Goal: Task Accomplishment & Management: Manage account settings

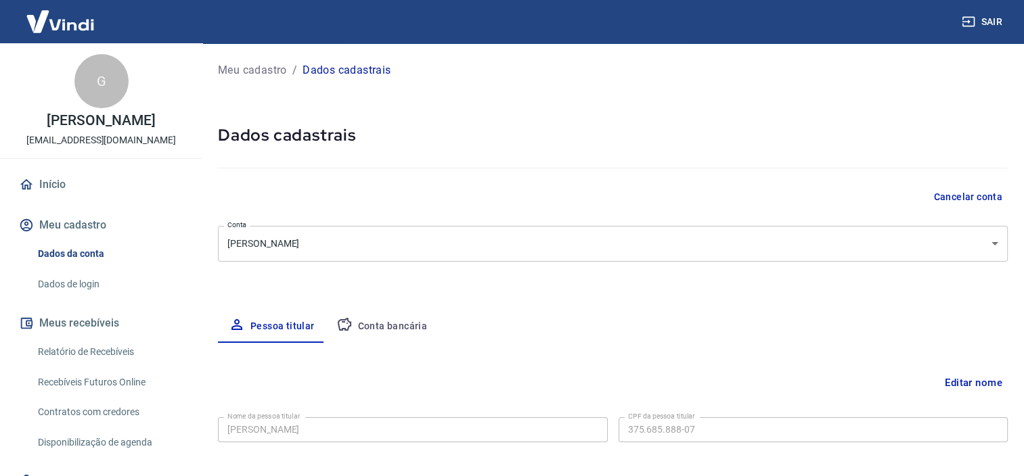
select select "SP"
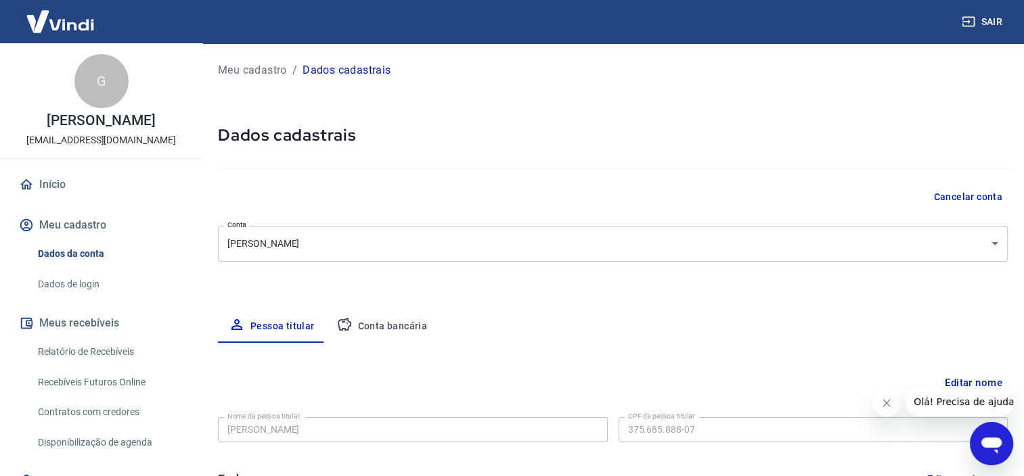
click at [401, 328] on button "Conta bancária" at bounding box center [382, 327] width 113 height 32
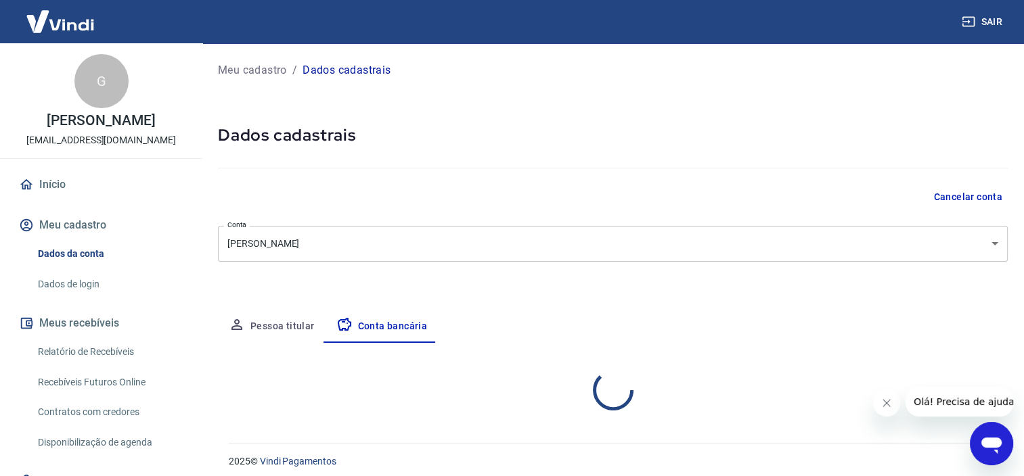
select select "1"
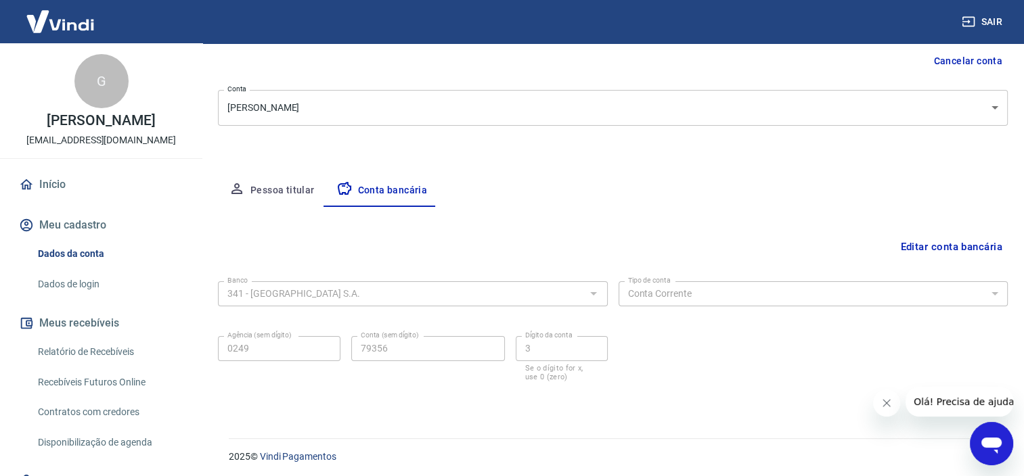
scroll to position [139, 0]
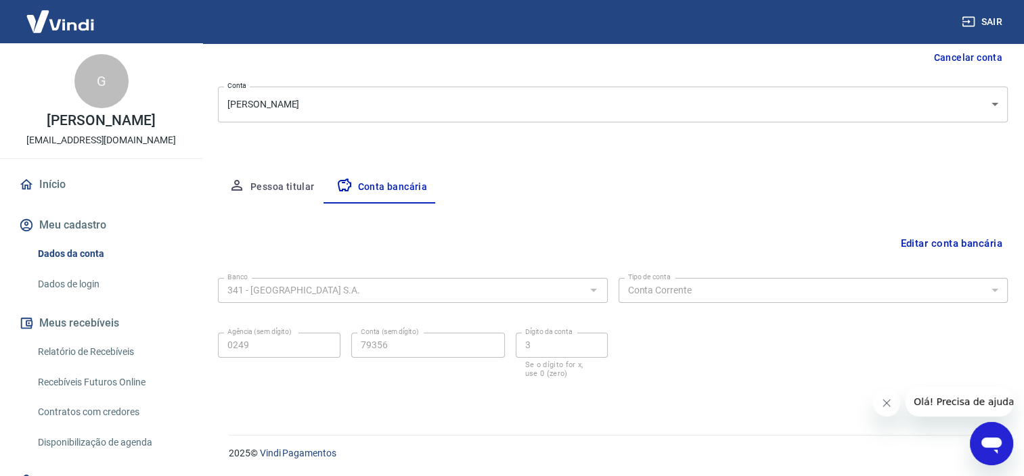
click at [921, 243] on button "Editar conta bancária" at bounding box center [951, 244] width 113 height 26
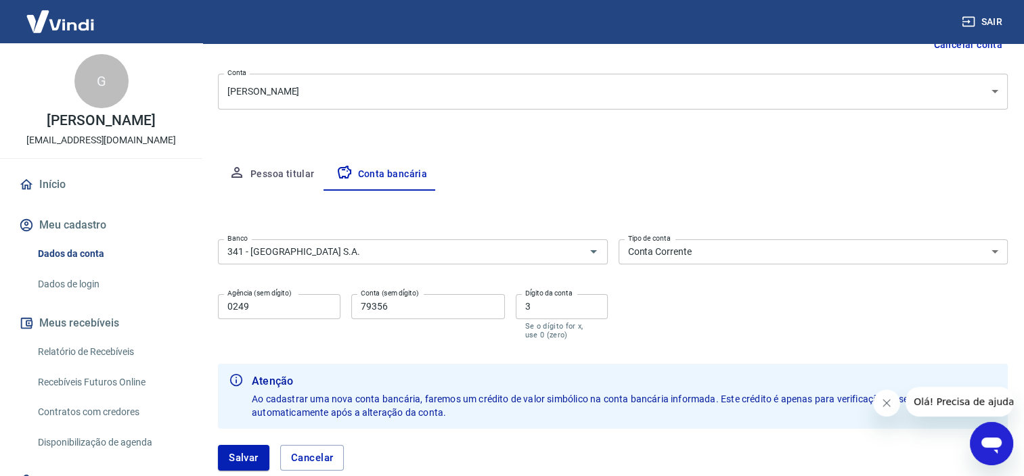
scroll to position [102, 0]
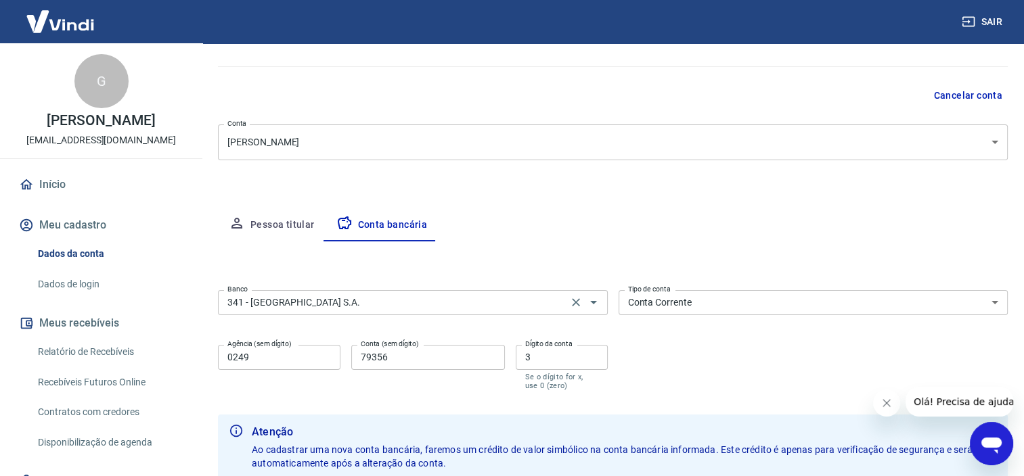
click at [388, 309] on input "341 - ITAÚ UNIBANCO S.A." at bounding box center [393, 302] width 342 height 17
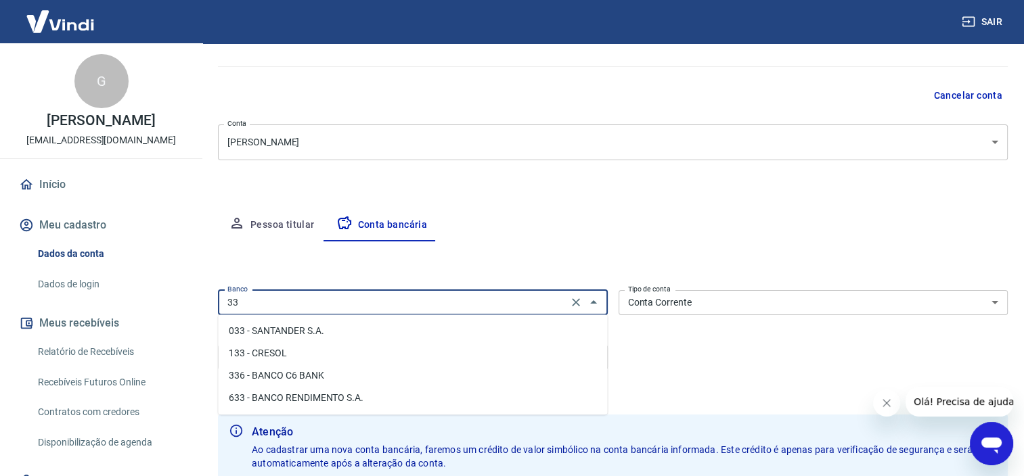
scroll to position [0, 0]
click at [332, 335] on li "336 - BANCO C6 BANK" at bounding box center [412, 331] width 389 height 22
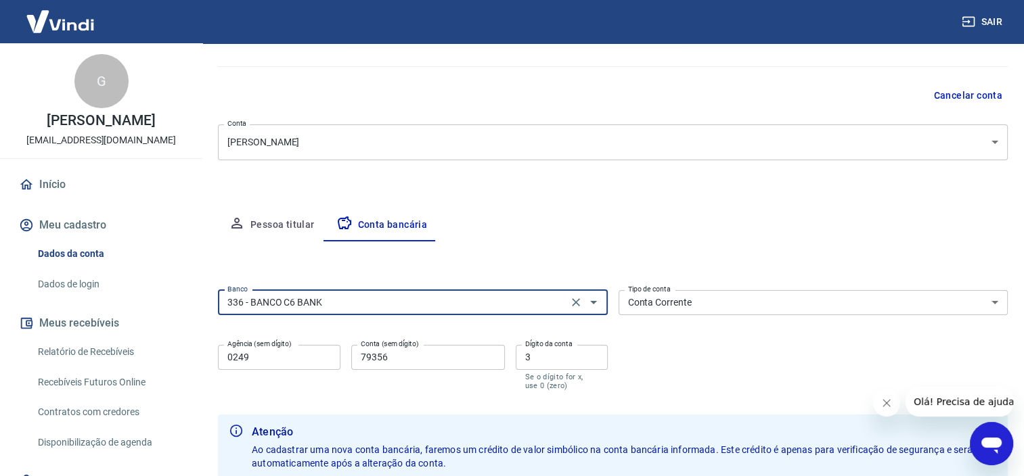
type input "336 - BANCO C6 BANK"
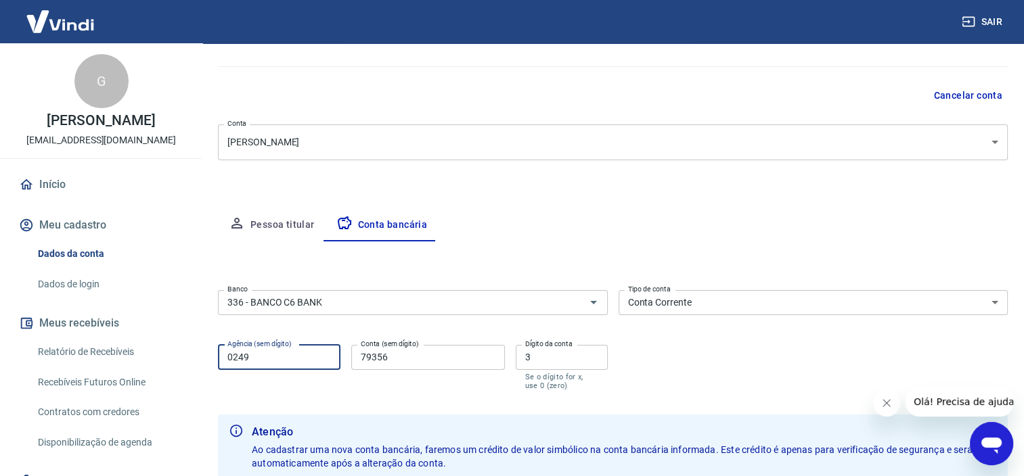
drag, startPoint x: 260, startPoint y: 363, endPoint x: 215, endPoint y: 363, distance: 45.3
click at [215, 363] on div "Meu cadastro / Dados cadastrais Dados cadastrais Cancelar conta Conta Gabriela …" at bounding box center [613, 248] width 822 height 612
type input "0001"
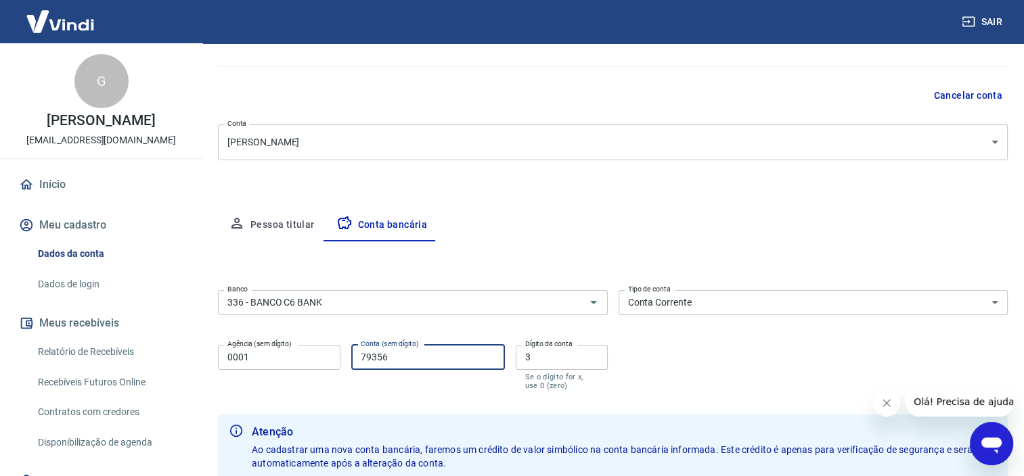
drag, startPoint x: 414, startPoint y: 359, endPoint x: 303, endPoint y: 362, distance: 111.0
click at [303, 362] on div "Agência (sem dígito) 0001 Agência (sem dígito) Conta (sem dígito) 79356 Conta (…" at bounding box center [413, 366] width 390 height 53
type input "39449788"
drag, startPoint x: 570, startPoint y: 360, endPoint x: 511, endPoint y: 363, distance: 59.6
click at [511, 363] on div "Agência (sem dígito) 0001 Agência (sem dígito) Conta (sem dígito) 39449788 Cont…" at bounding box center [413, 366] width 390 height 53
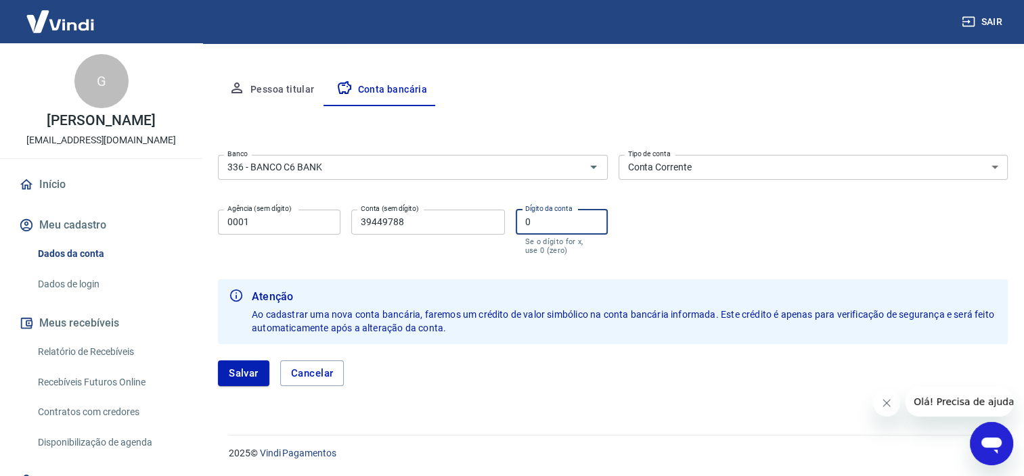
type input "0"
click at [239, 369] on button "Salvar" at bounding box center [243, 374] width 51 height 26
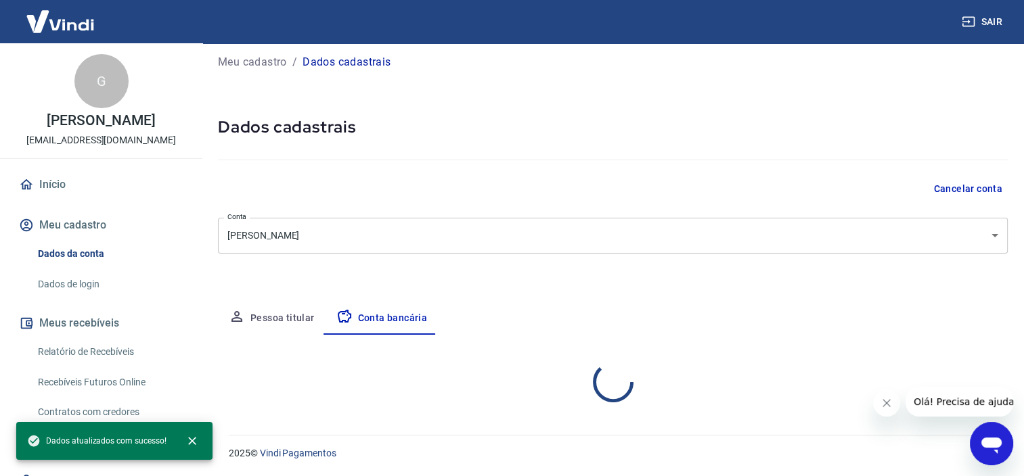
select select "1"
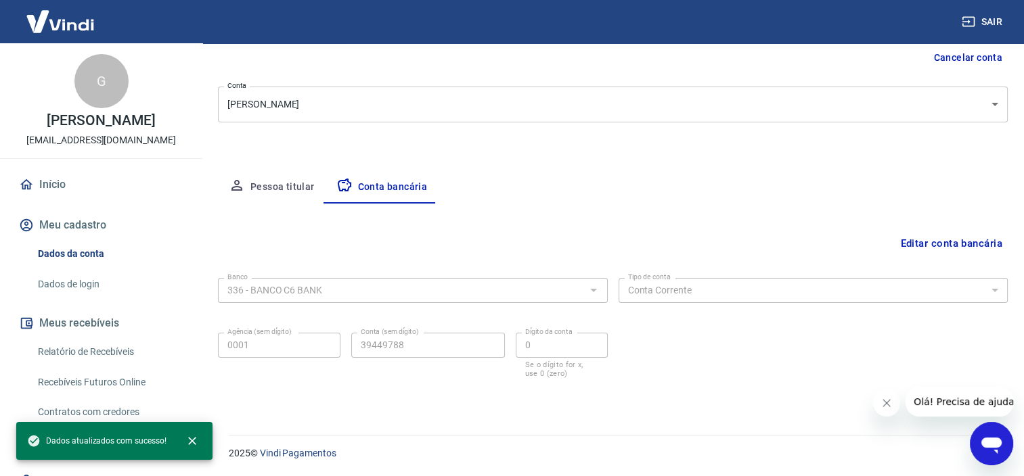
scroll to position [4, 0]
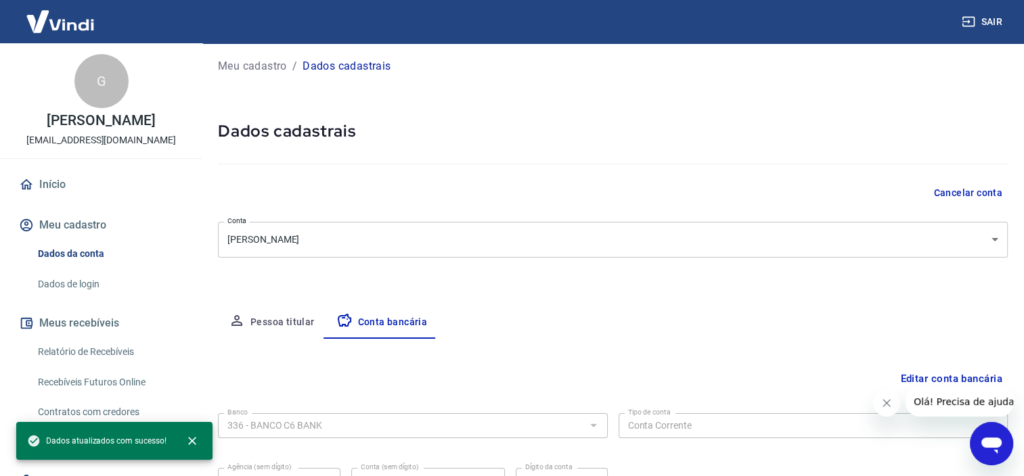
click at [359, 243] on body "Sair G Gabriela dos Santos atendimento@cultistore.com.br Início Meu cadastro Da…" at bounding box center [512, 234] width 1024 height 476
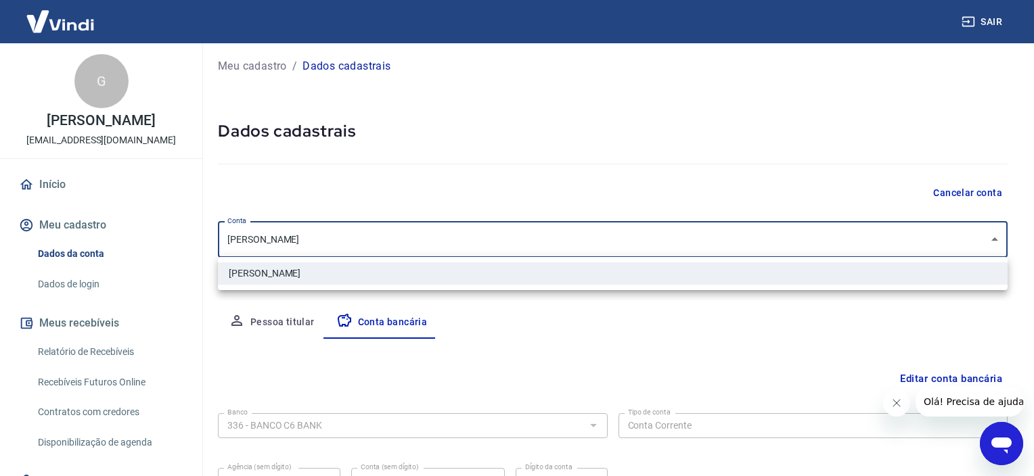
click at [361, 243] on div at bounding box center [517, 238] width 1034 height 476
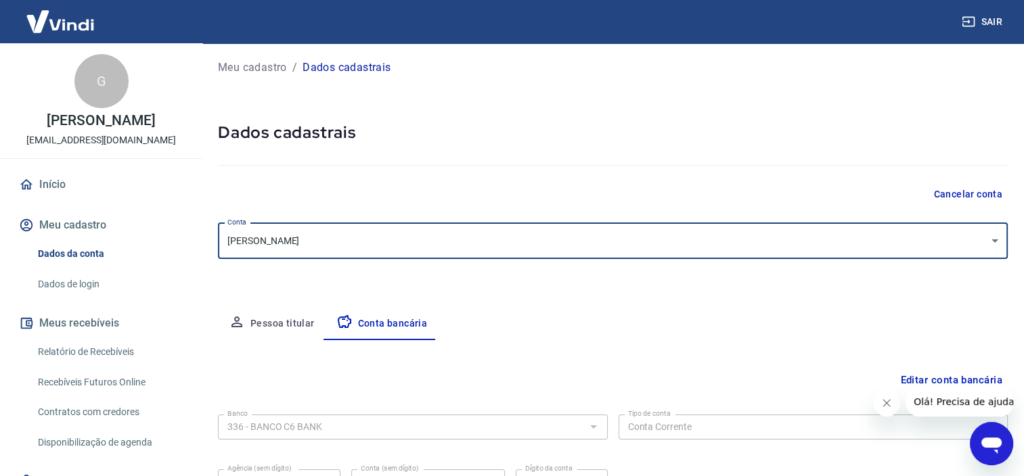
scroll to position [0, 0]
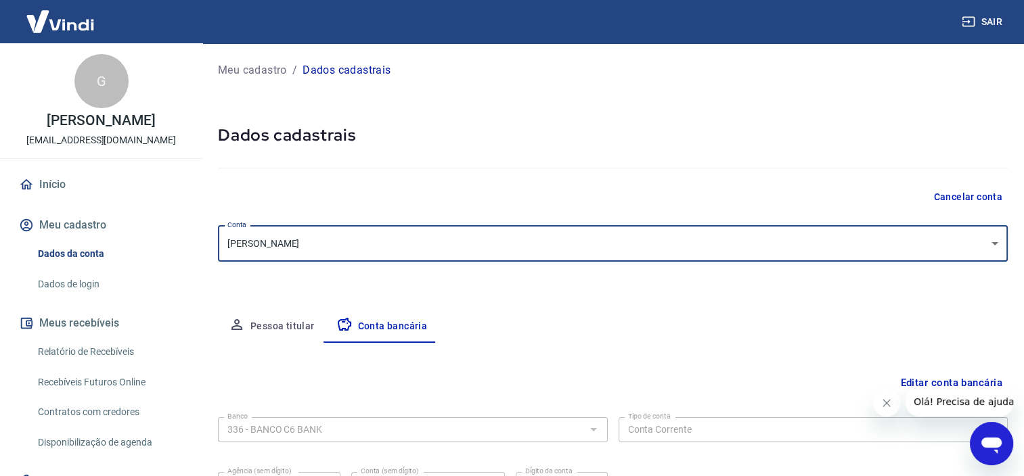
click at [80, 181] on link "Início" at bounding box center [101, 185] width 170 height 30
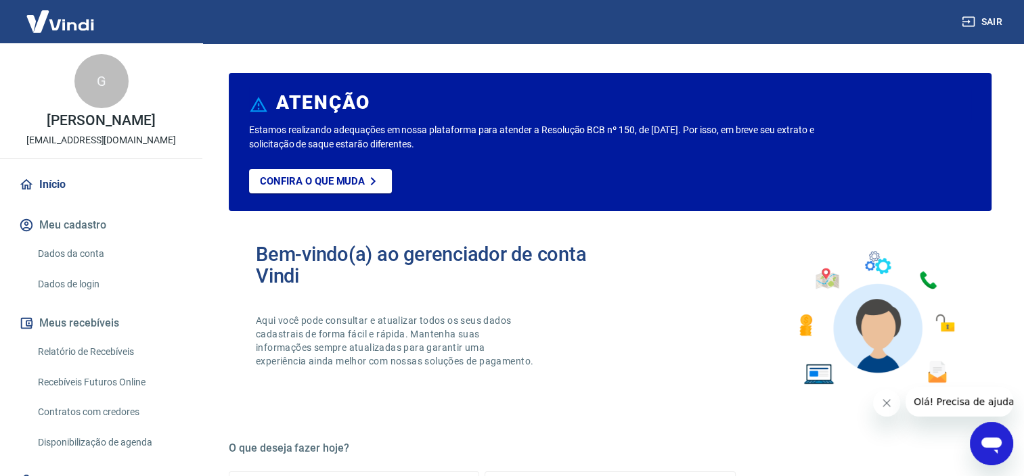
click at [77, 253] on link "Dados da conta" at bounding box center [109, 254] width 154 height 28
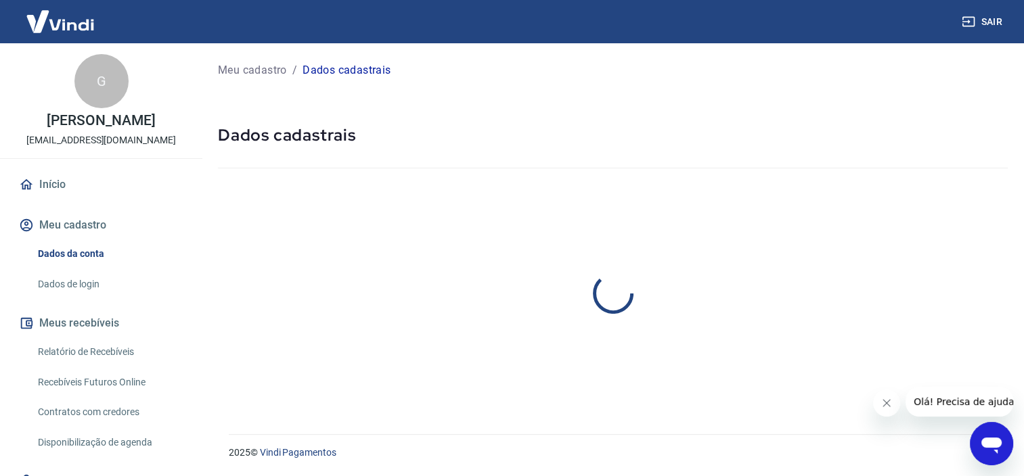
select select "SP"
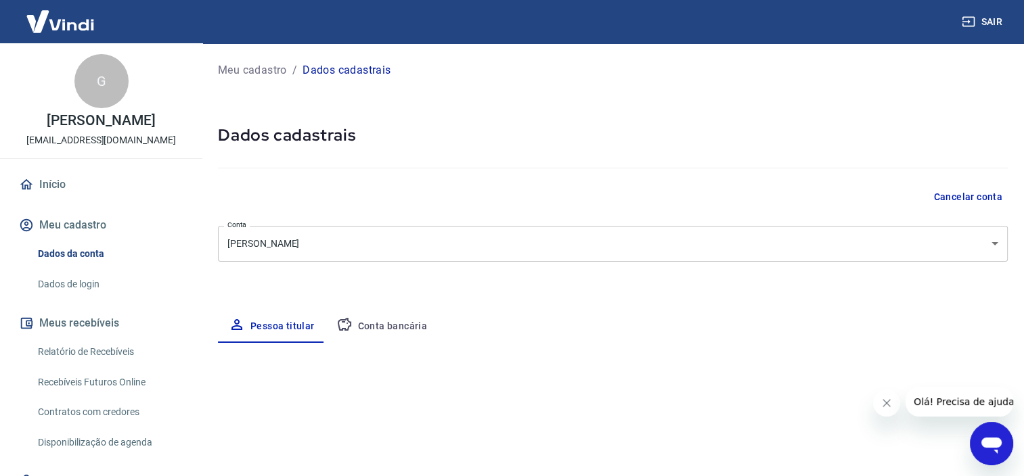
type input "(11) 93000-4483"
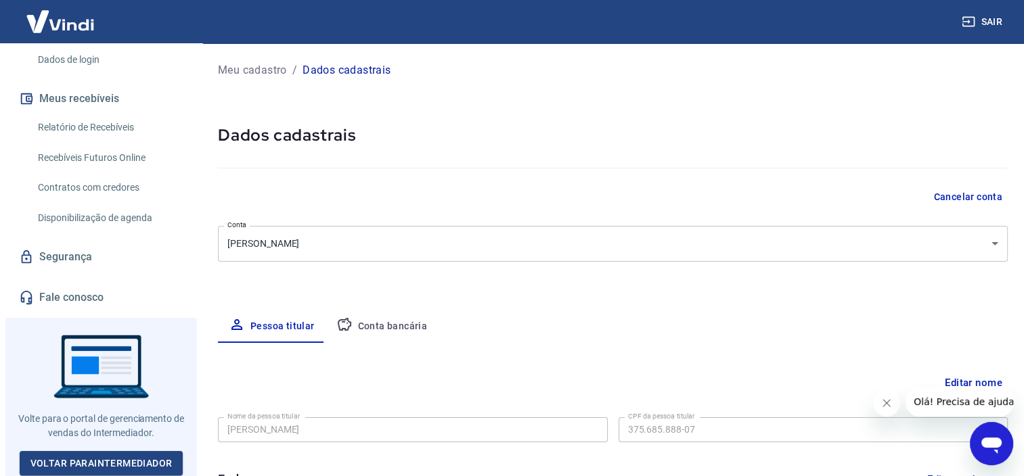
click at [385, 332] on button "Conta bancária" at bounding box center [382, 327] width 113 height 32
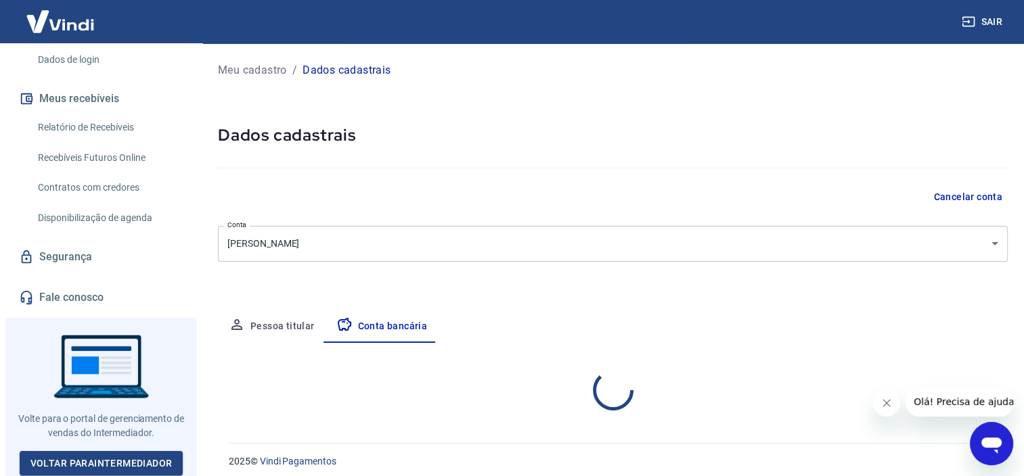
select select "1"
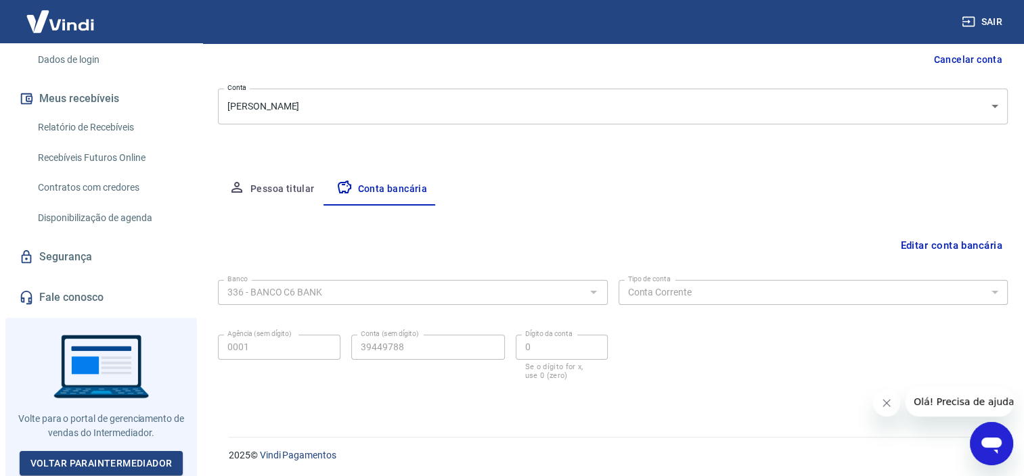
scroll to position [139, 0]
click at [377, 392] on form "Banco 336 - BANCO C6 BANK Banco Tipo de conta Conta Corrente Conta Poupança Tip…" at bounding box center [613, 338] width 790 height 130
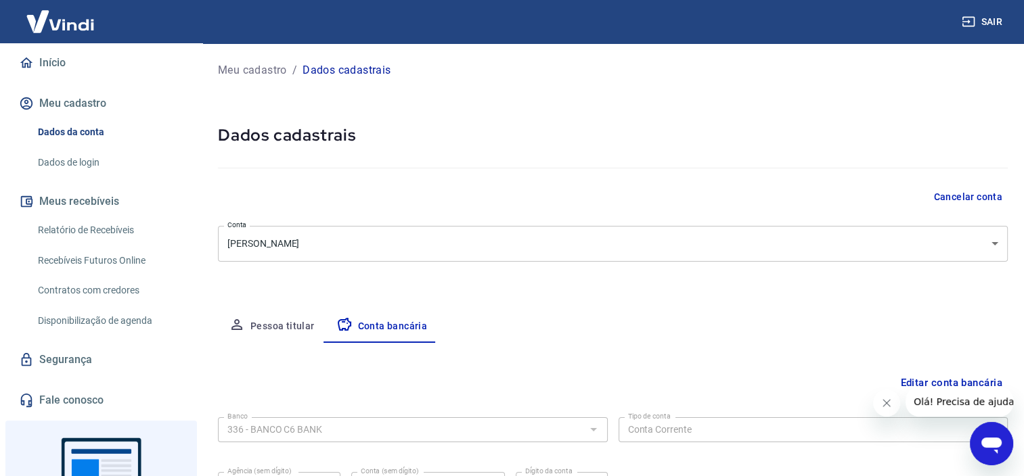
scroll to position [0, 0]
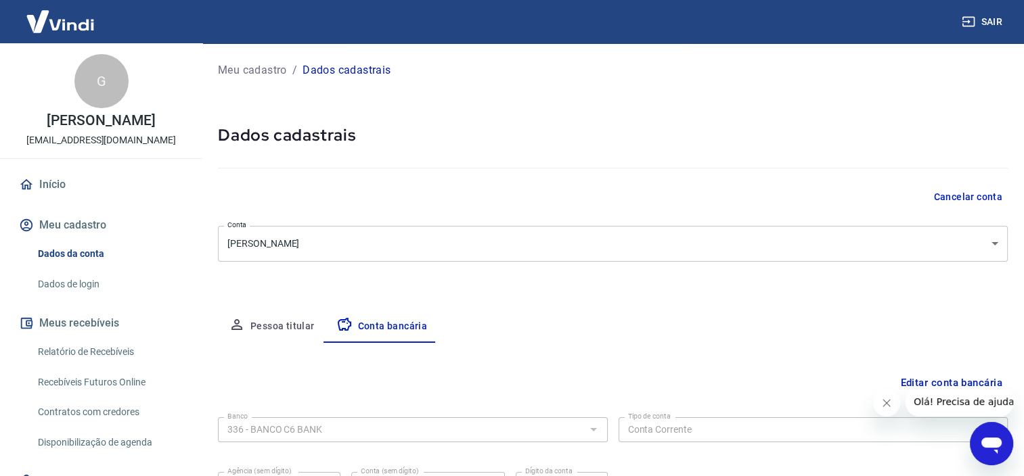
click at [60, 179] on link "Início" at bounding box center [101, 185] width 170 height 30
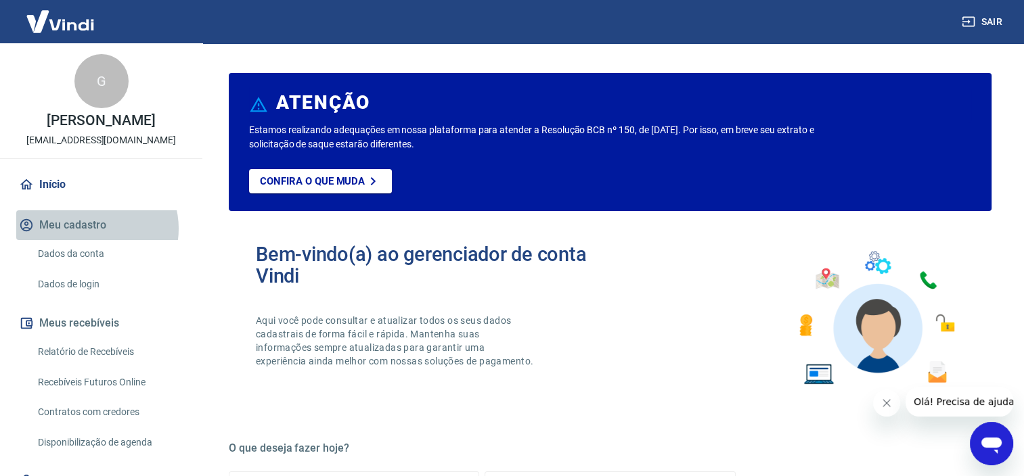
click at [93, 229] on button "Meu cadastro" at bounding box center [101, 225] width 170 height 30
click at [94, 252] on link "Dados da conta" at bounding box center [109, 254] width 154 height 28
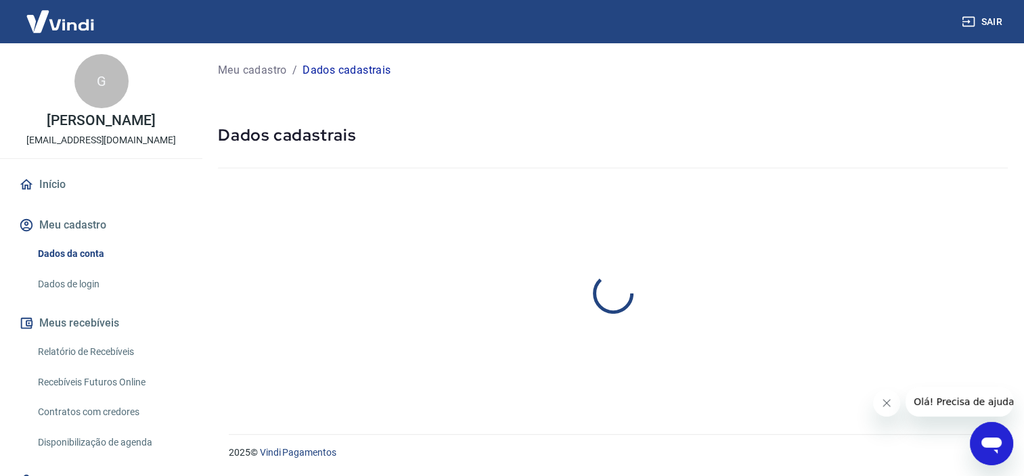
select select "SP"
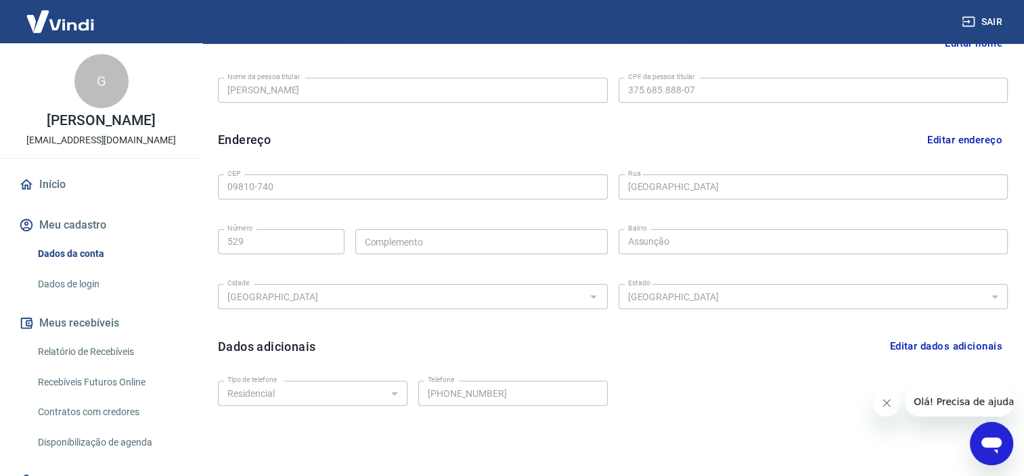
scroll to position [119, 0]
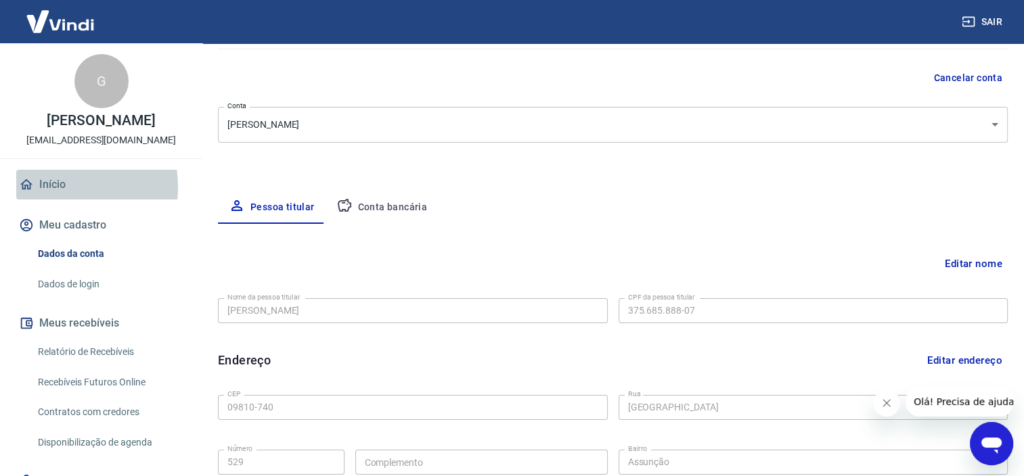
click at [46, 187] on link "Início" at bounding box center [101, 185] width 170 height 30
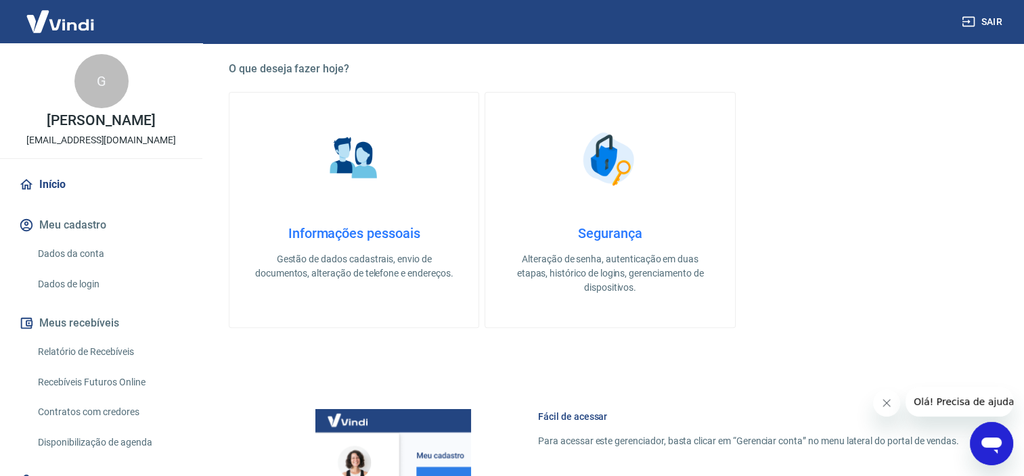
scroll to position [457, 0]
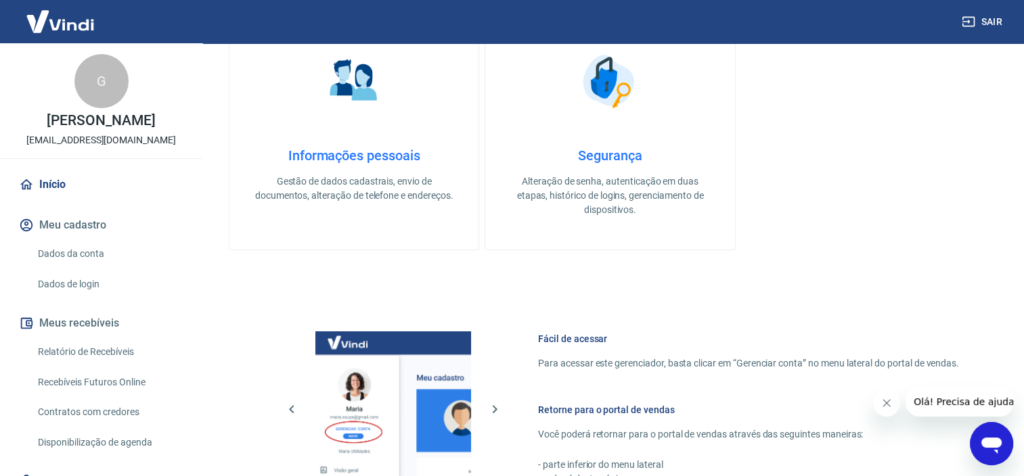
click at [610, 215] on p "Alteração de senha, autenticação em duas etapas, histórico de logins, gerenciam…" at bounding box center [610, 196] width 206 height 43
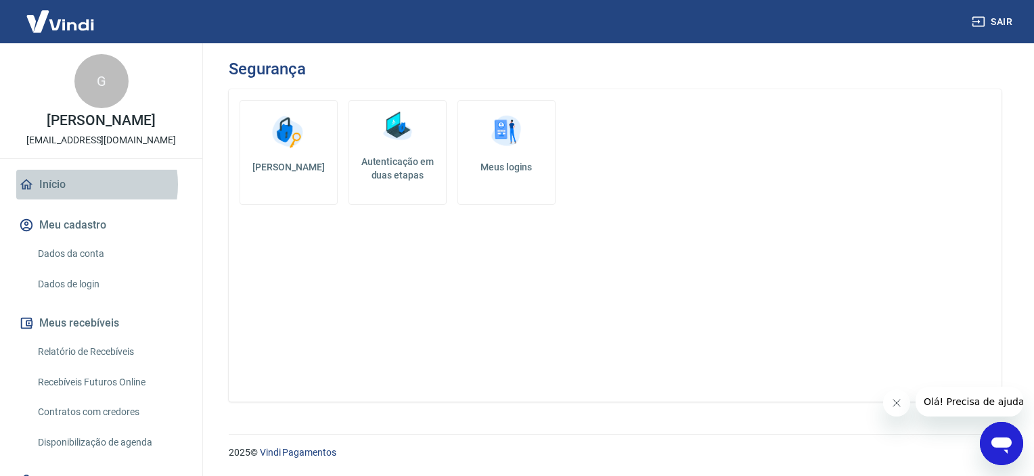
click at [76, 185] on link "Início" at bounding box center [101, 185] width 170 height 30
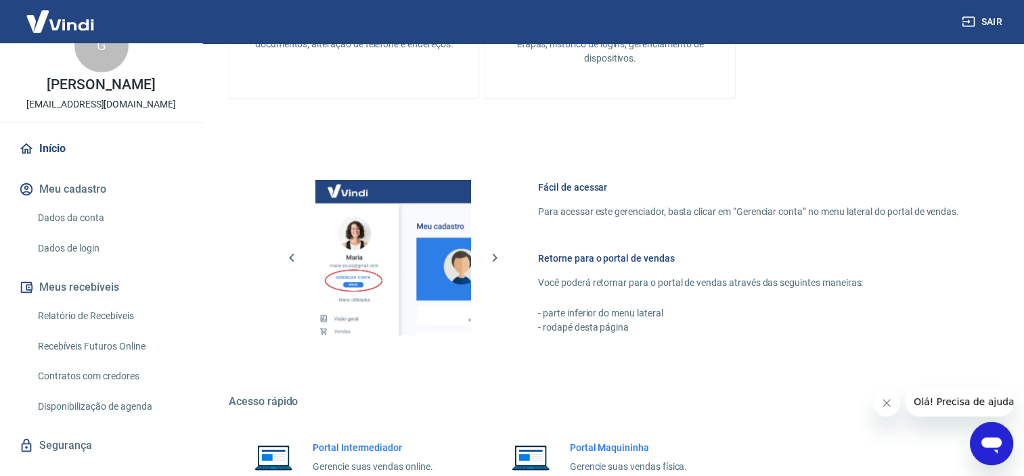
scroll to position [22, 0]
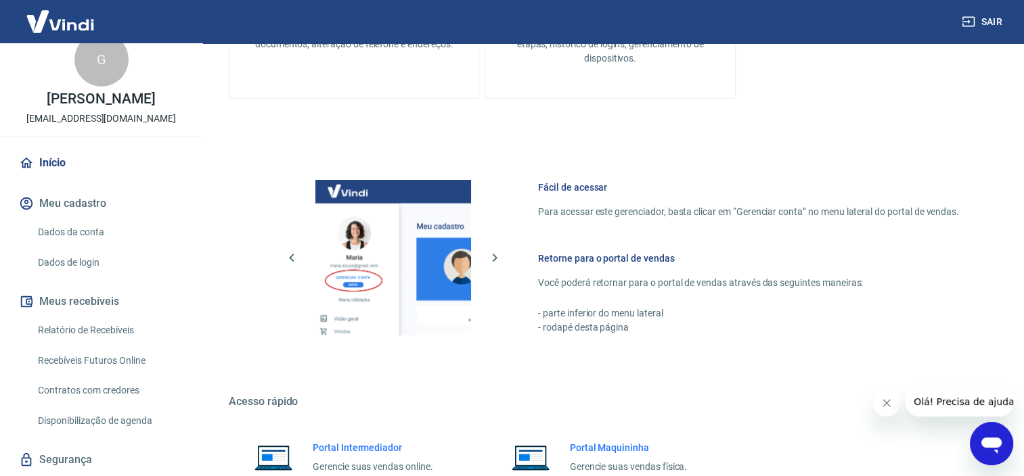
click at [109, 234] on link "Dados da conta" at bounding box center [109, 233] width 154 height 28
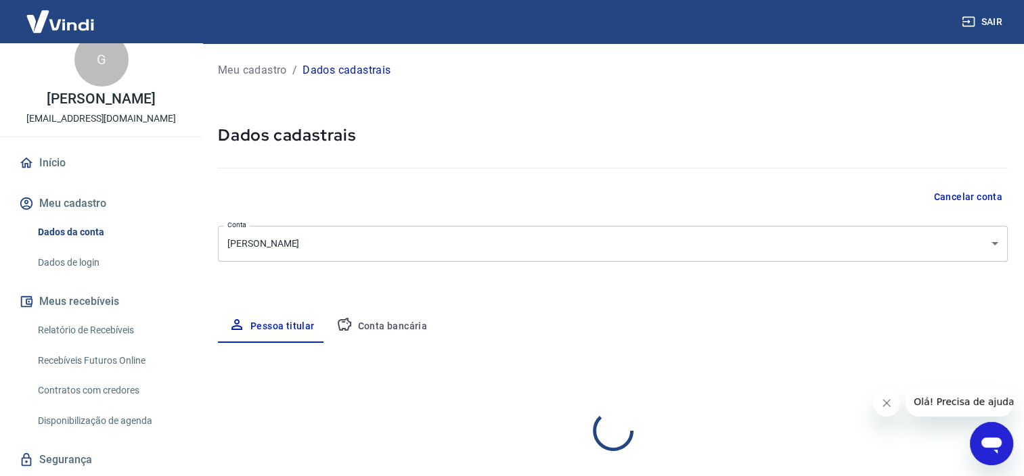
select select "SP"
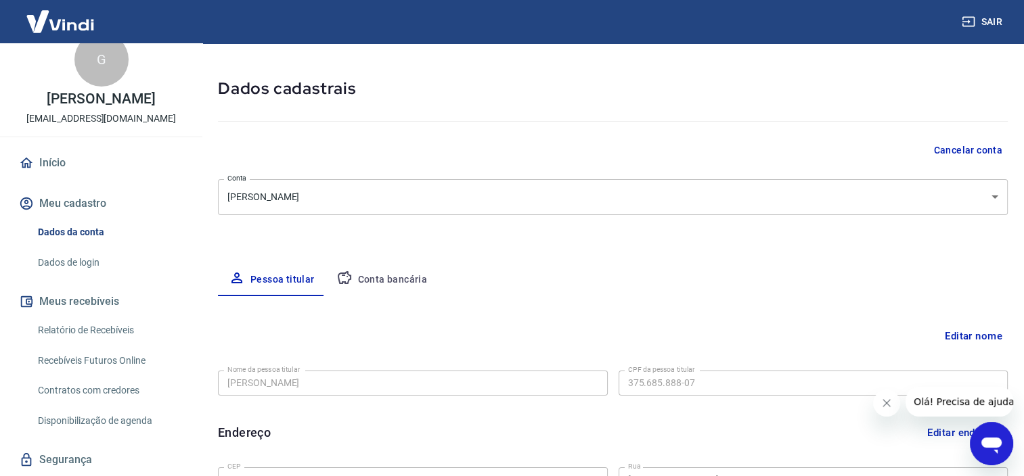
scroll to position [68, 0]
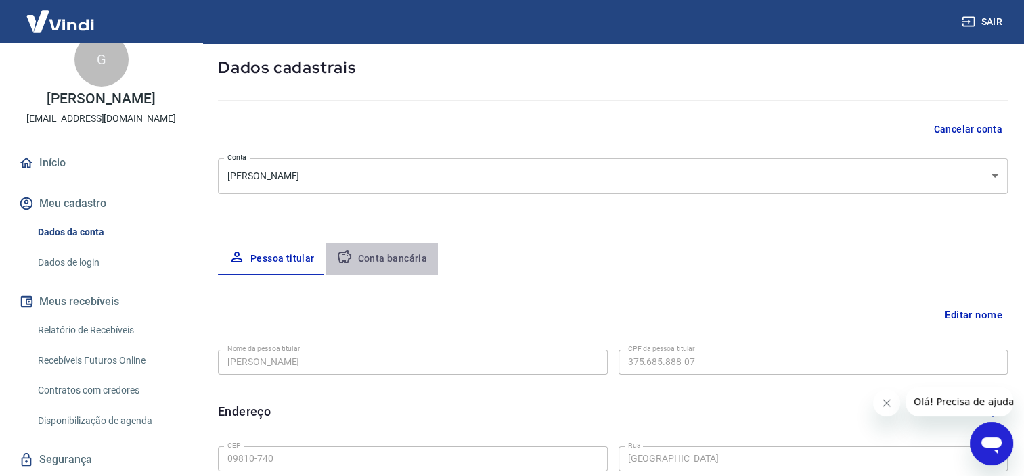
click at [392, 256] on button "Conta bancária" at bounding box center [382, 259] width 113 height 32
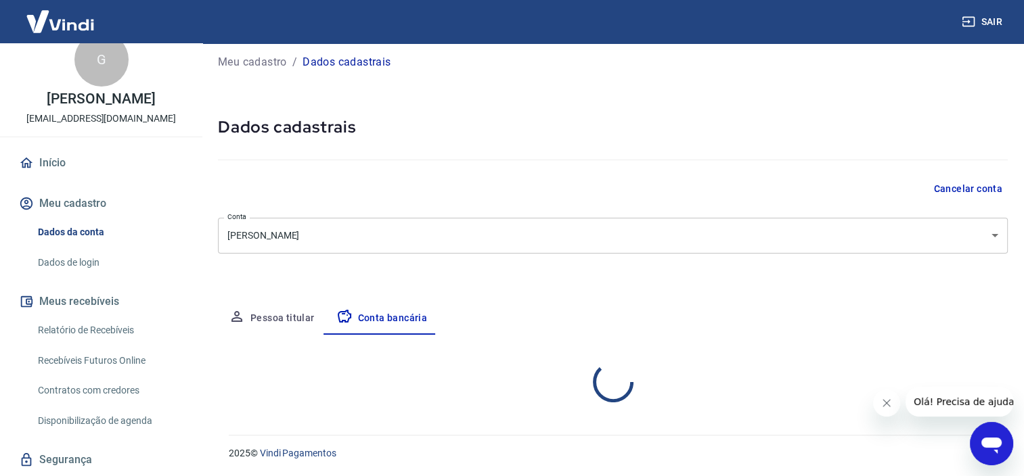
select select "1"
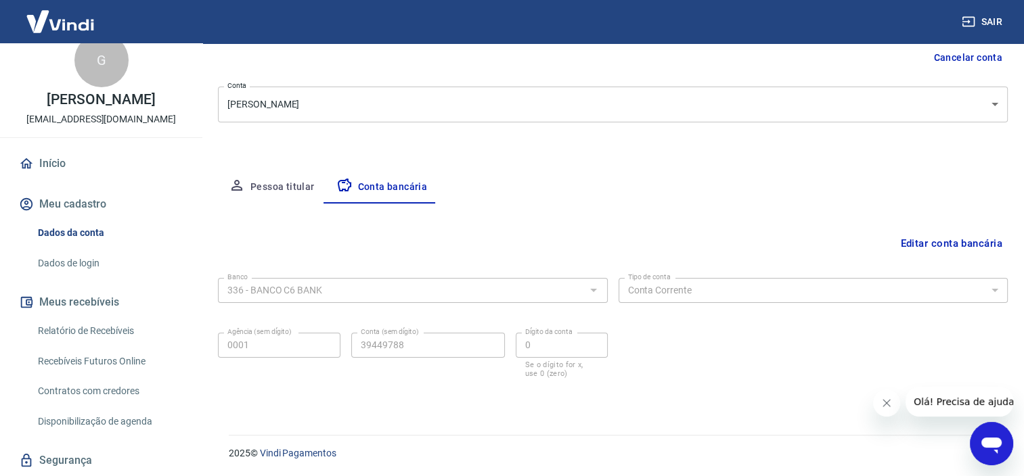
scroll to position [0, 0]
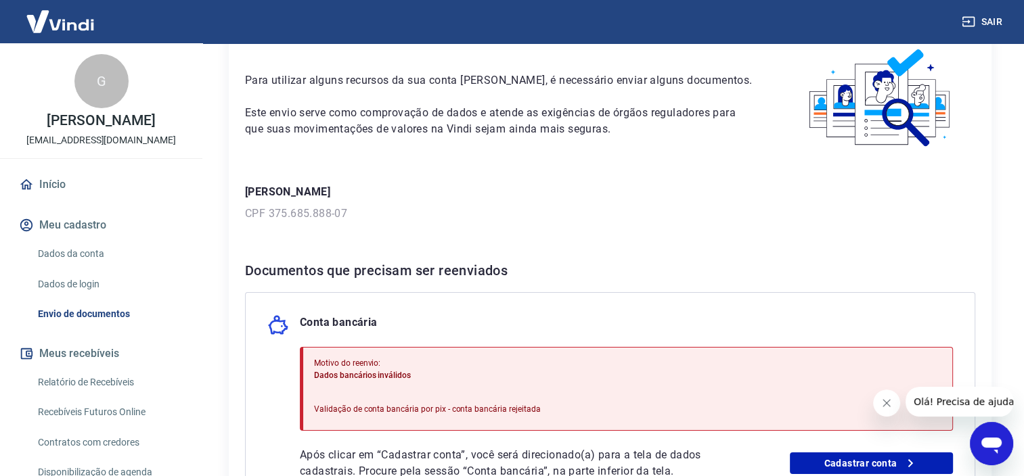
scroll to position [203, 0]
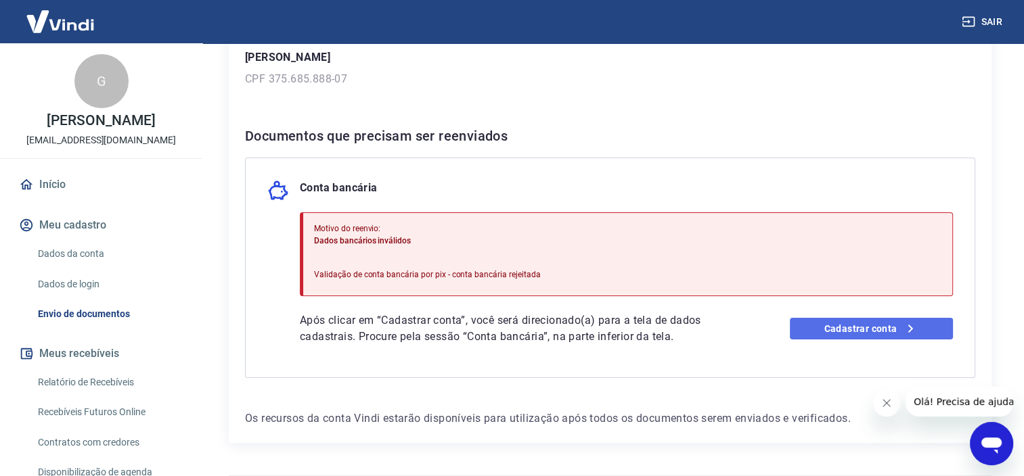
click at [838, 326] on link "Cadastrar conta" at bounding box center [871, 329] width 163 height 22
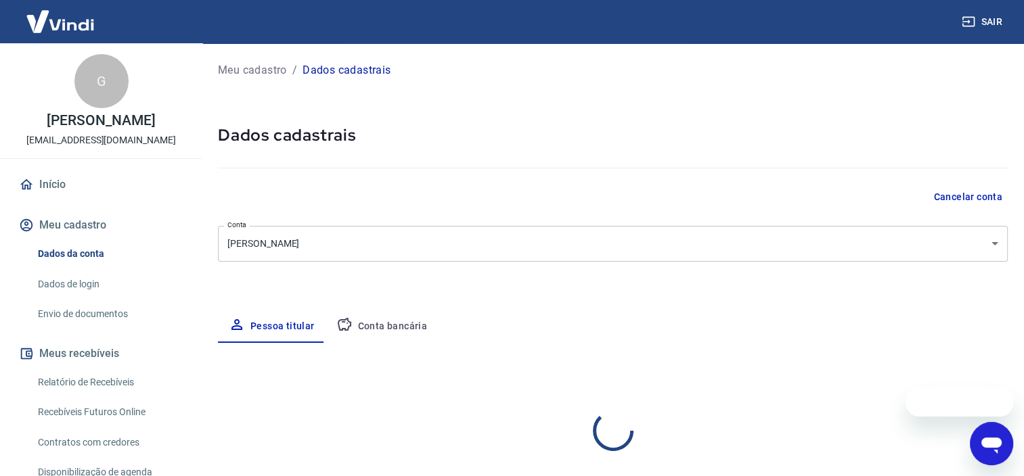
select select "SP"
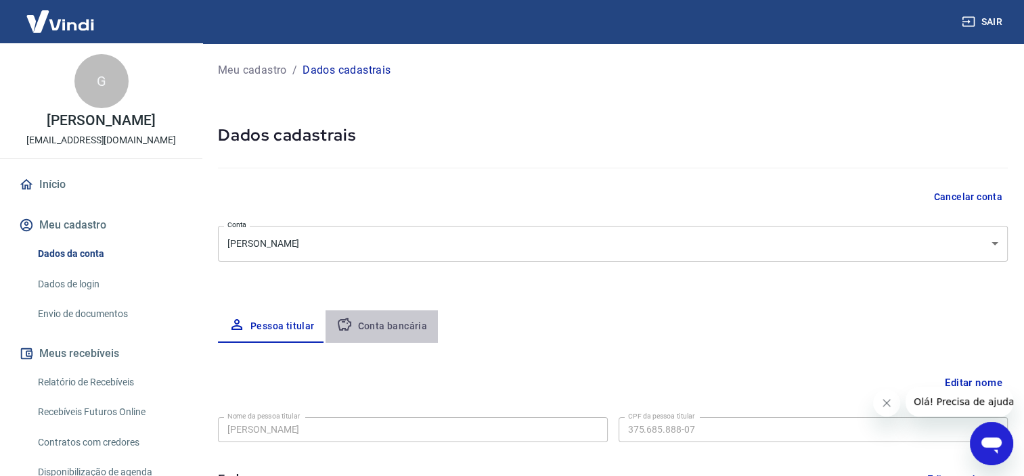
click at [386, 327] on button "Conta bancária" at bounding box center [382, 327] width 113 height 32
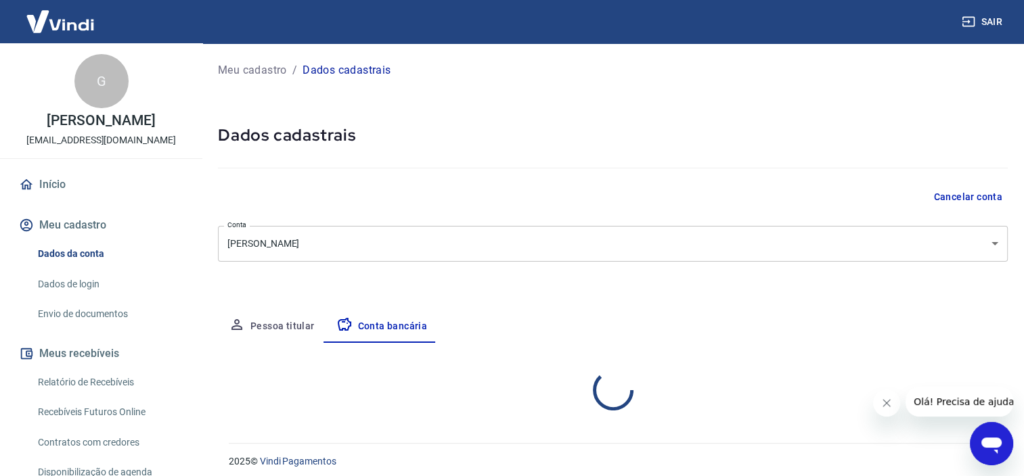
select select "1"
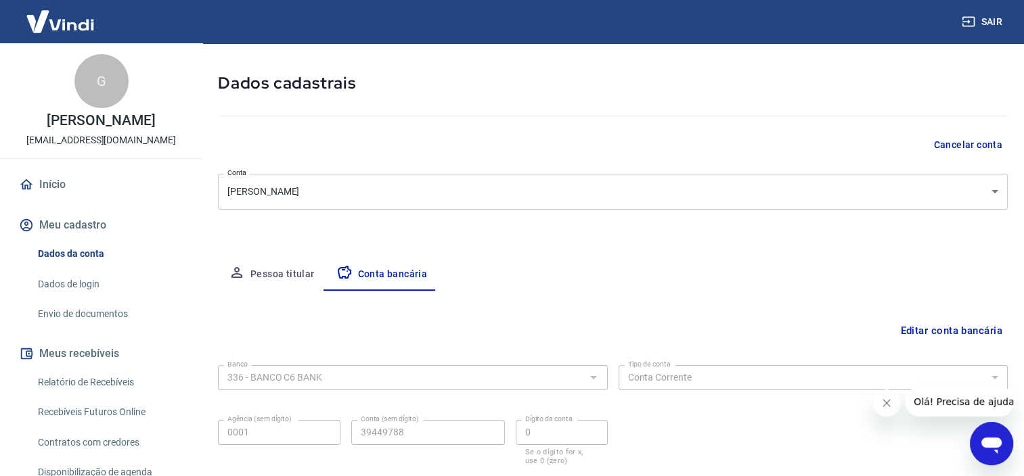
scroll to position [139, 0]
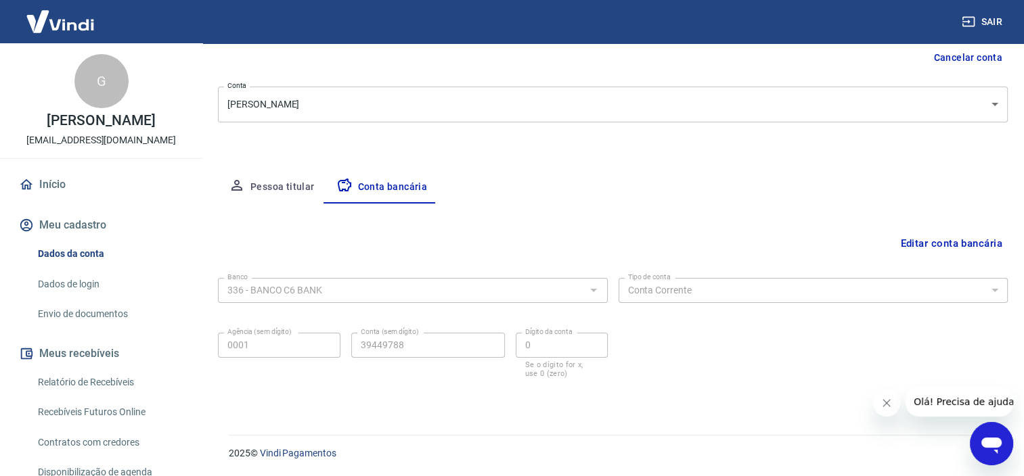
click at [886, 402] on icon "Close message from company" at bounding box center [886, 403] width 11 height 11
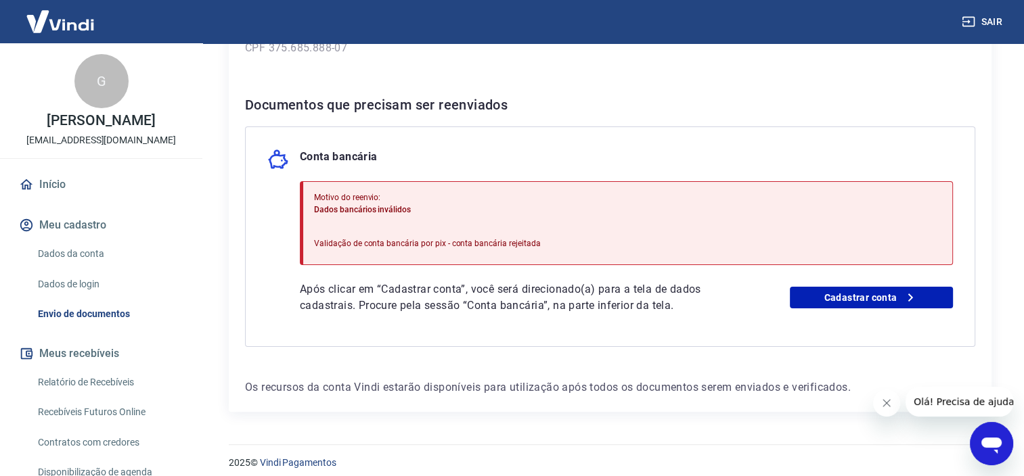
scroll to position [244, 0]
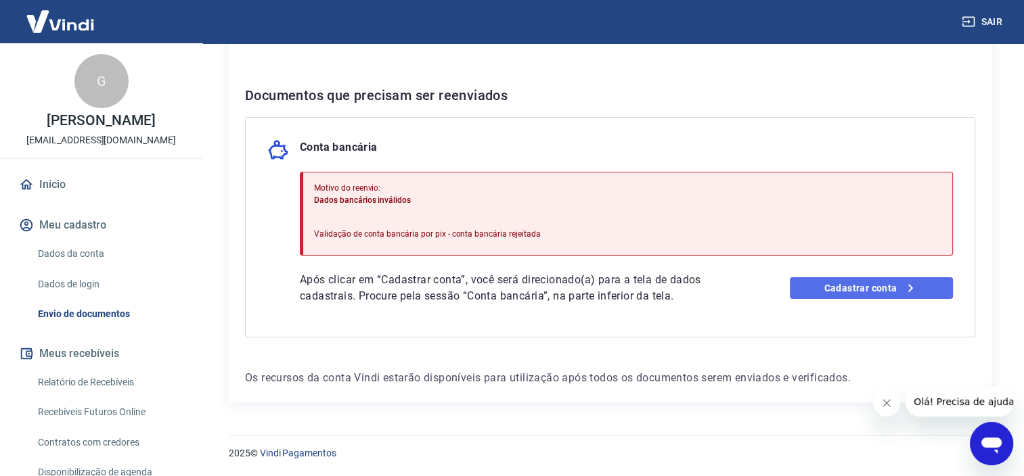
click at [852, 292] on link "Cadastrar conta" at bounding box center [871, 288] width 163 height 22
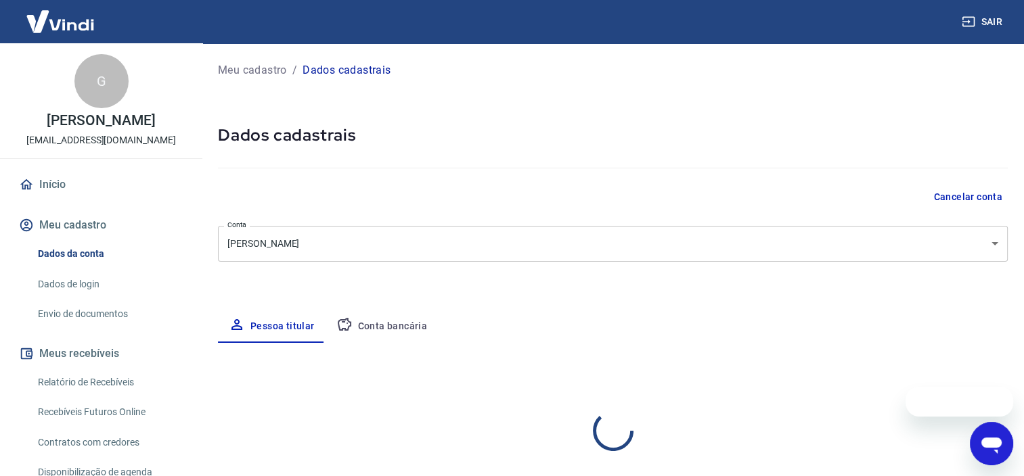
select select "SP"
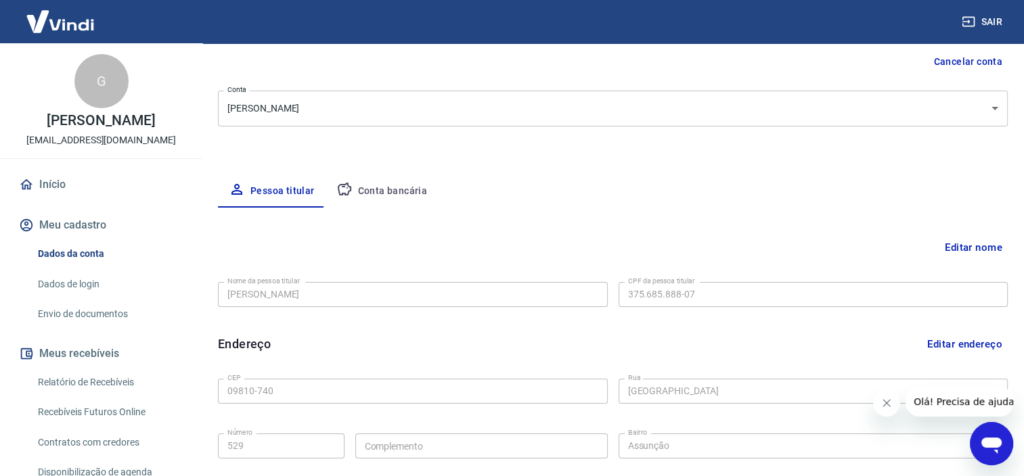
click at [380, 187] on button "Conta bancária" at bounding box center [382, 191] width 113 height 32
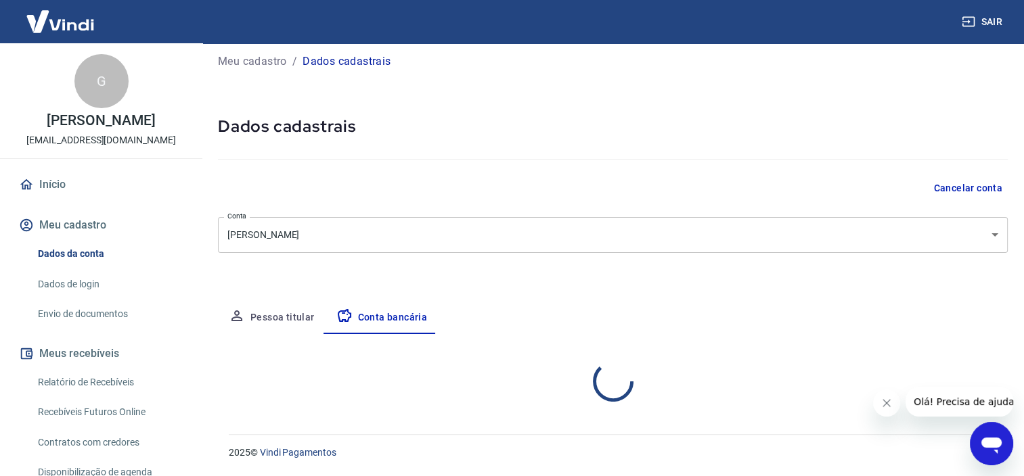
select select "1"
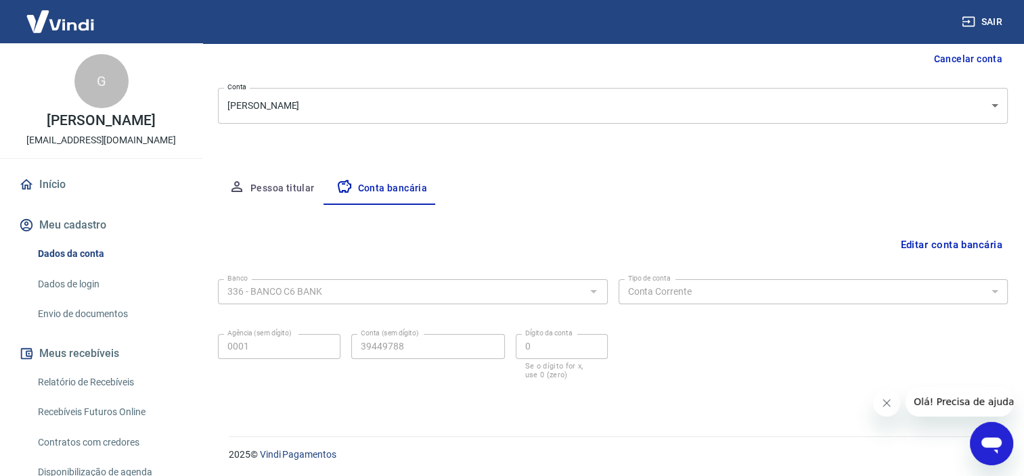
scroll to position [139, 0]
click at [276, 181] on button "Pessoa titular" at bounding box center [272, 187] width 108 height 32
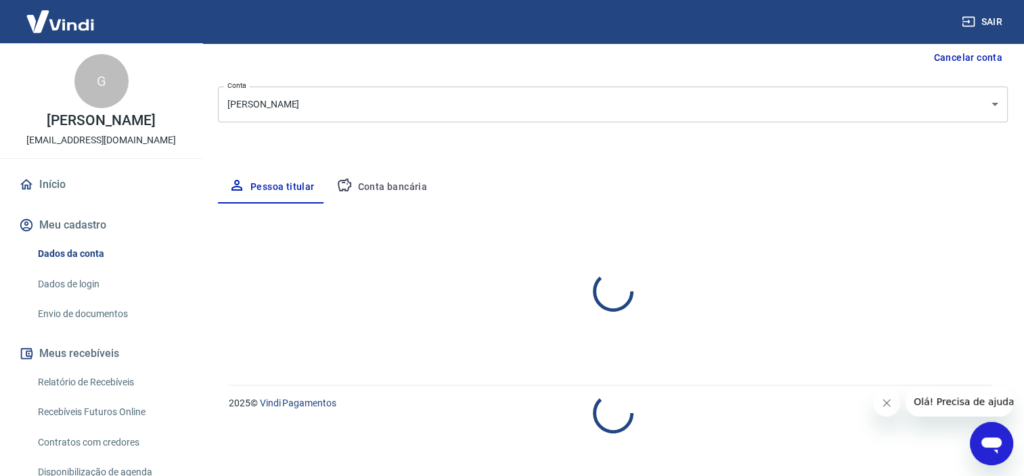
select select "SP"
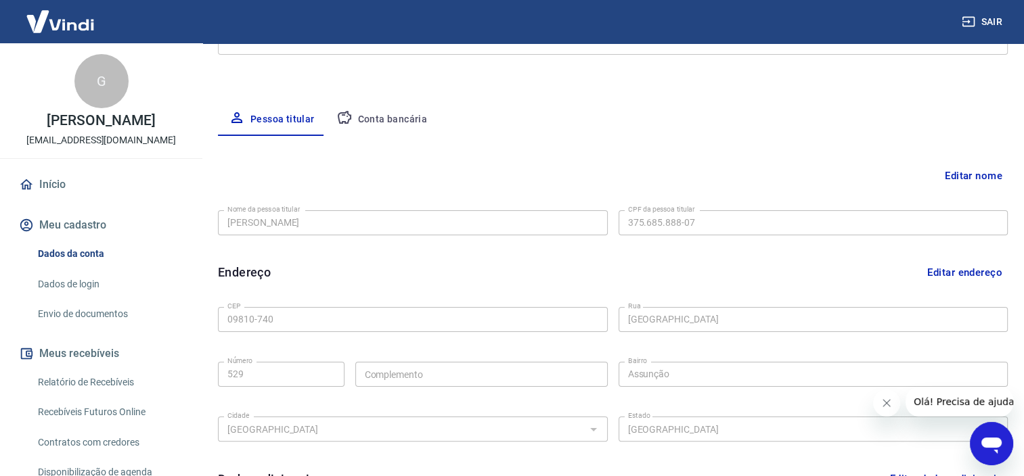
scroll to position [0, 0]
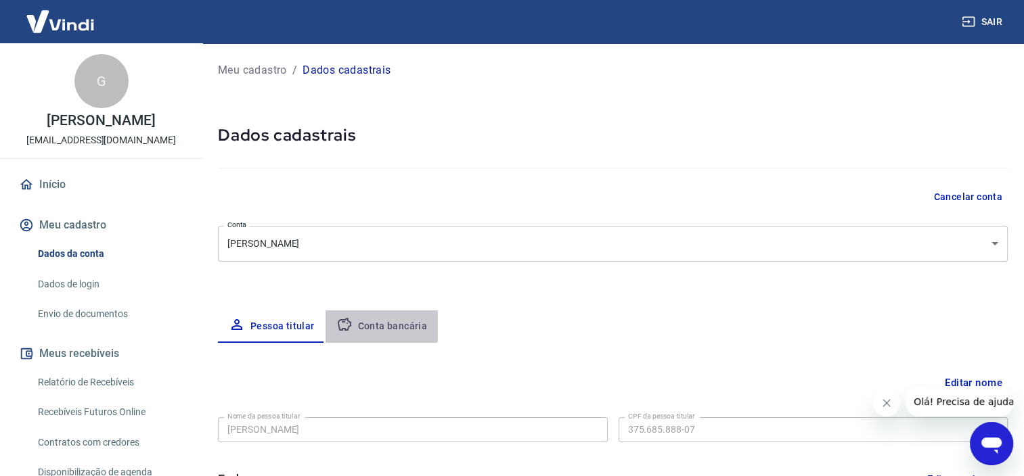
drag, startPoint x: 363, startPoint y: 318, endPoint x: 386, endPoint y: 322, distance: 23.4
click at [363, 319] on button "Conta bancária" at bounding box center [382, 327] width 113 height 32
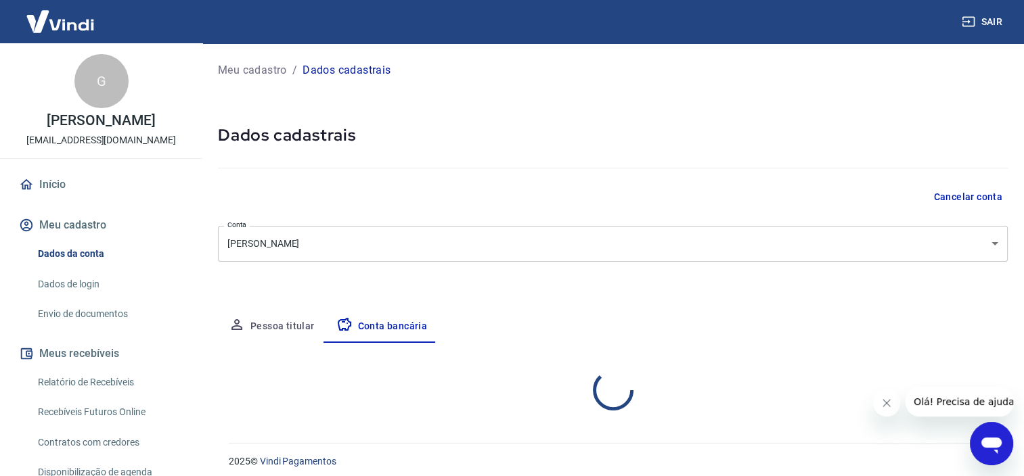
select select "1"
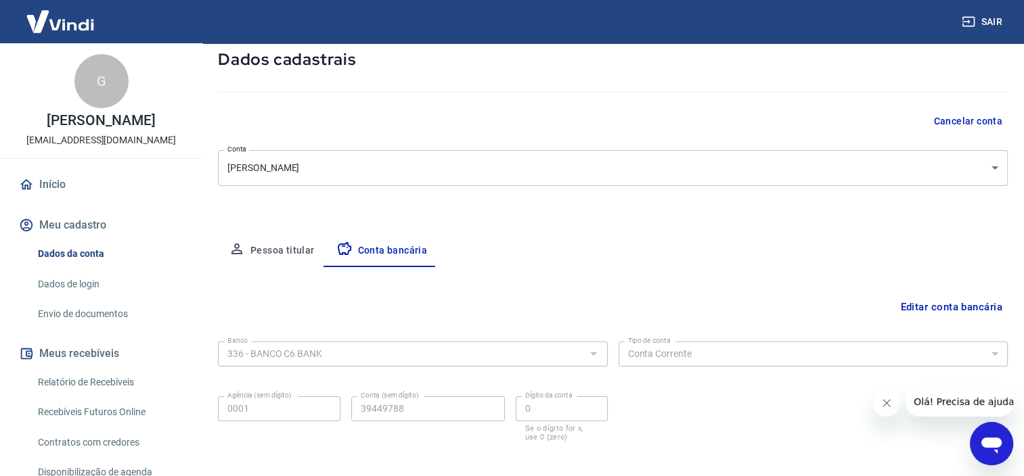
scroll to position [139, 0]
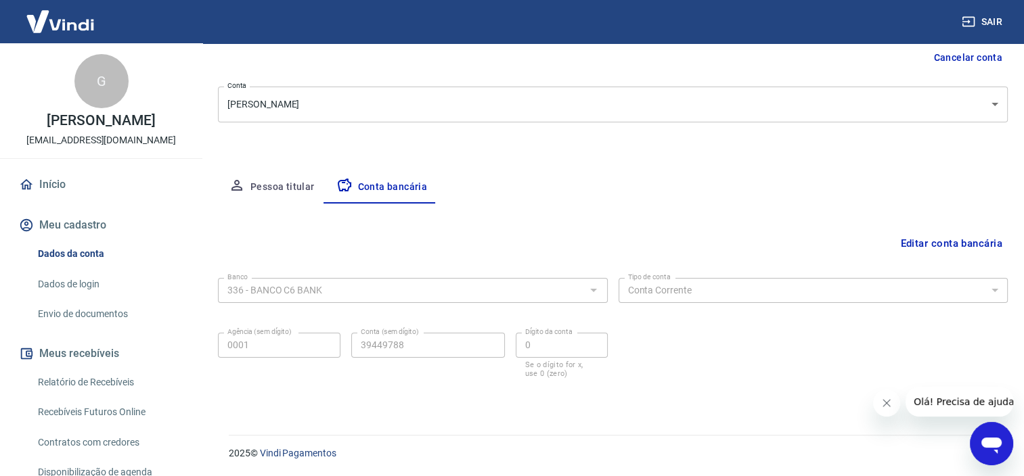
click at [972, 248] on button "Editar conta bancária" at bounding box center [951, 244] width 113 height 26
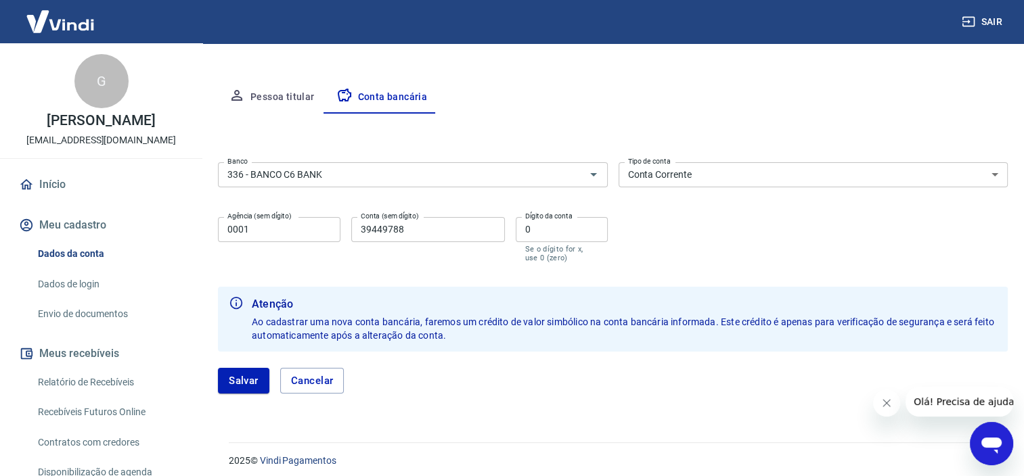
scroll to position [237, 0]
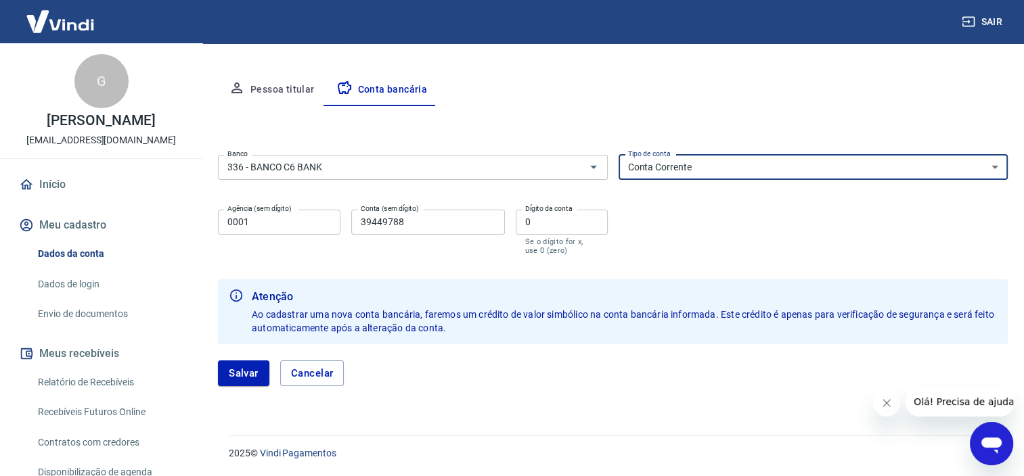
click at [701, 168] on select "Conta Corrente Conta Poupança" at bounding box center [814, 167] width 390 height 25
click at [315, 369] on button "Cancelar" at bounding box center [312, 374] width 64 height 26
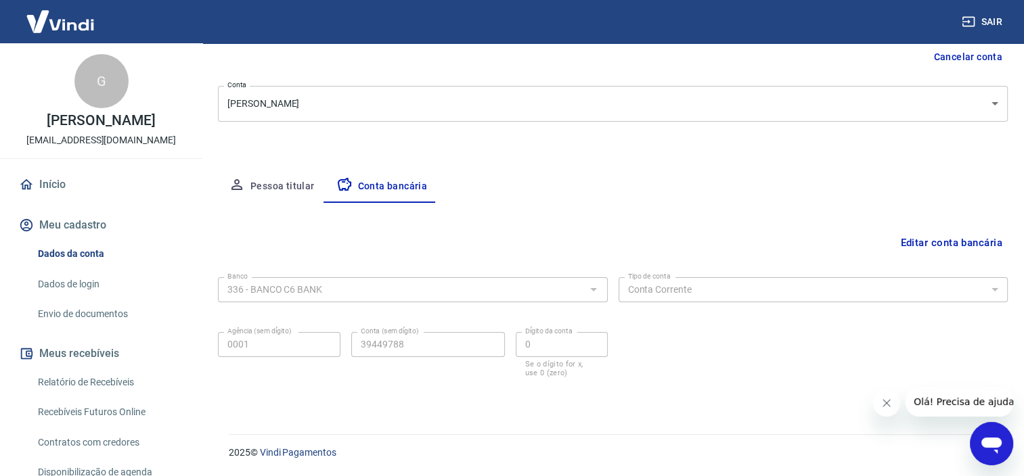
scroll to position [139, 0]
click at [260, 191] on button "Pessoa titular" at bounding box center [272, 187] width 108 height 32
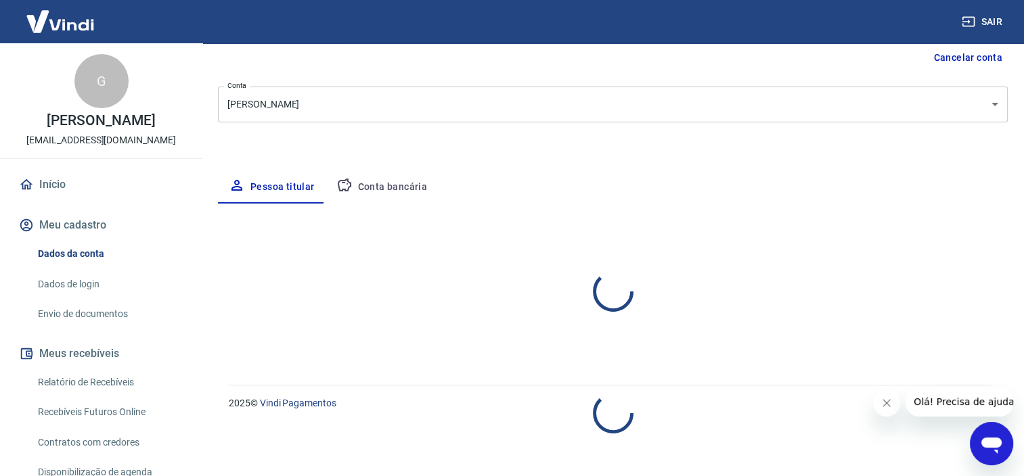
select select "SP"
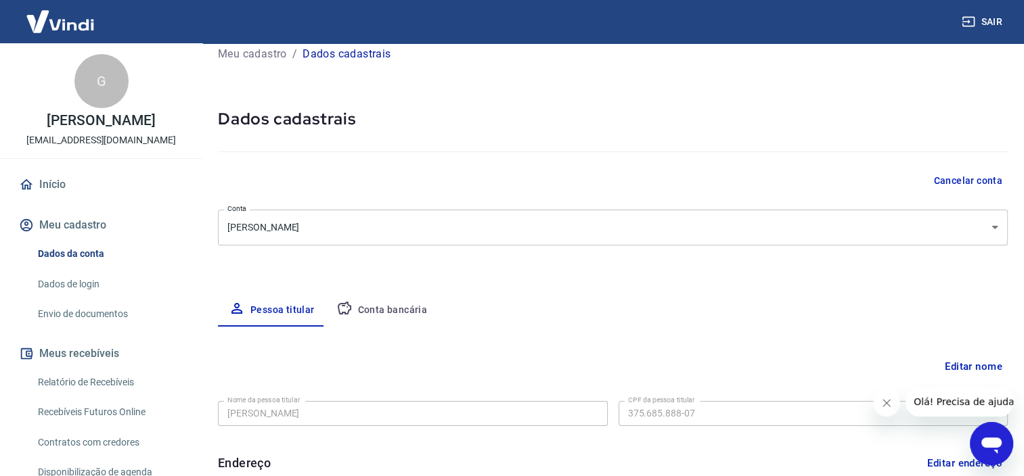
scroll to position [0, 0]
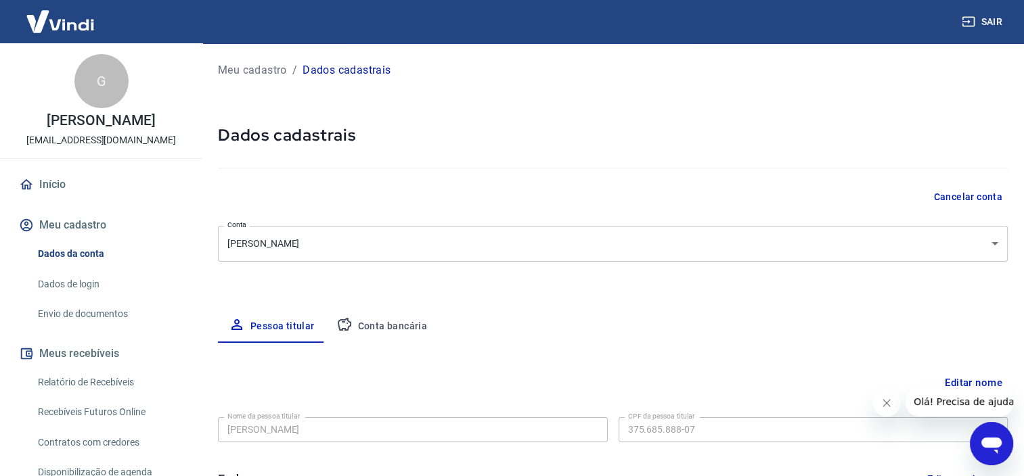
click at [79, 218] on button "Meu cadastro" at bounding box center [101, 225] width 170 height 30
click at [85, 290] on link "Dados de login" at bounding box center [109, 285] width 154 height 28
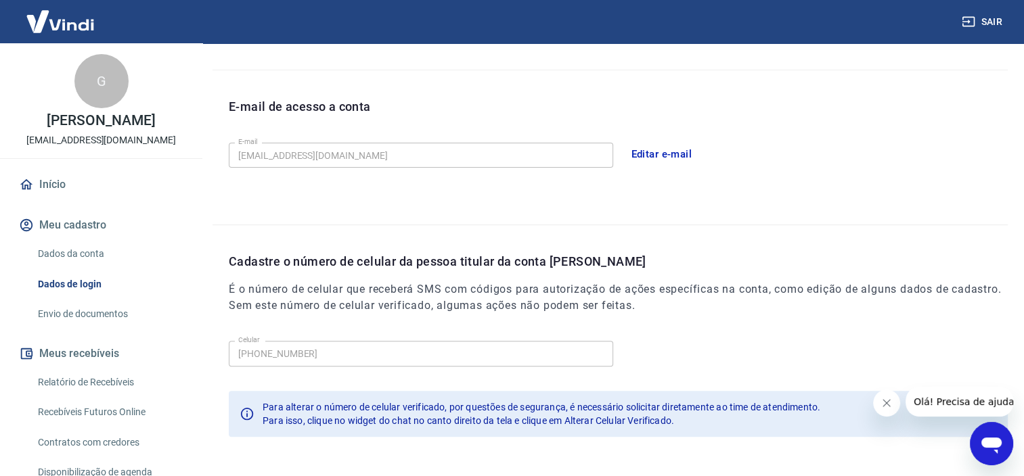
scroll to position [390, 0]
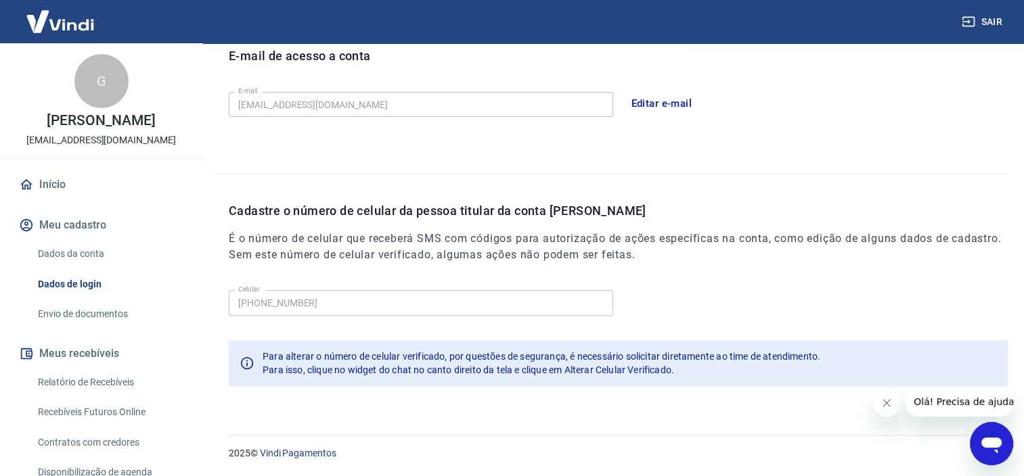
click at [92, 313] on link "Envio de documentos" at bounding box center [109, 314] width 154 height 28
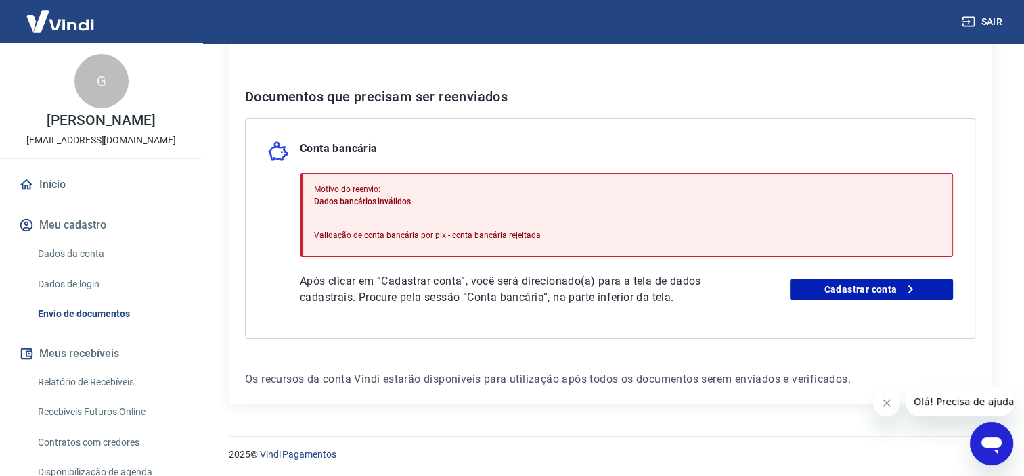
scroll to position [244, 0]
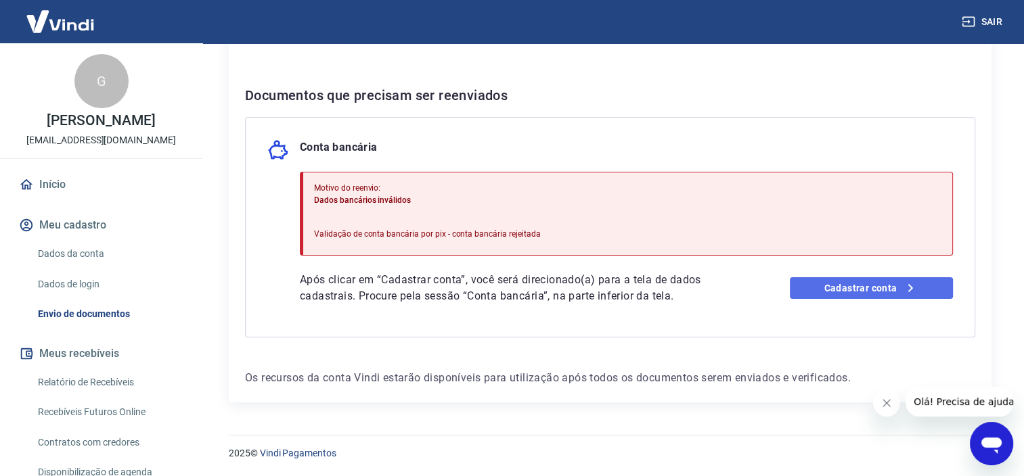
click at [854, 290] on link "Cadastrar conta" at bounding box center [871, 288] width 163 height 22
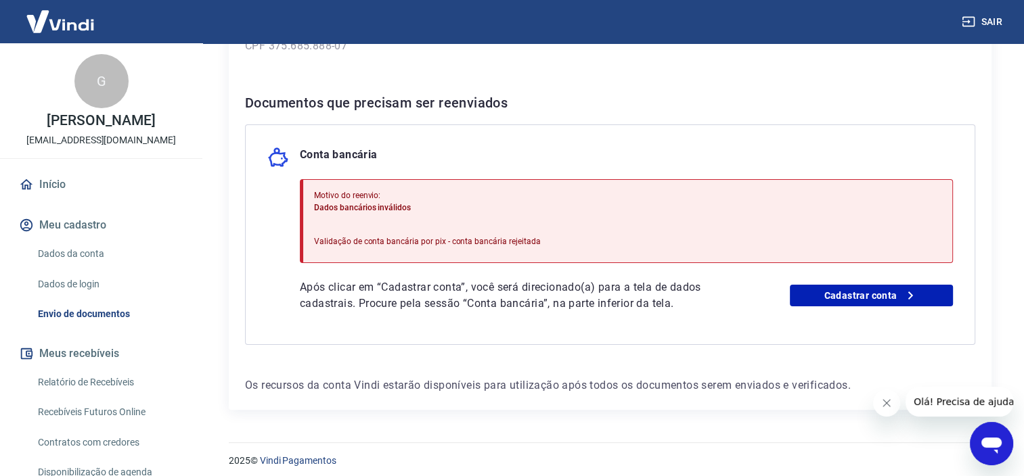
scroll to position [244, 0]
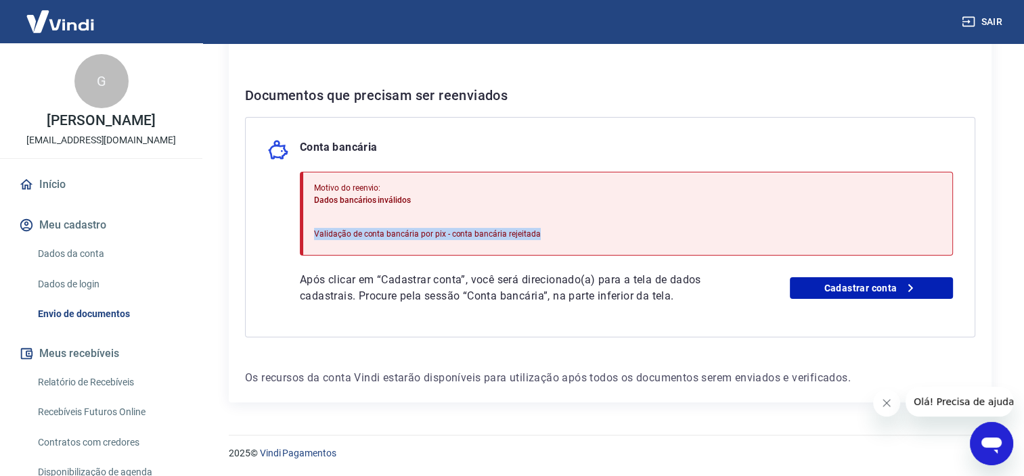
drag, startPoint x: 313, startPoint y: 231, endPoint x: 564, endPoint y: 231, distance: 251.1
click at [564, 231] on div "Motivo do reenvio: Dados bancários inválidos Validação de conta bancária por pi…" at bounding box center [626, 214] width 653 height 84
drag, startPoint x: 564, startPoint y: 231, endPoint x: 581, endPoint y: 241, distance: 20.0
click at [581, 241] on div "Motivo do reenvio: Dados bancários inválidos Validação de conta bancária por pi…" at bounding box center [626, 214] width 653 height 84
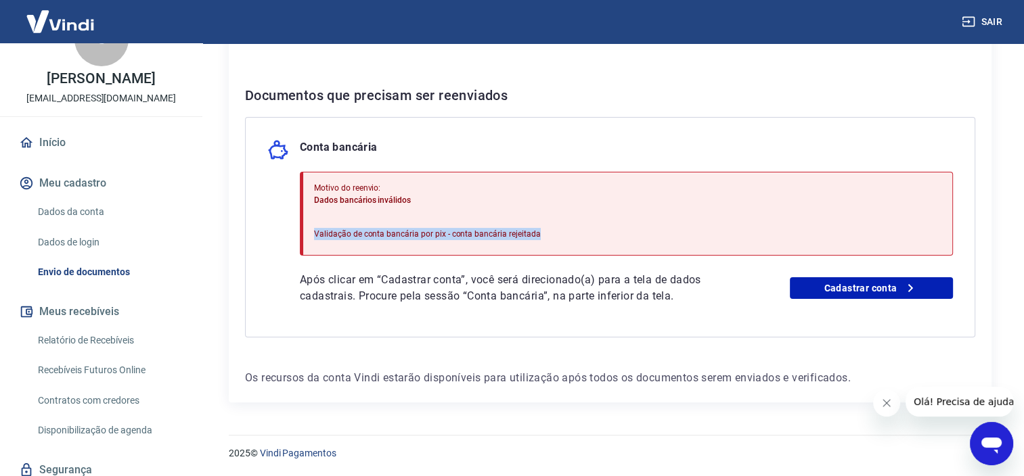
scroll to position [91, 0]
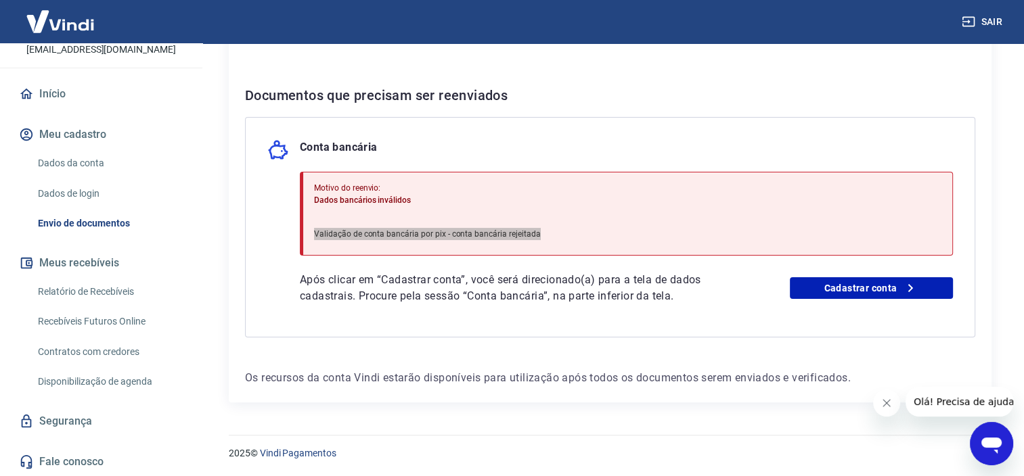
click at [991, 453] on icon "Open messaging window" at bounding box center [991, 444] width 24 height 24
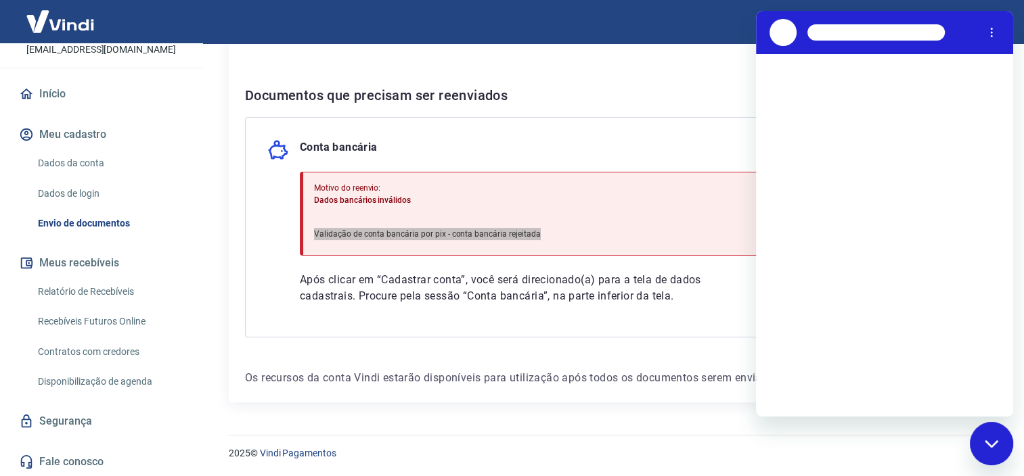
scroll to position [0, 0]
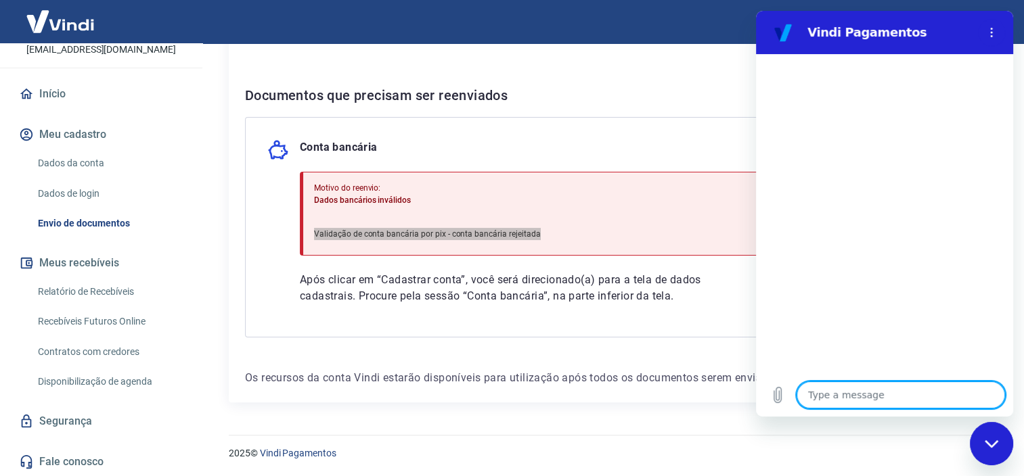
type textarea "x"
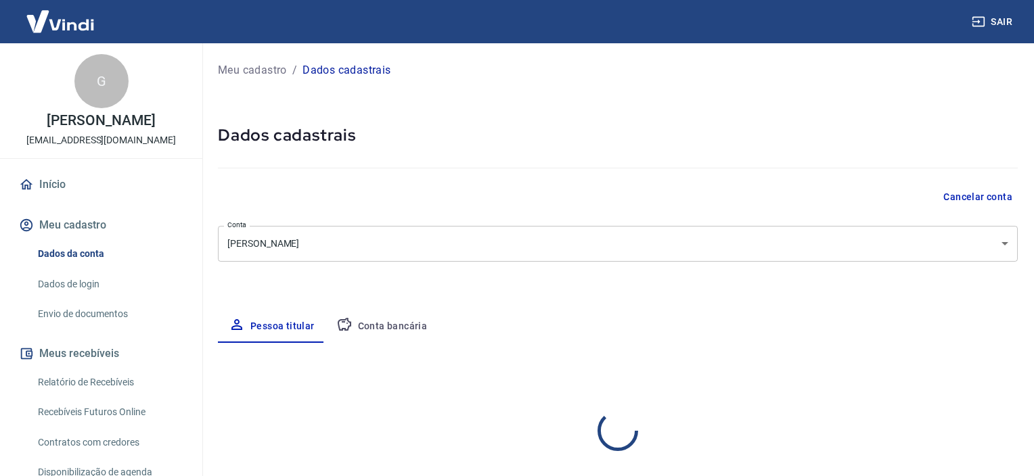
select select "SP"
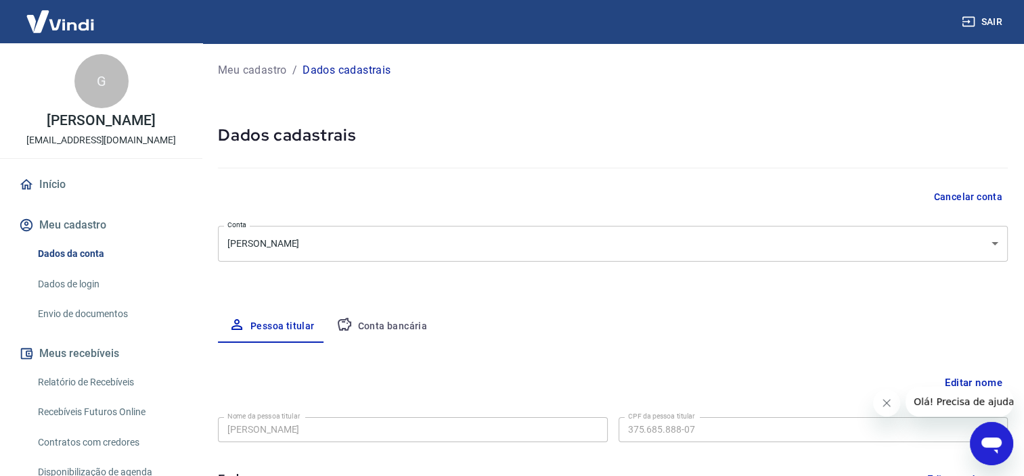
click at [378, 328] on button "Conta bancária" at bounding box center [382, 327] width 113 height 32
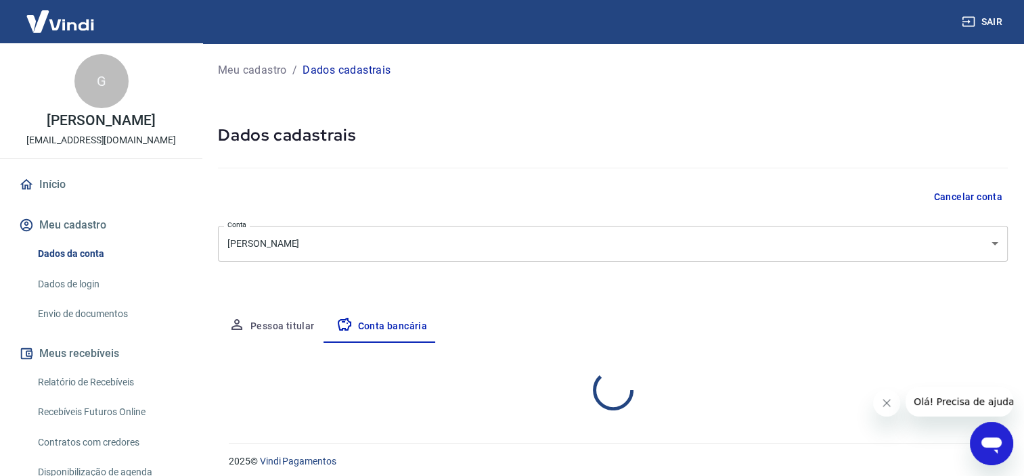
select select "1"
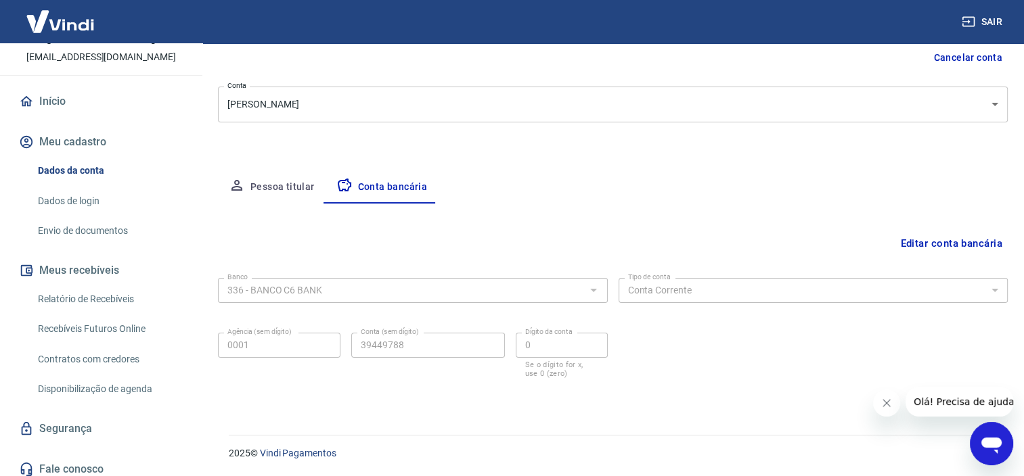
scroll to position [91, 0]
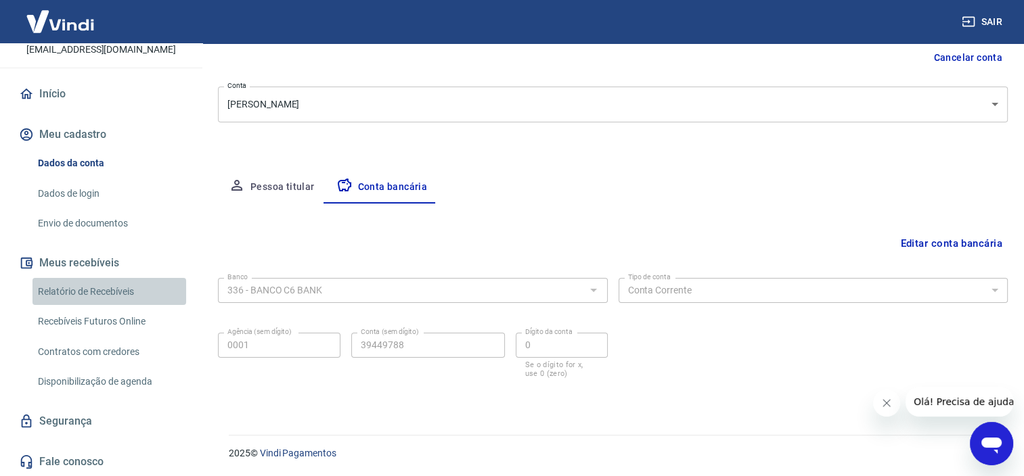
click at [112, 291] on link "Relatório de Recebíveis" at bounding box center [109, 292] width 154 height 28
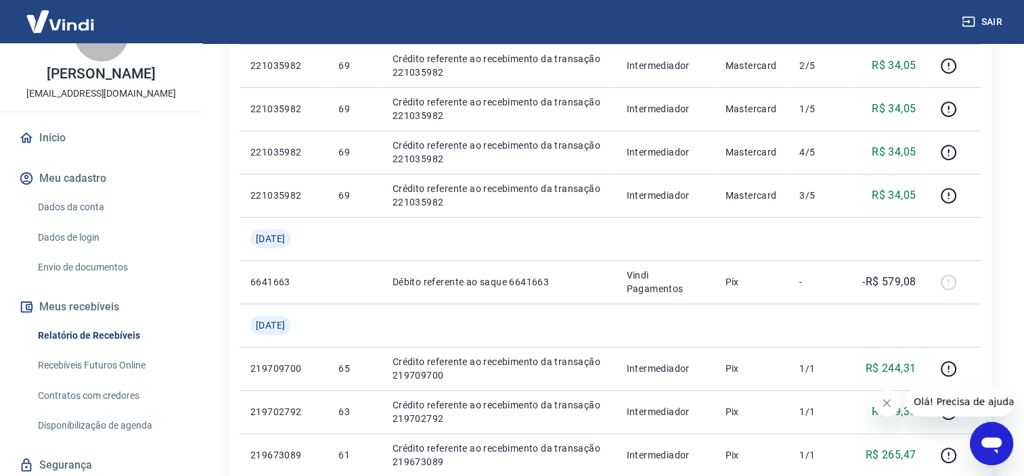
scroll to position [91, 0]
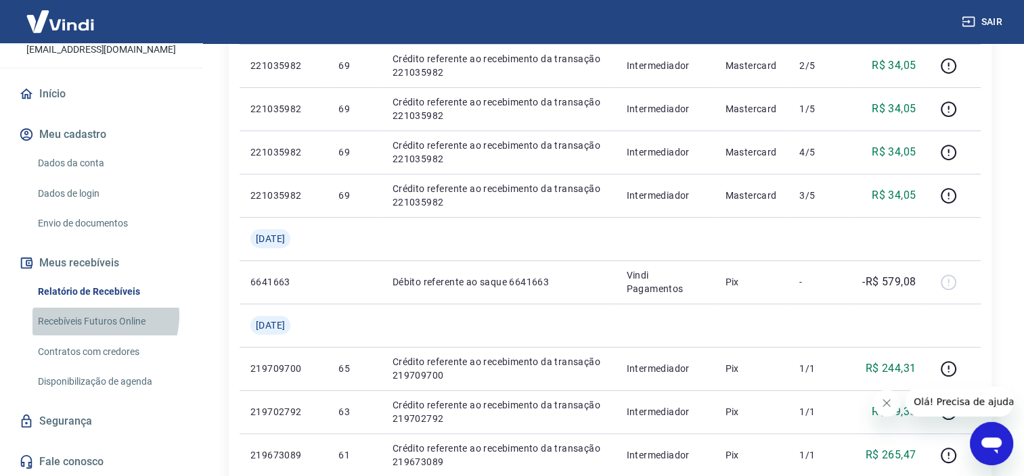
click at [98, 315] on link "Recebíveis Futuros Online" at bounding box center [109, 322] width 154 height 28
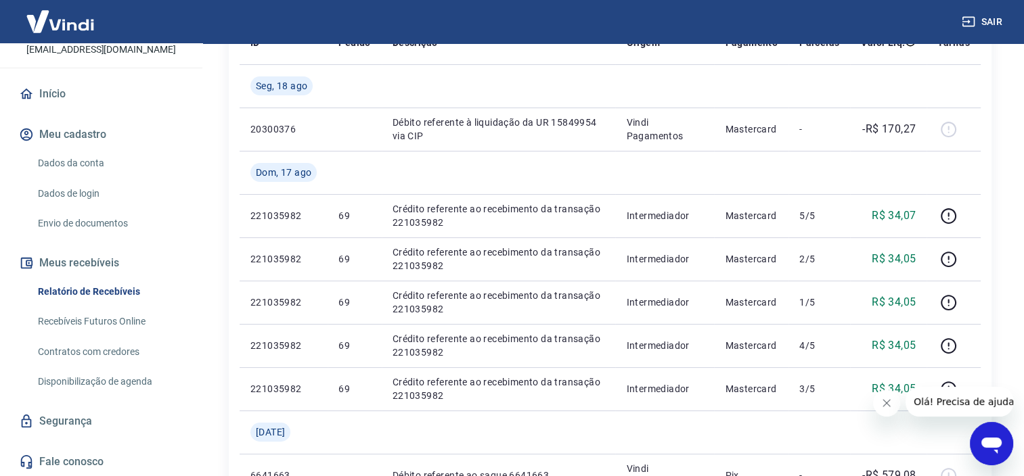
scroll to position [0, 0]
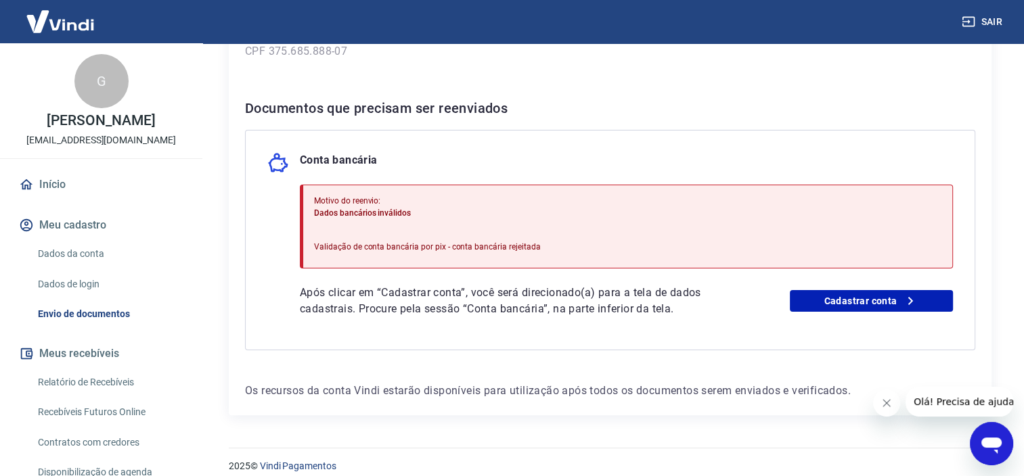
scroll to position [244, 0]
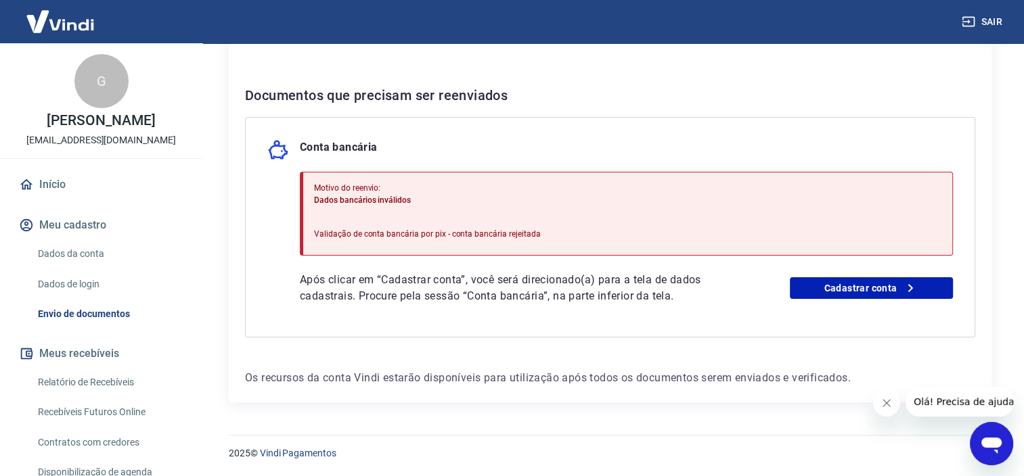
click at [889, 403] on icon "Close message from company" at bounding box center [886, 403] width 11 height 11
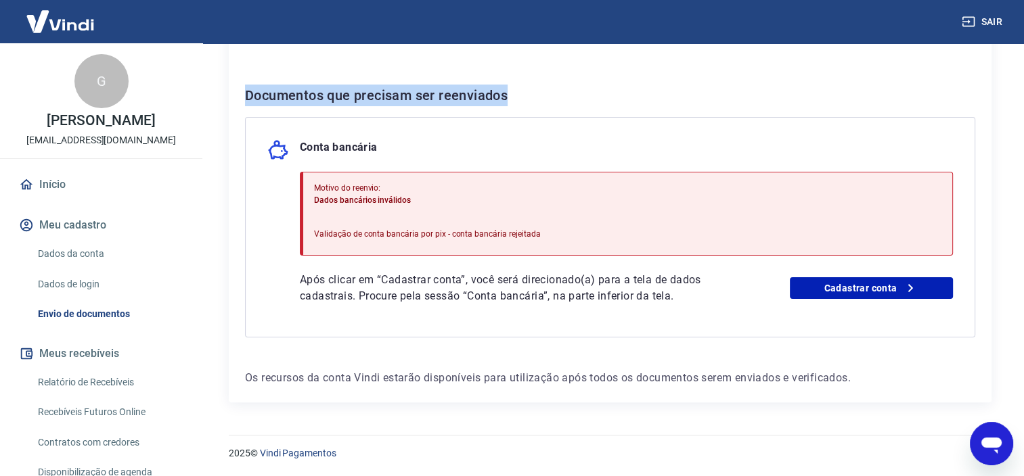
drag, startPoint x: 237, startPoint y: 99, endPoint x: 566, endPoint y: 96, distance: 329.6
click at [566, 96] on div "Para utilizar alguns recursos da sua conta Vindi, é necessário enviar alguns do…" at bounding box center [610, 128] width 763 height 549
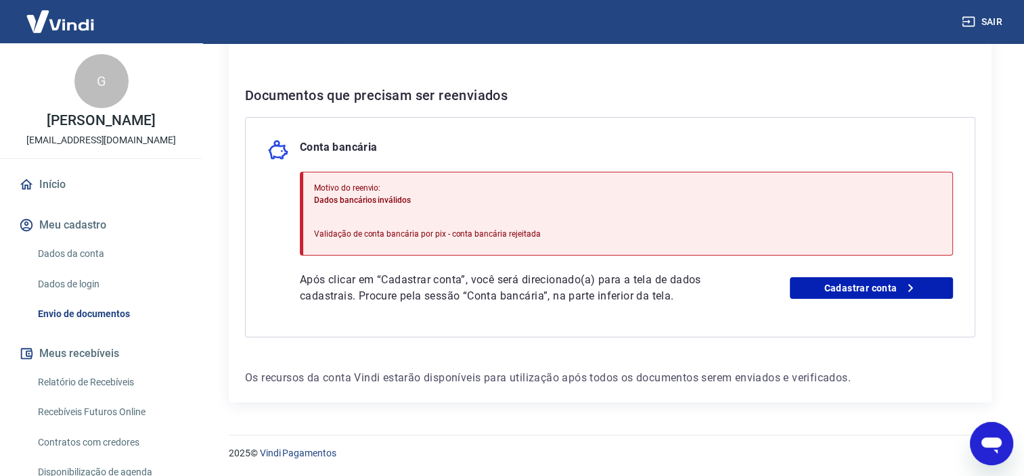
click at [398, 145] on div "Conta bancária" at bounding box center [610, 150] width 686 height 22
click at [883, 285] on link "Cadastrar conta" at bounding box center [871, 288] width 163 height 22
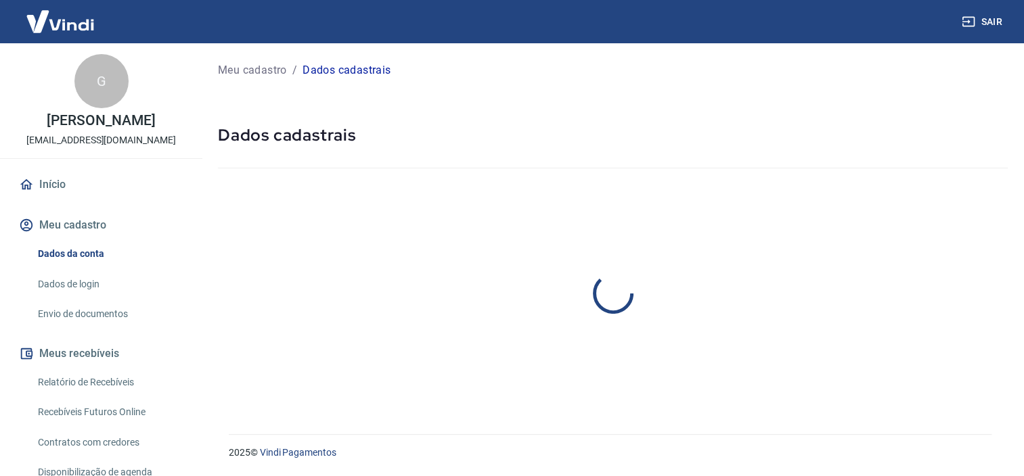
select select "SP"
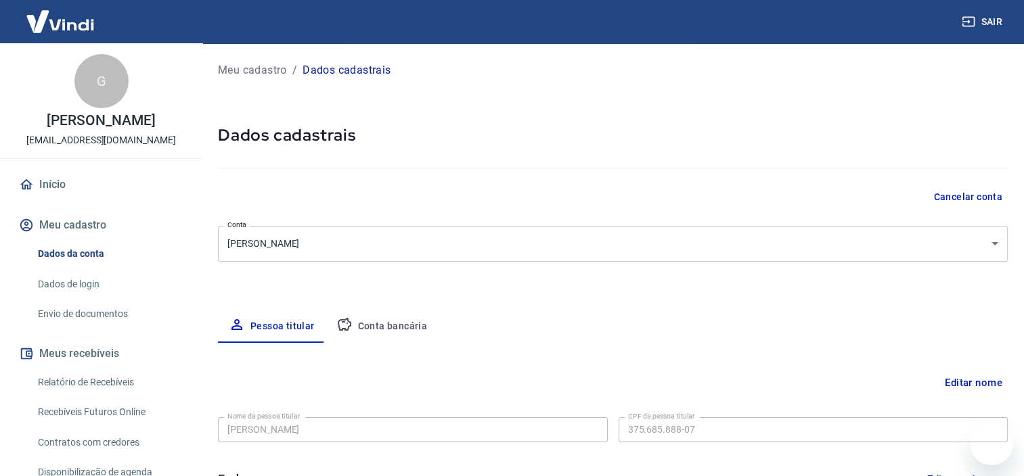
type input "[PHONE_NUMBER]"
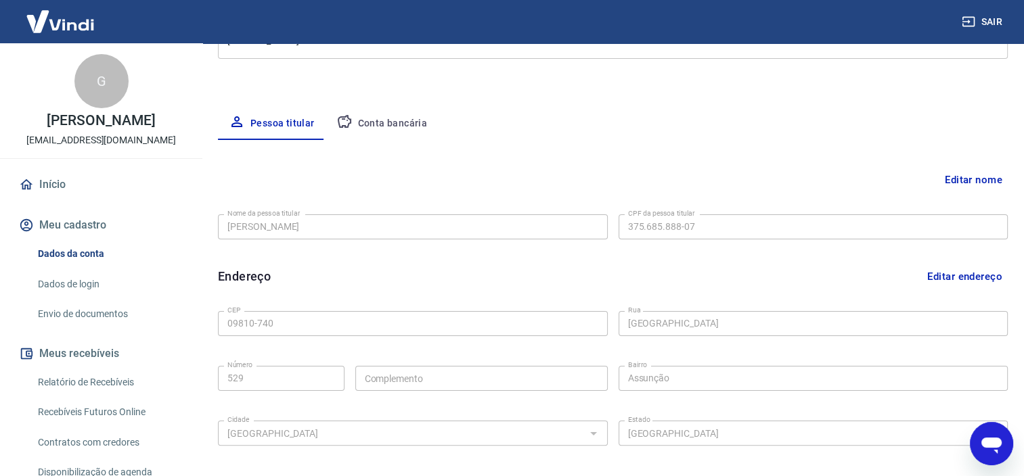
click at [409, 125] on button "Conta bancária" at bounding box center [382, 124] width 113 height 32
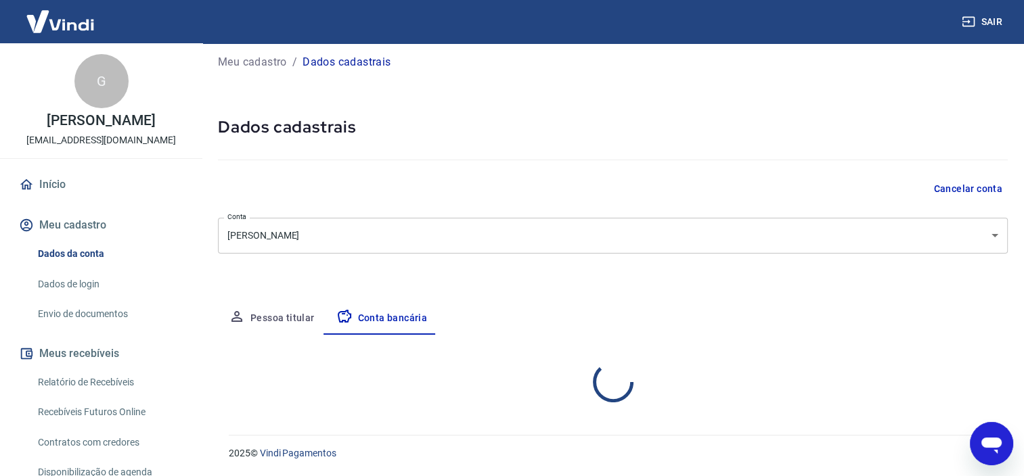
select select "1"
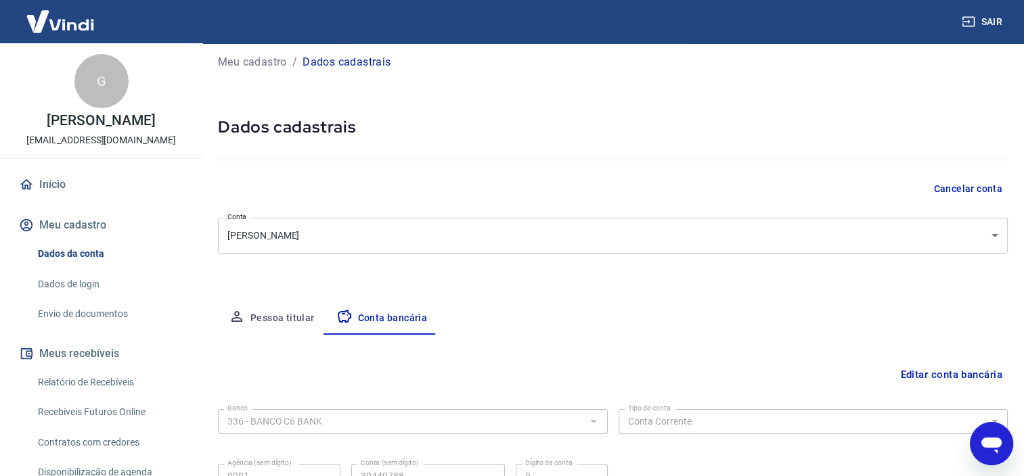
scroll to position [139, 0]
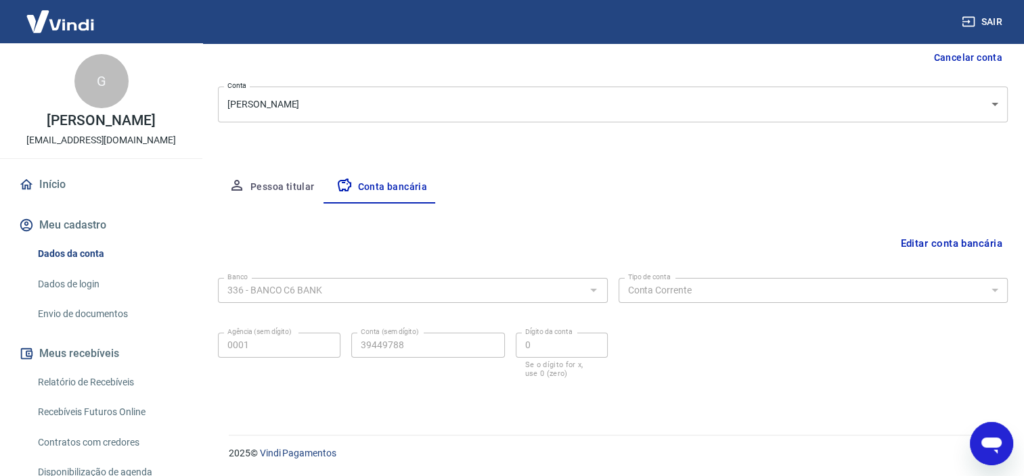
click at [922, 238] on button "Editar conta bancária" at bounding box center [951, 244] width 113 height 26
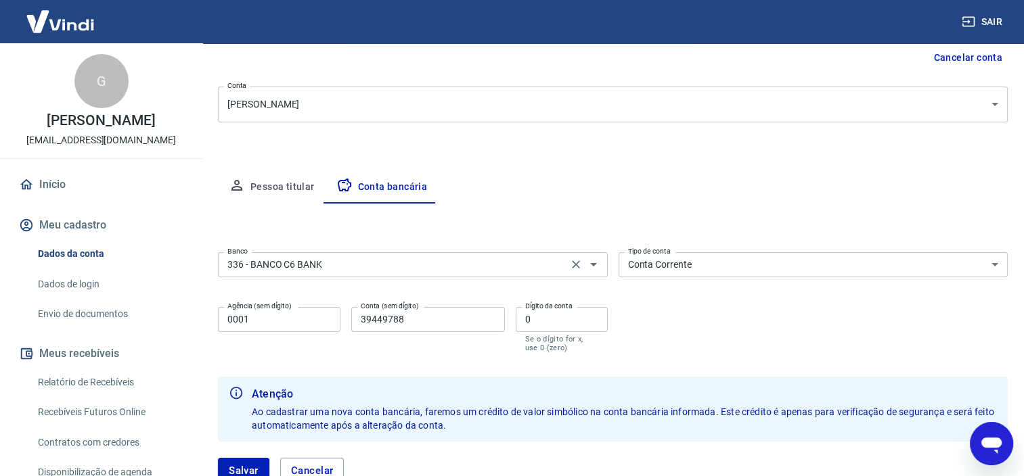
click at [340, 274] on div "336 - BANCO C6 BANK Banco" at bounding box center [413, 264] width 390 height 25
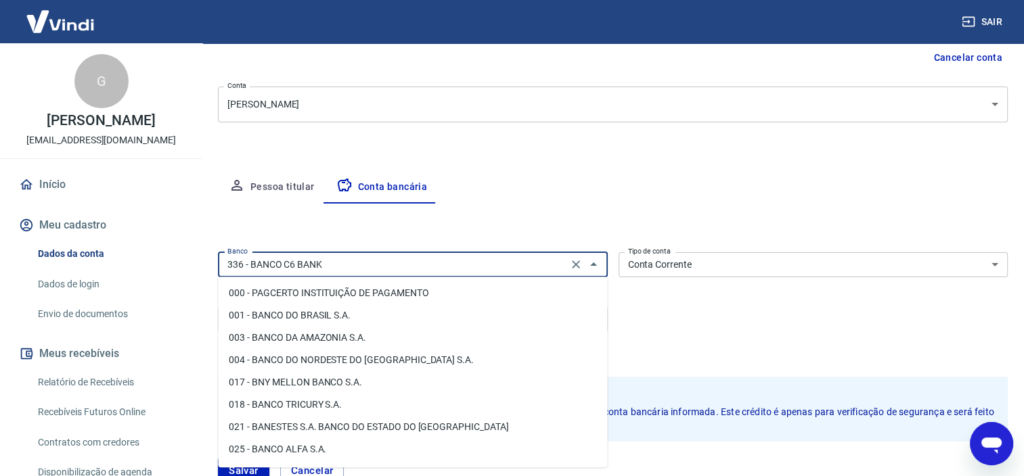
scroll to position [1146, 0]
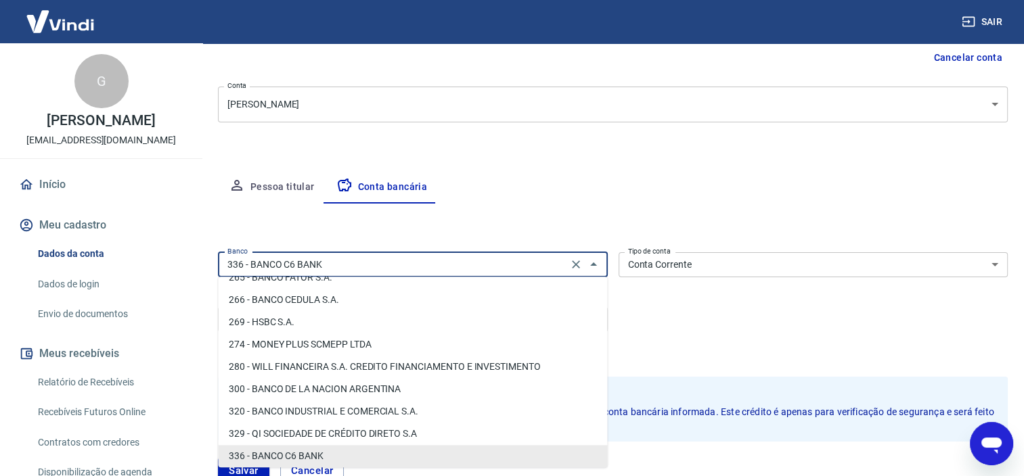
click at [564, 224] on div "Editar conta bancária Banco 336 - BANCO C6 BANK Banco Tipo de conta Conta Corre…" at bounding box center [613, 352] width 790 height 296
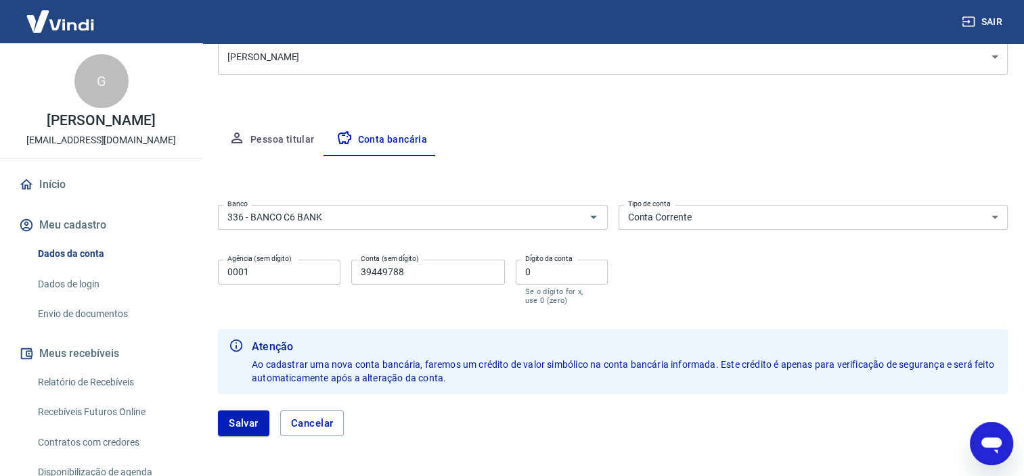
scroll to position [237, 0]
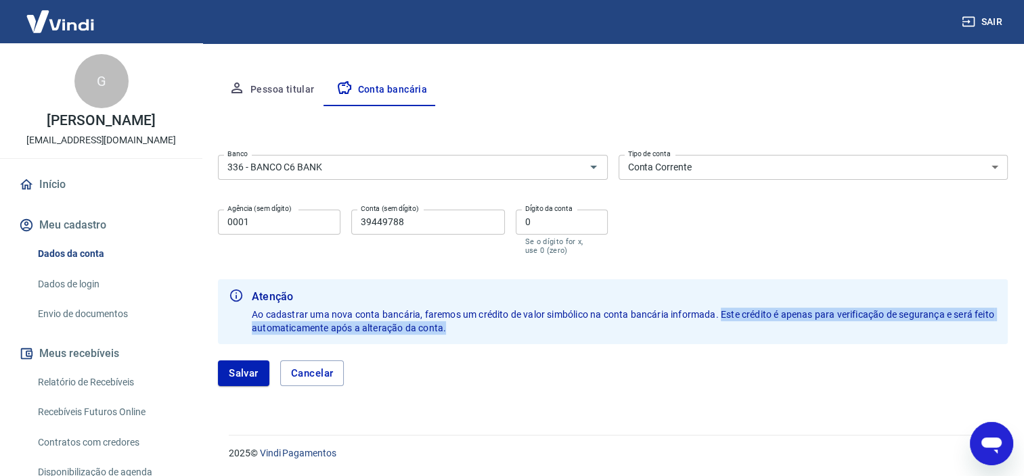
drag, startPoint x: 721, startPoint y: 315, endPoint x: 734, endPoint y: 334, distance: 22.7
click at [734, 334] on div "Atenção Ao cadastrar uma nova conta bancária, faremos um crédito de valor simbó…" at bounding box center [624, 312] width 745 height 57
drag, startPoint x: 734, startPoint y: 336, endPoint x: 558, endPoint y: 363, distance: 177.9
click at [566, 358] on div "Salvar Cancelar" at bounding box center [613, 373] width 790 height 58
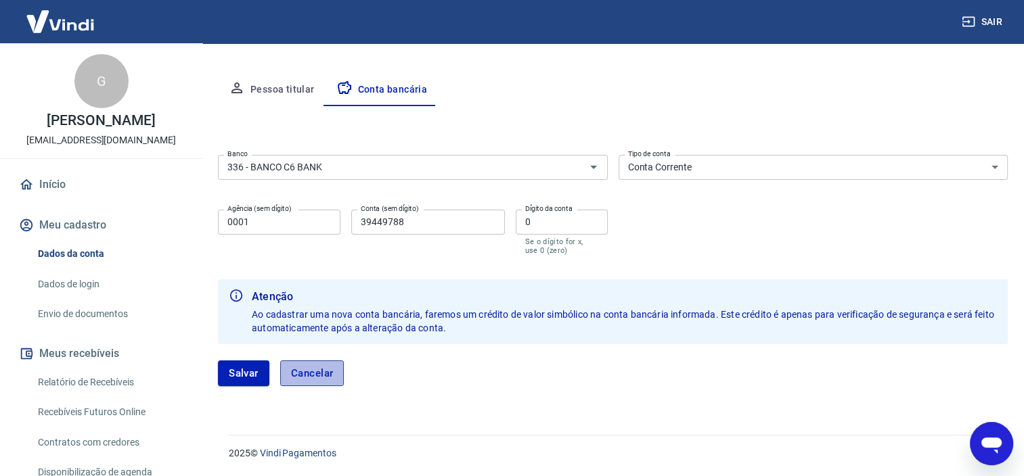
click at [333, 372] on button "Cancelar" at bounding box center [312, 374] width 64 height 26
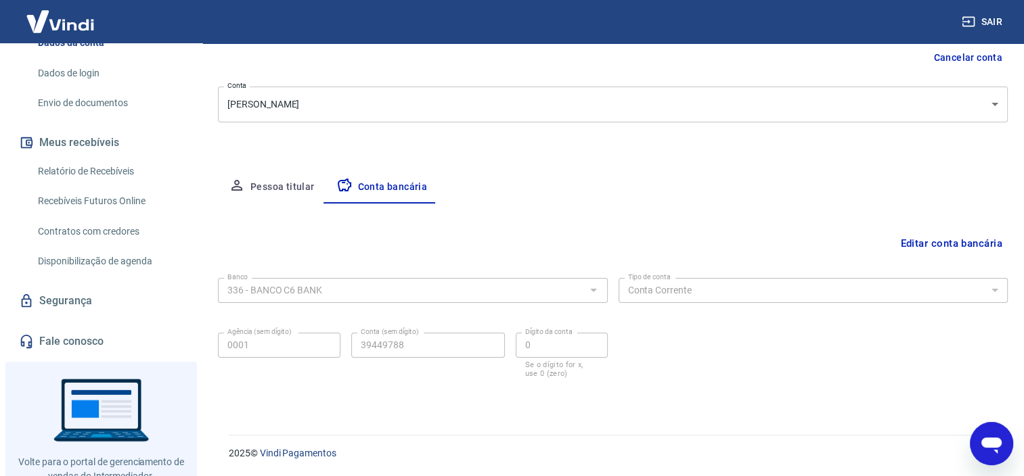
scroll to position [254, 0]
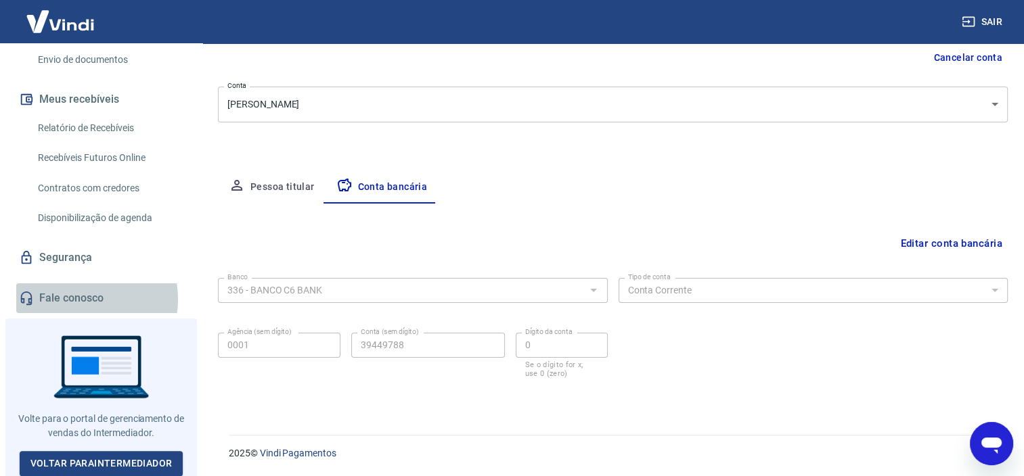
click at [81, 298] on link "Fale conosco" at bounding box center [101, 299] width 170 height 30
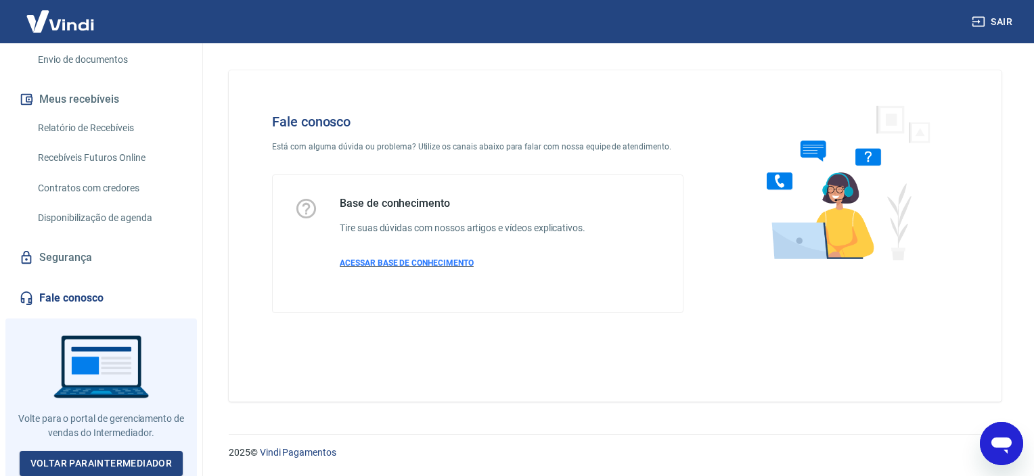
click at [430, 263] on span "ACESSAR BASE DE CONHECIMENTO" at bounding box center [407, 263] width 134 height 9
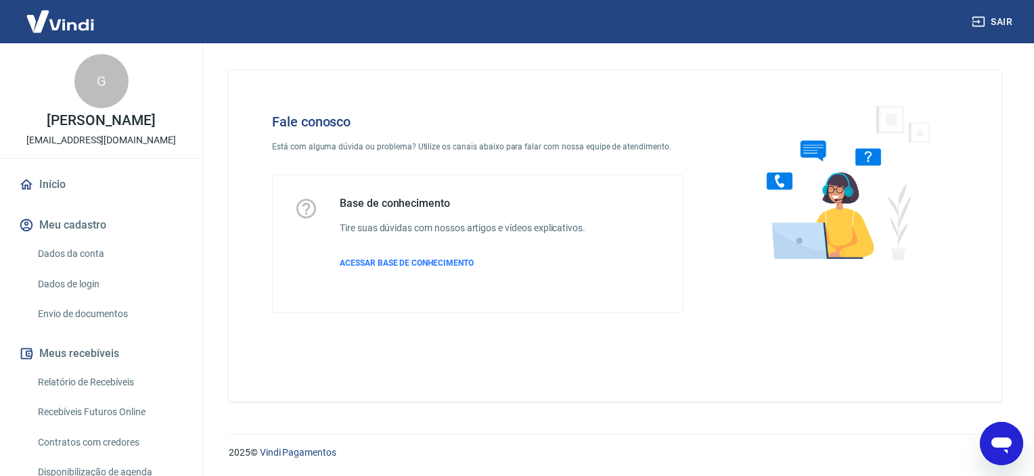
click at [73, 254] on link "Dados da conta" at bounding box center [109, 254] width 154 height 28
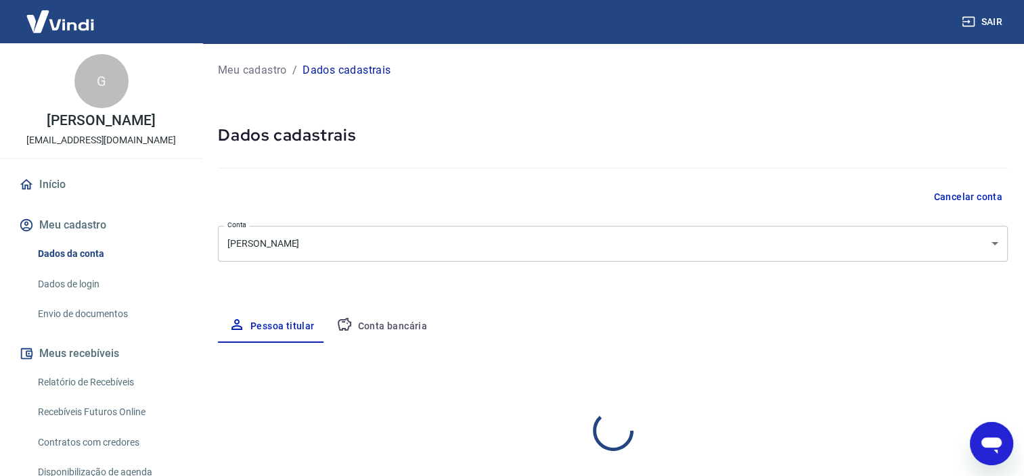
select select "SP"
click at [106, 219] on button "Meu cadastro" at bounding box center [101, 225] width 170 height 30
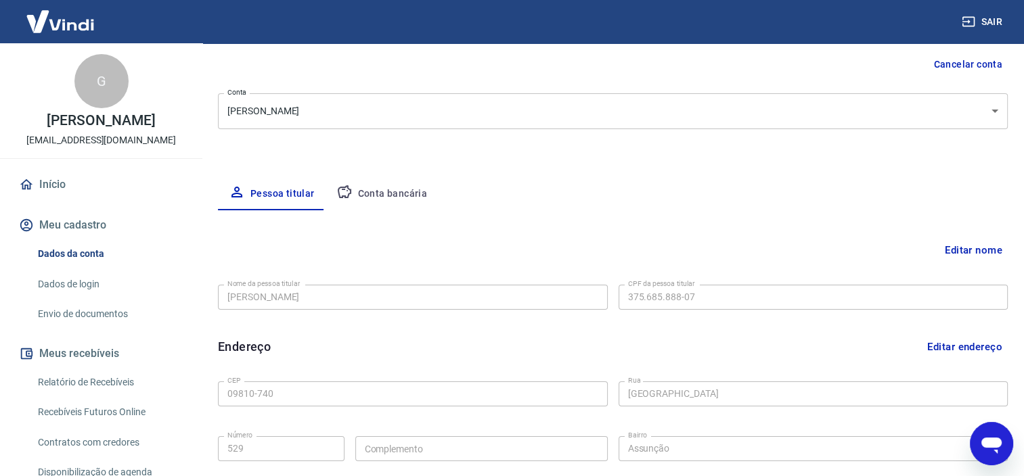
scroll to position [135, 0]
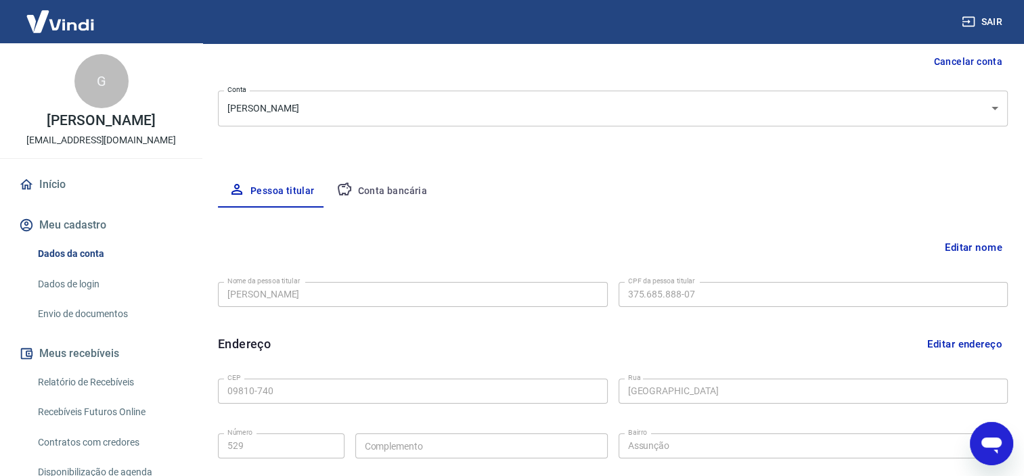
click at [93, 229] on button "Meu cadastro" at bounding box center [101, 225] width 170 height 30
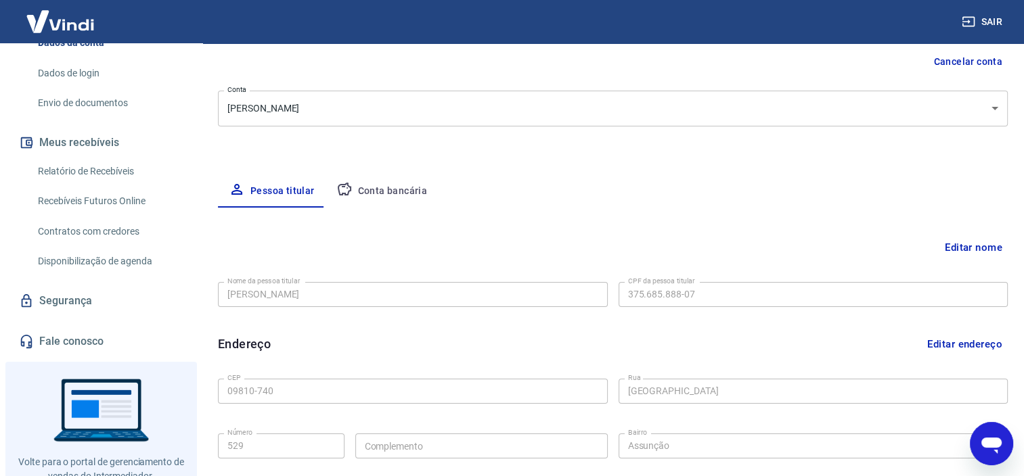
scroll to position [254, 0]
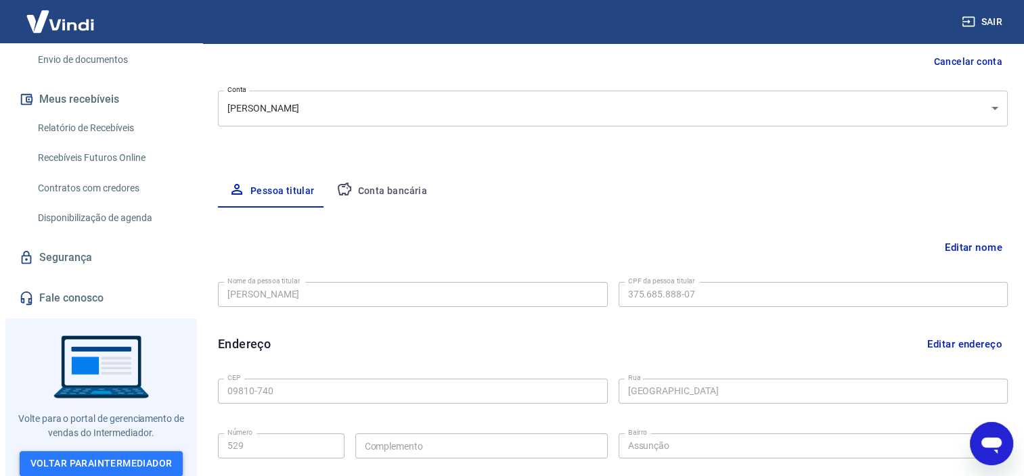
click at [141, 457] on link "Voltar para Intermediador" at bounding box center [102, 463] width 164 height 25
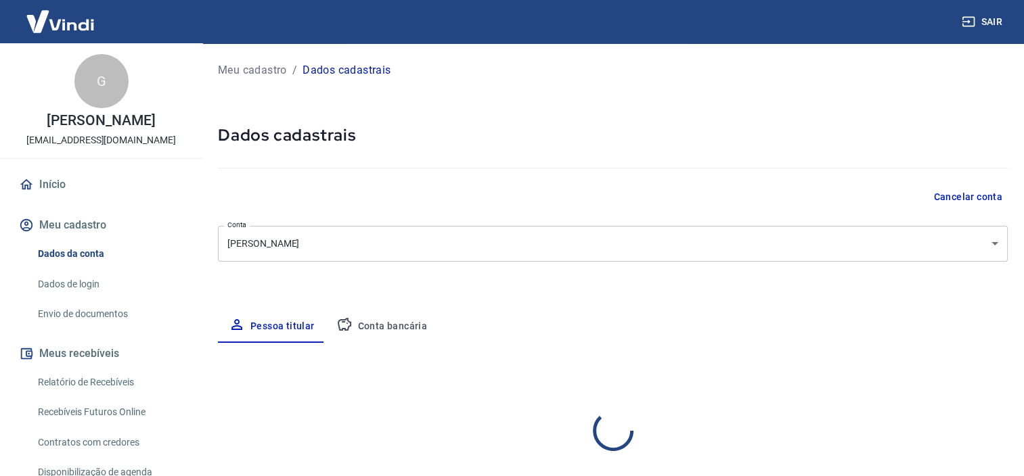
select select "SP"
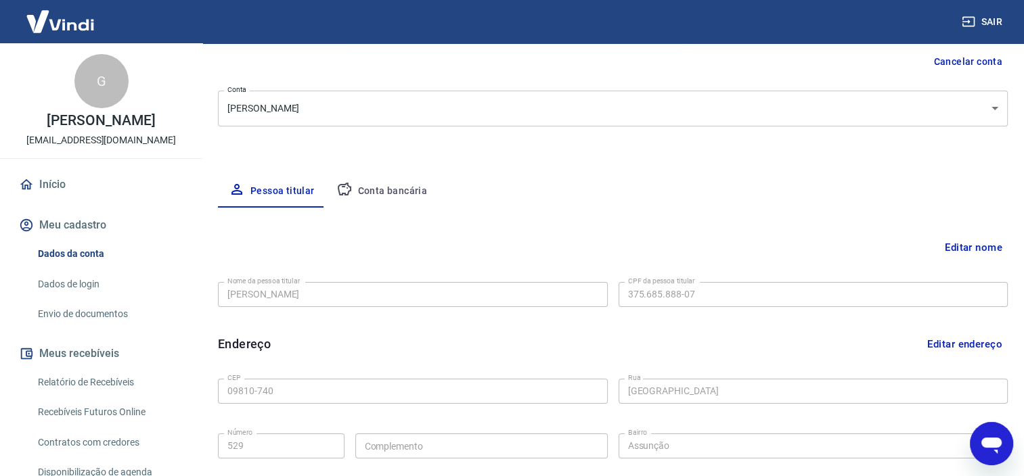
scroll to position [203, 0]
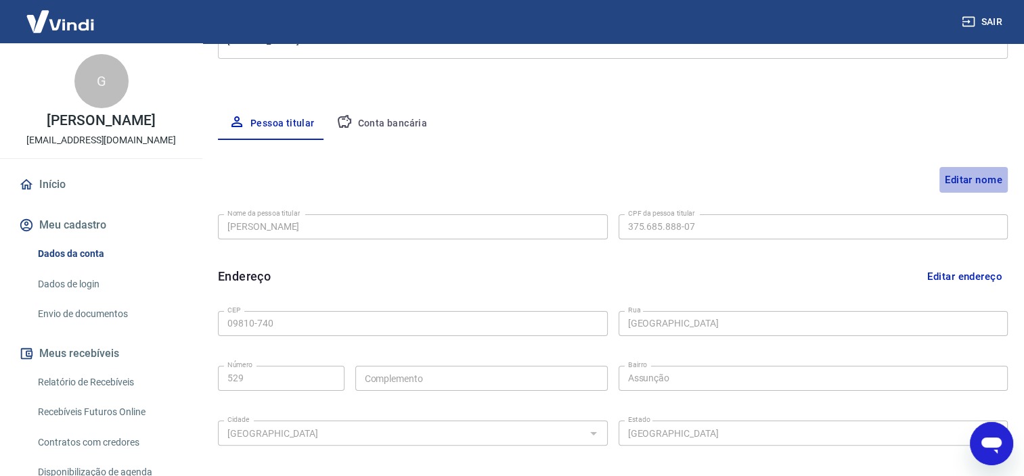
click at [981, 182] on button "Editar nome" at bounding box center [973, 180] width 68 height 26
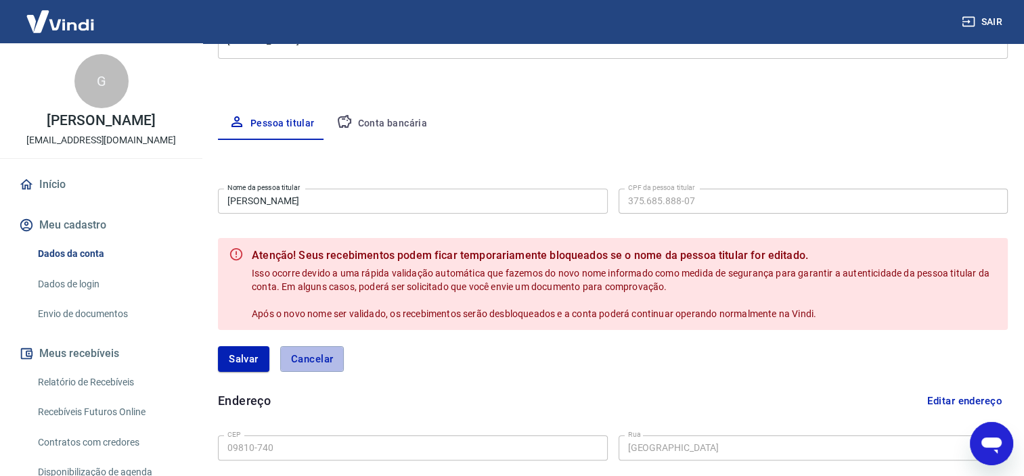
drag, startPoint x: 332, startPoint y: 367, endPoint x: 694, endPoint y: 238, distance: 384.4
click at [591, 321] on form "Nome da pessoa titular Gabriela dos Santos Pedro Nome da pessoa titular CPF da …" at bounding box center [613, 285] width 790 height 205
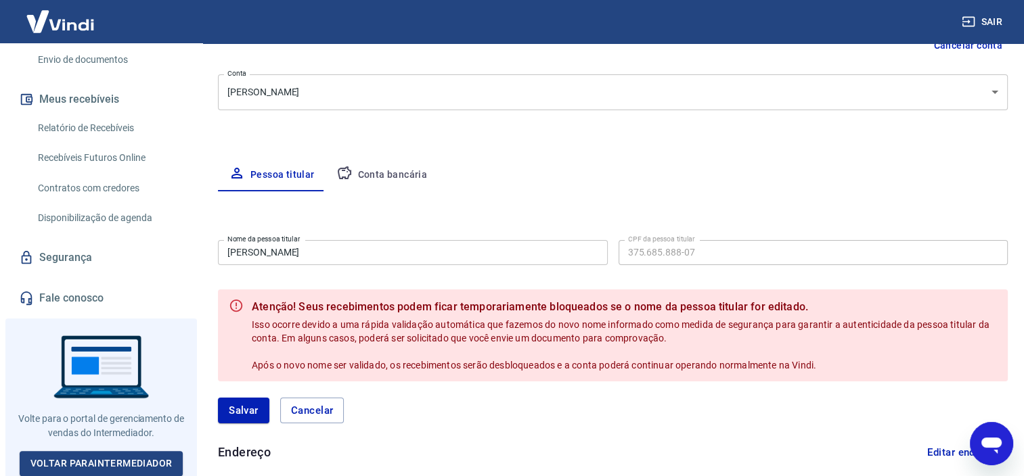
scroll to position [176, 0]
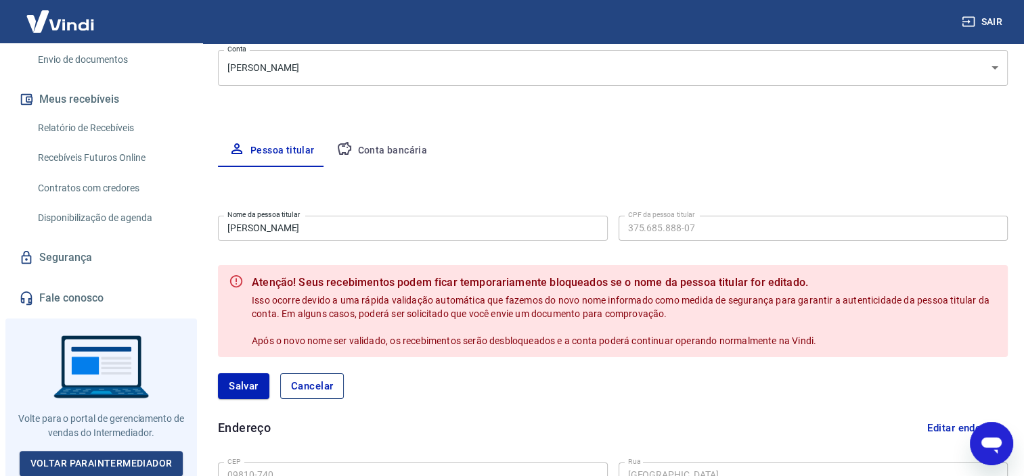
click at [313, 395] on button "Cancelar" at bounding box center [312, 387] width 64 height 26
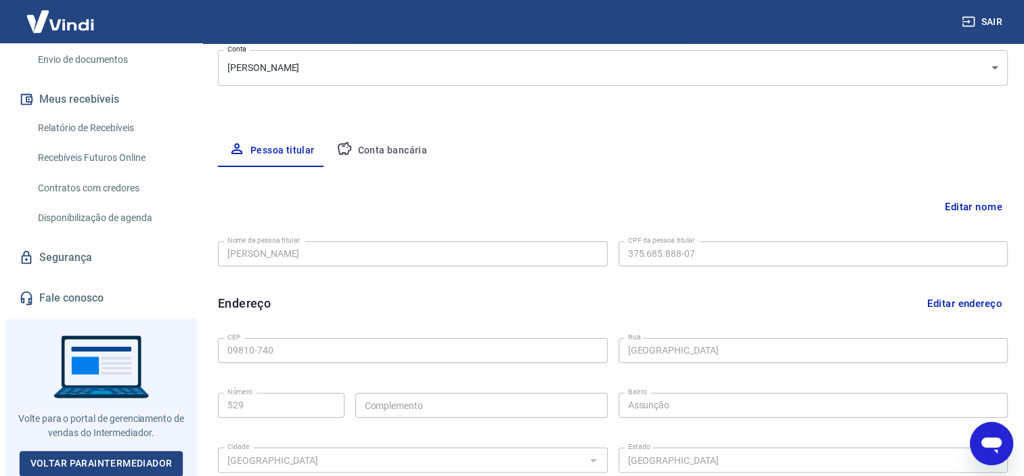
click at [987, 436] on icon "Open messaging window" at bounding box center [991, 444] width 24 height 24
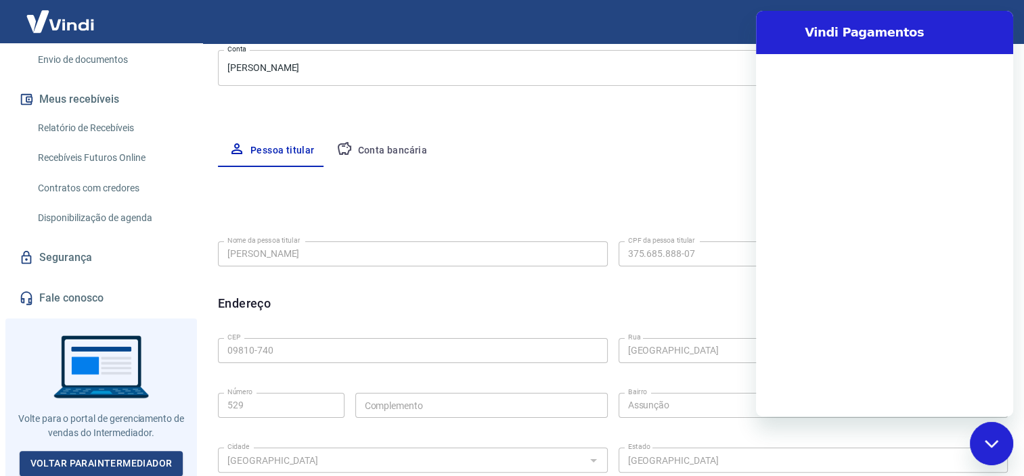
scroll to position [0, 0]
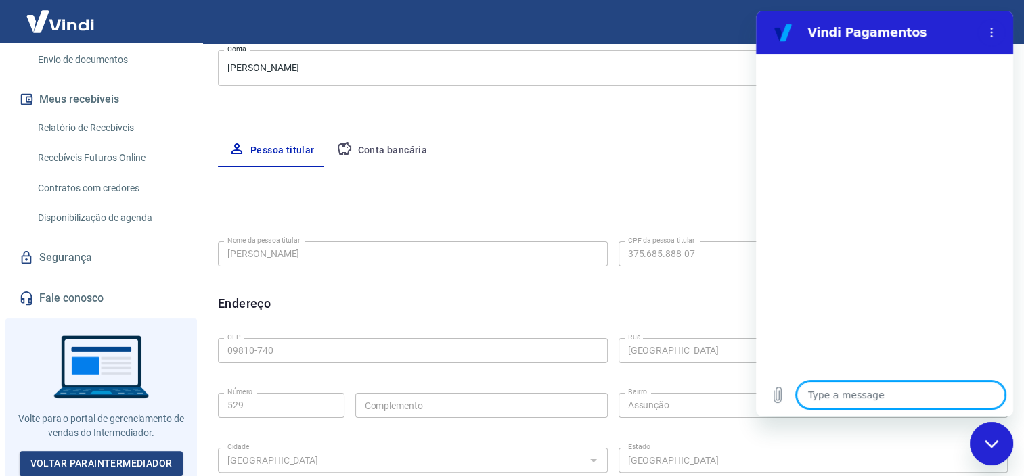
type textarea "A"
type textarea "x"
type textarea "Al"
type textarea "x"
type textarea "Alt"
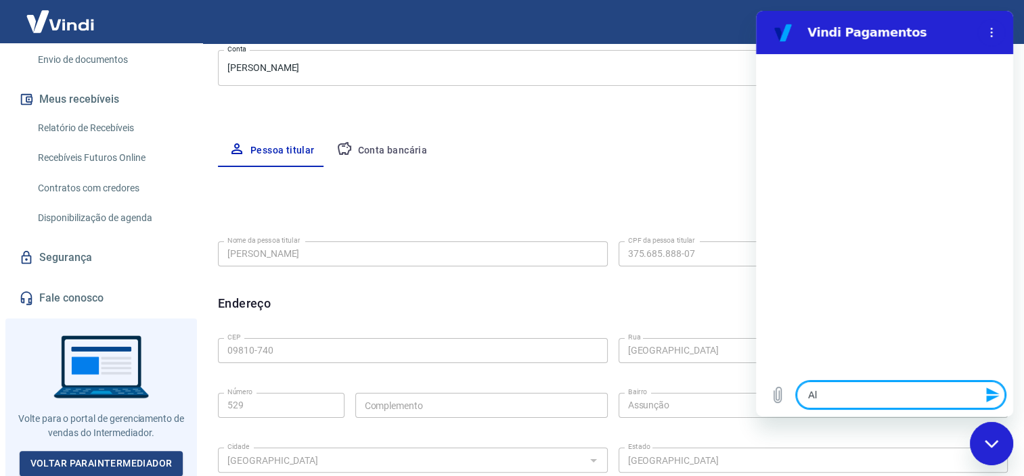
type textarea "x"
type textarea "Alte"
type textarea "x"
type textarea "Alter"
type textarea "x"
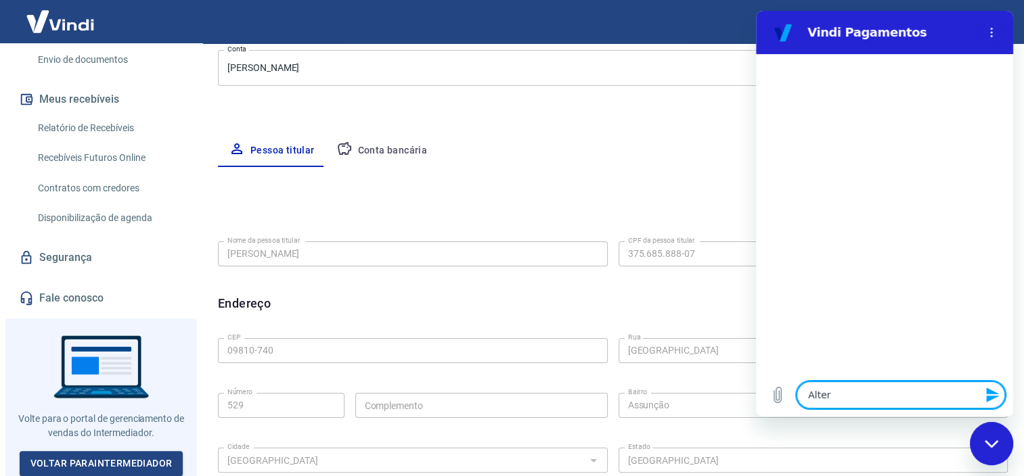
type textarea "Altera"
type textarea "x"
type textarea "Alteraç"
type textarea "x"
type textarea "Alteraçã"
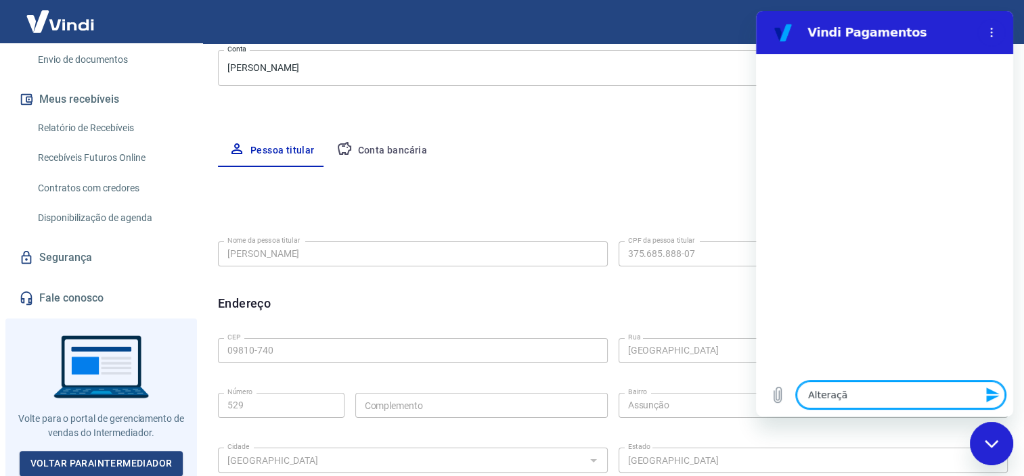
type textarea "x"
type textarea "Alteraçãol"
type textarea "x"
type textarea "Alteraçãol"
type textarea "x"
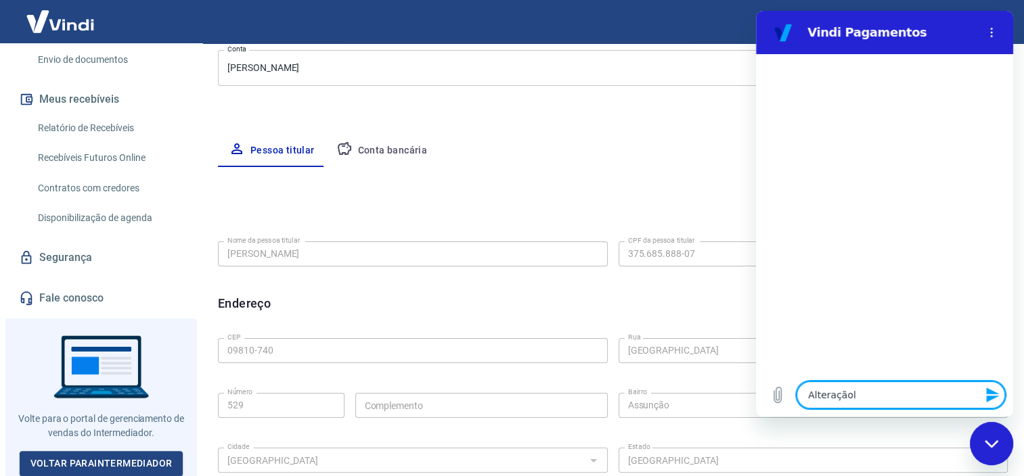
type textarea "Alteraçãol d"
type textarea "x"
type textarea "Alteraçãol de"
type textarea "x"
type textarea "Alteraçãol d"
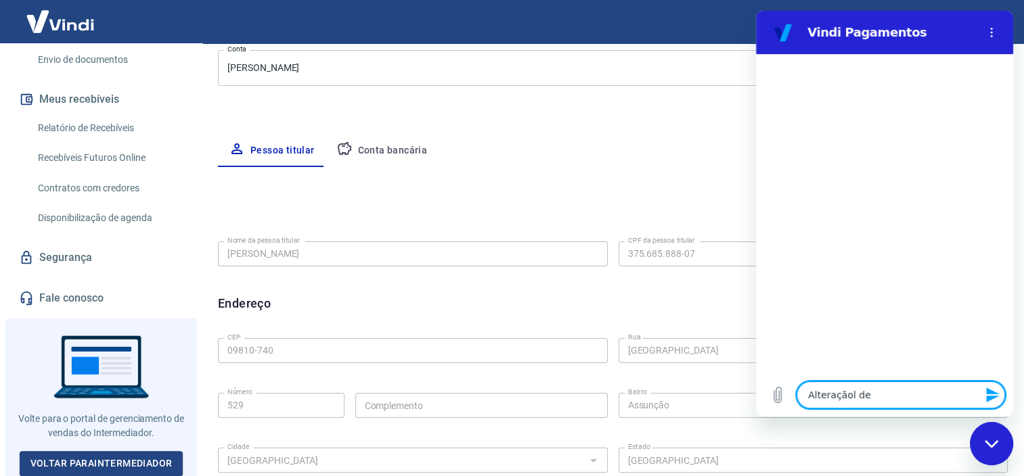
type textarea "x"
type textarea "Alteraçãol"
type textarea "x"
type textarea "Alteraçãol"
type textarea "x"
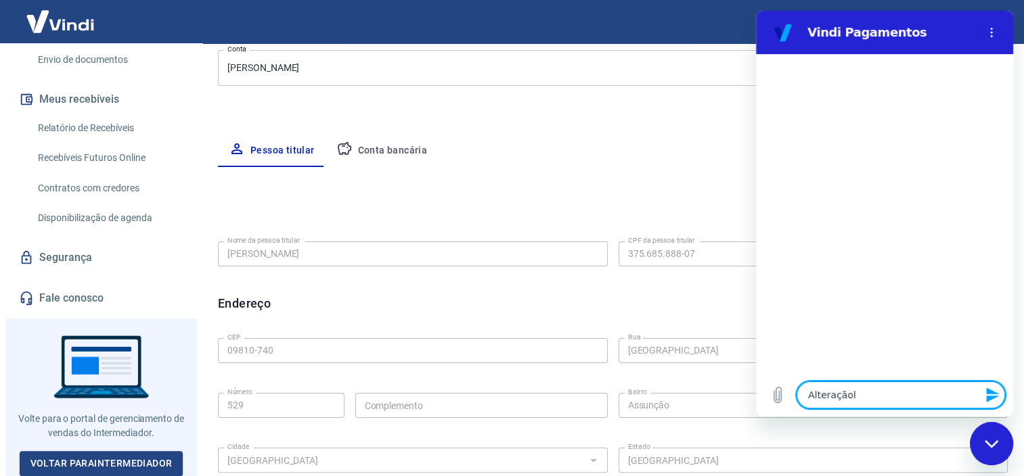
type textarea "Alteração"
type textarea "x"
type textarea "Alteração"
type textarea "x"
type textarea "Alteração d"
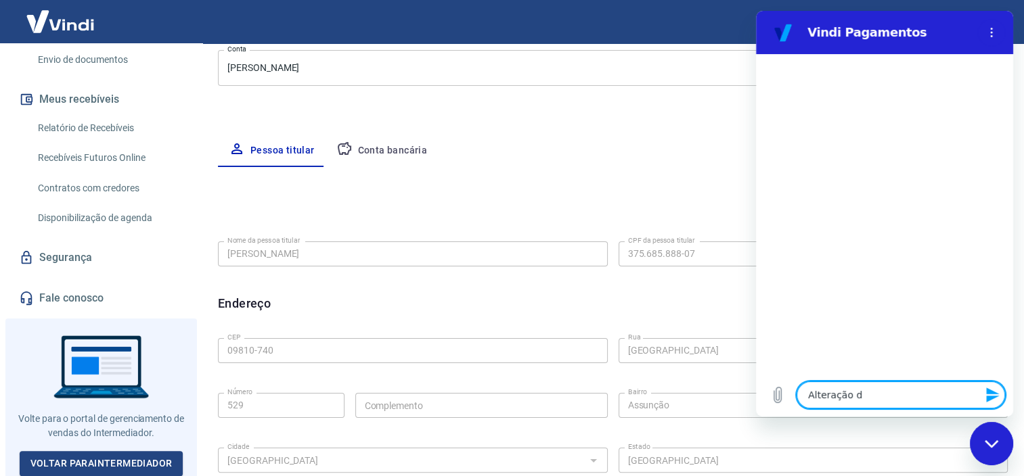
type textarea "x"
type textarea "Alteração de"
type textarea "x"
type textarea "Alteração de"
type textarea "x"
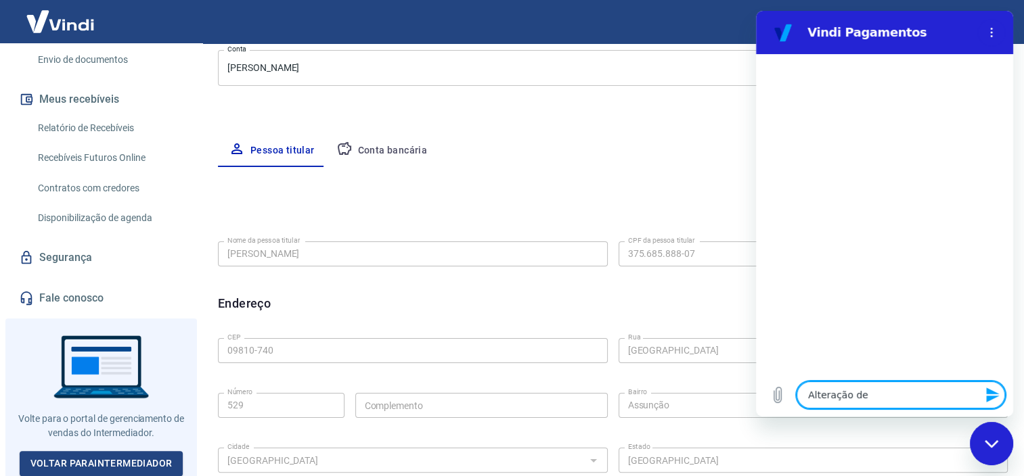
type textarea "Alteração de c"
type textarea "x"
type textarea "Alteração de"
type textarea "x"
type textarea "Alteração de d"
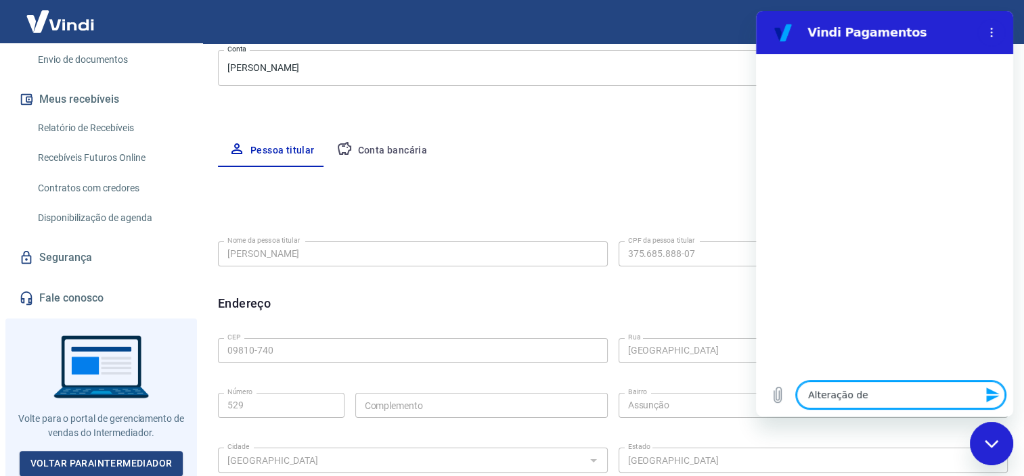
type textarea "x"
type textarea "Alteração de da"
type textarea "x"
type textarea "Alteração de dad"
type textarea "x"
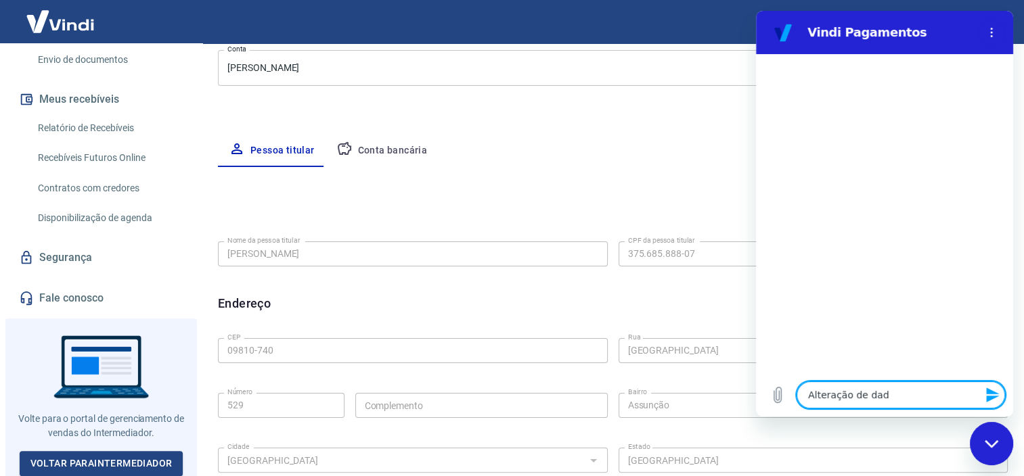
type textarea "Alteração de dado"
type textarea "x"
type textarea "Alteração de dados"
type textarea "x"
type textarea "Alteração de dados"
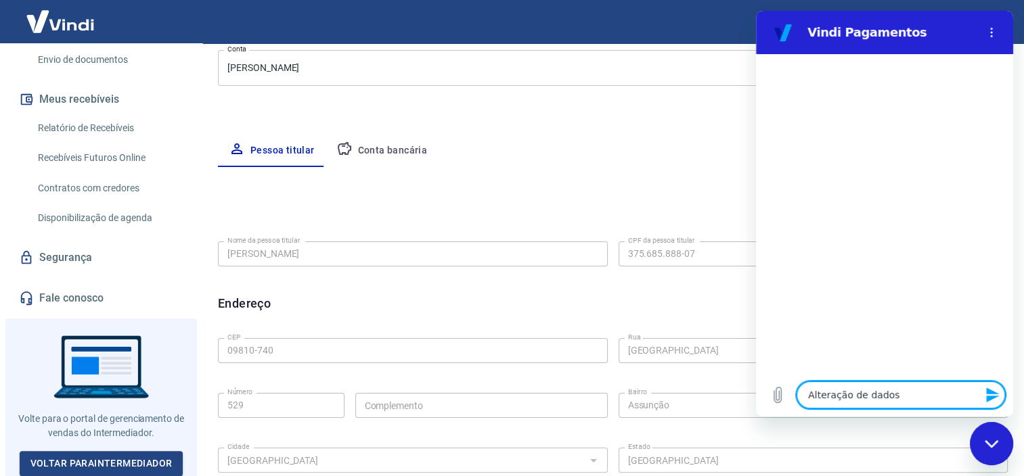
type textarea "x"
type textarea "Alteração de dados b"
type textarea "x"
type textarea "Alteração de dados ba"
type textarea "x"
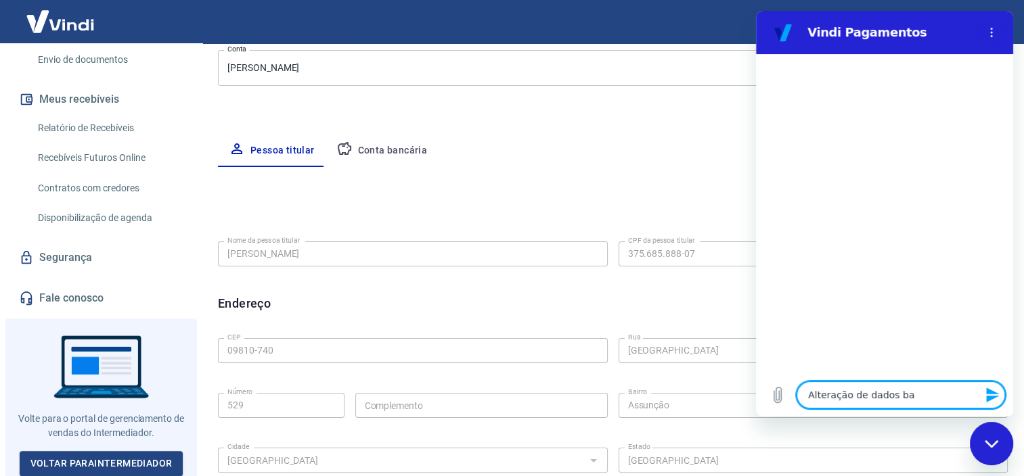
type textarea "Alteração de dados ban"
type textarea "x"
type textarea "Alteração de dados banc"
type textarea "x"
type textarea "Alteração de dados bancá"
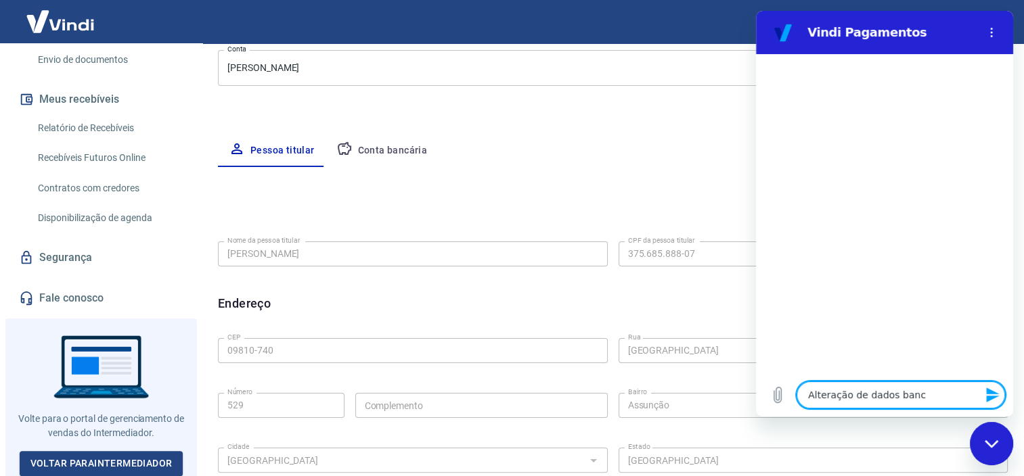
type textarea "x"
type textarea "Alteração de dados bancát"
type textarea "x"
type textarea "Alteração de dados bancáti"
type textarea "x"
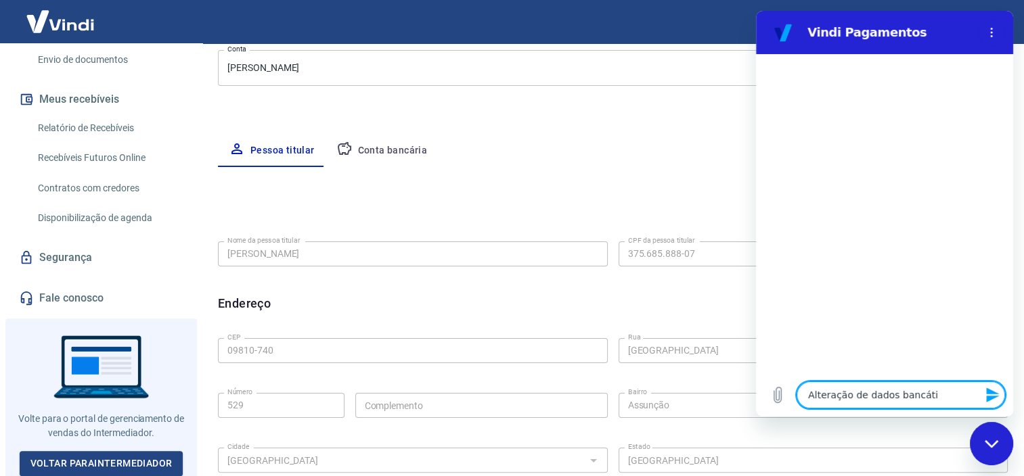
type textarea "Alteração de dados bancátio"
type textarea "x"
type textarea "Alteração de dados bancátios"
type textarea "x"
type textarea "Alteração de dados bancátio"
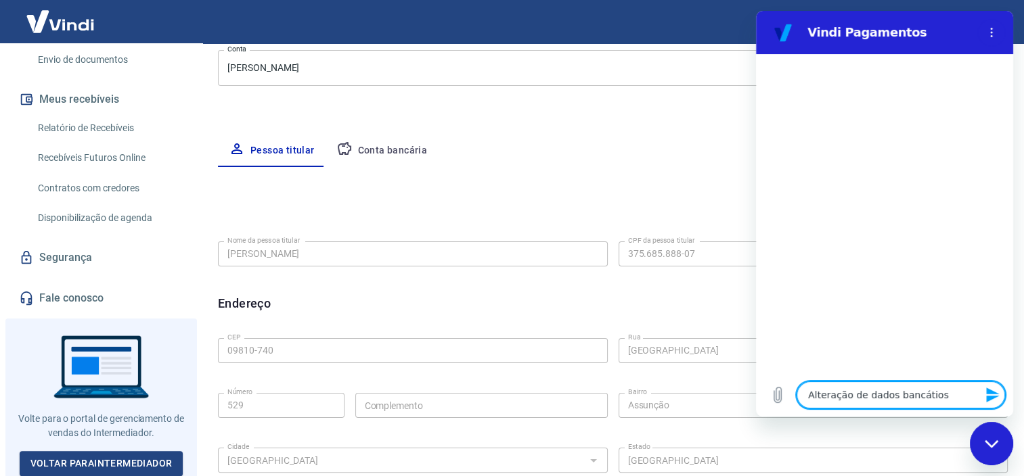
type textarea "x"
type textarea "Alteração de dados bancáti"
type textarea "x"
type textarea "Alteração de dados bancát"
type textarea "x"
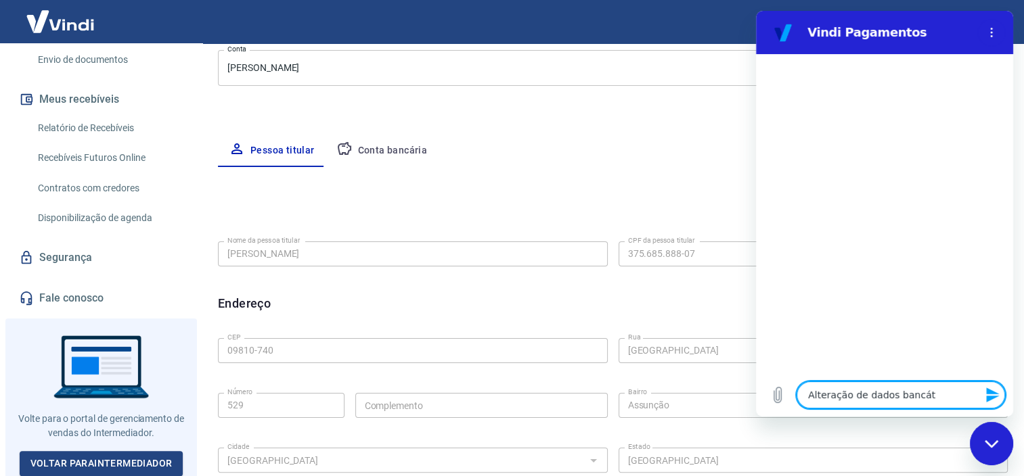
type textarea "Alteração de dados bancá"
type textarea "x"
type textarea "Alteração de dados bancár"
type textarea "x"
type textarea "Alteração de dados bancári"
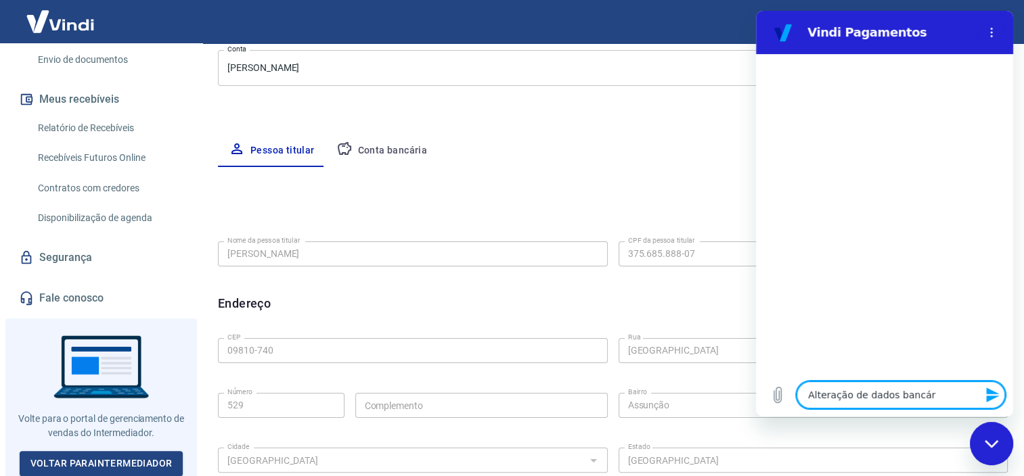
type textarea "x"
type textarea "Alteração de dados bancário"
type textarea "x"
type textarea "Alteração de dados bancários"
type textarea "x"
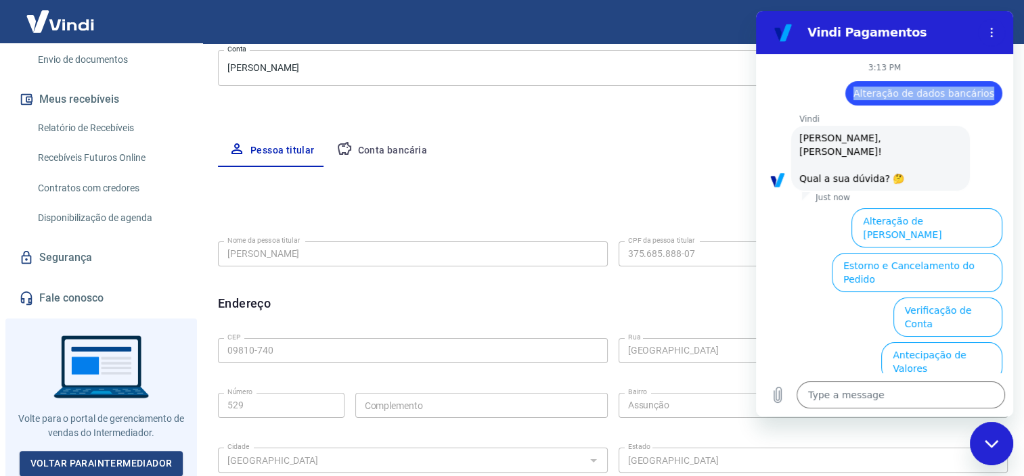
scroll to position [97, 0]
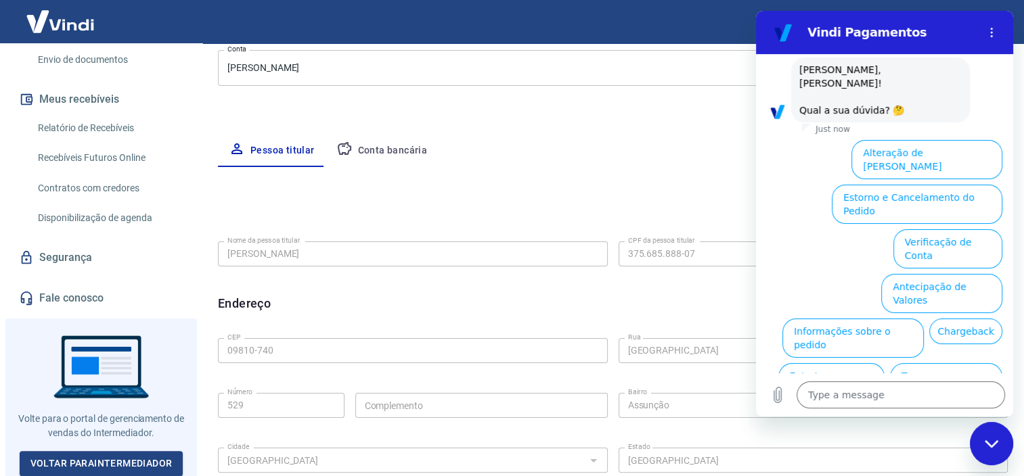
drag, startPoint x: 870, startPoint y: 95, endPoint x: 1005, endPoint y: 97, distance: 135.4
click at [1005, 97] on div "3:13 PM says: Alteração de dados bancários Sent · Just now Vindi Vindi says: Ol…" at bounding box center [884, 213] width 257 height 319
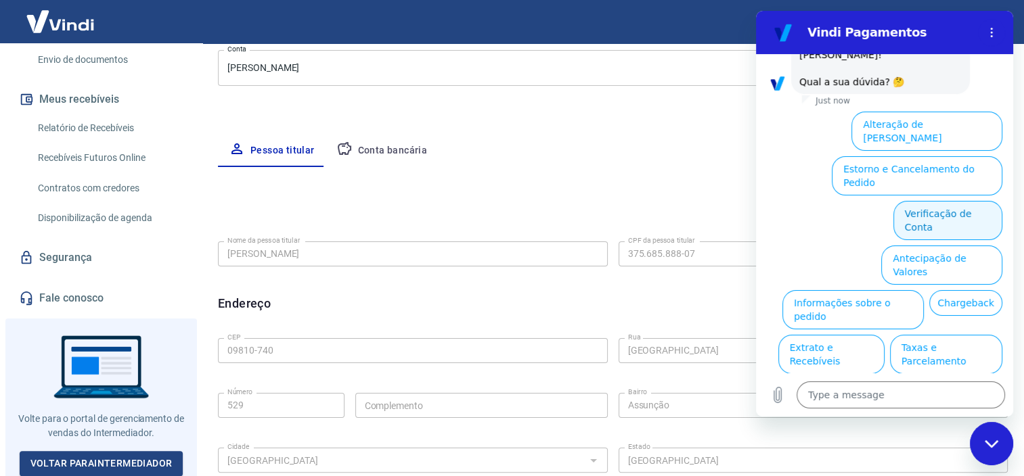
copy span "Alteração de dados bancários"
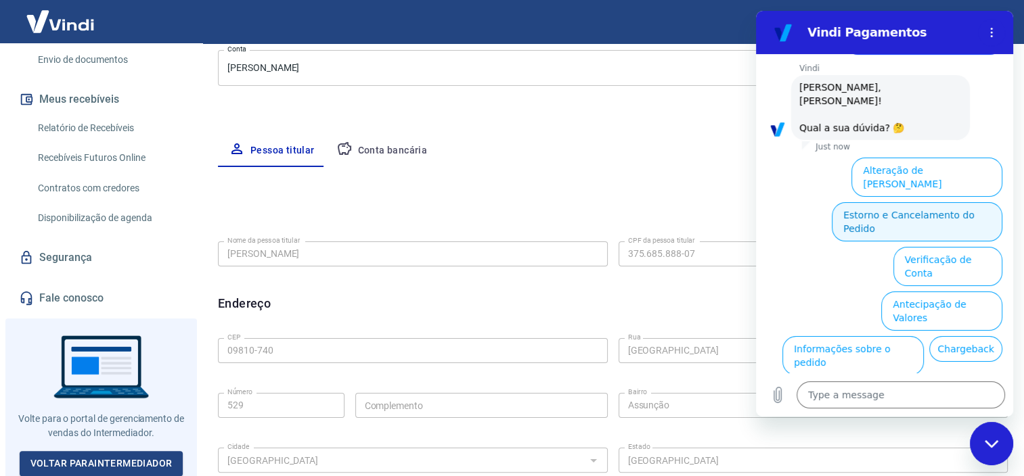
scroll to position [29, 0]
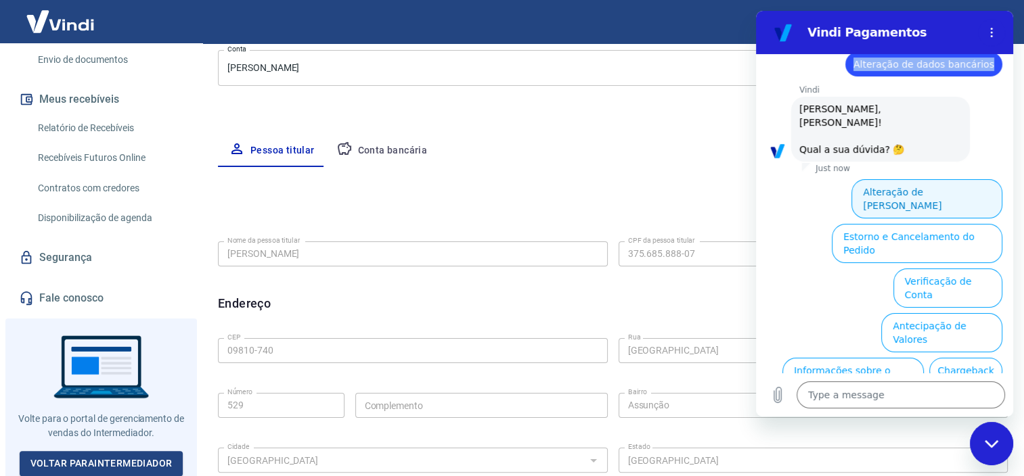
click at [906, 182] on button "Alteração de Dados Cadastrais" at bounding box center [926, 198] width 151 height 39
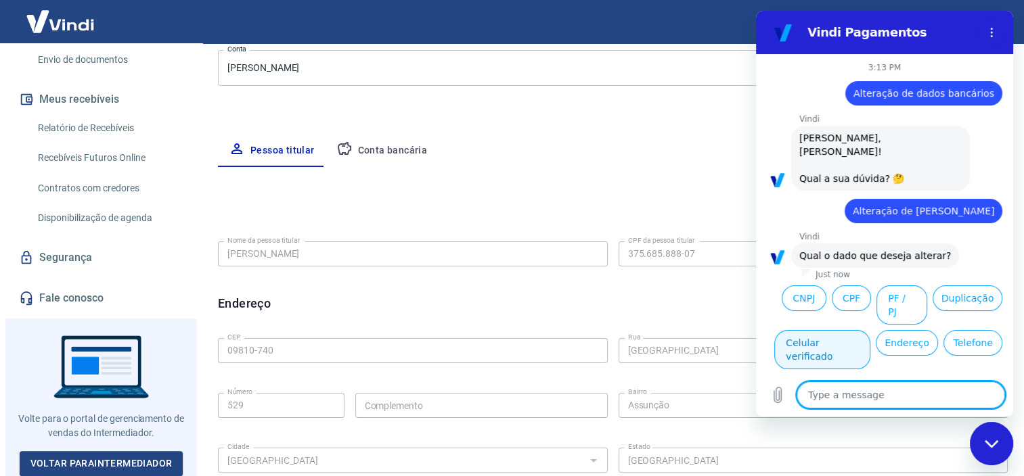
scroll to position [20, 0]
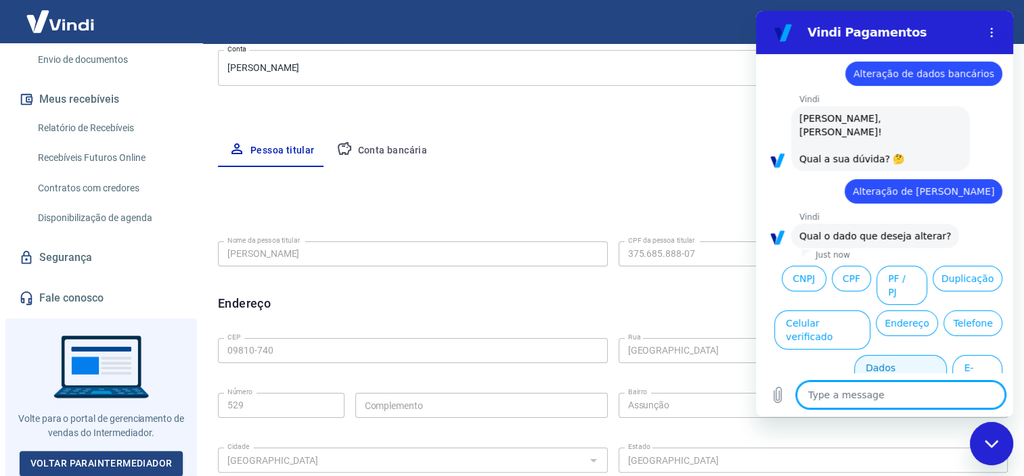
click at [885, 355] on button "Dados bancários" at bounding box center [900, 374] width 93 height 39
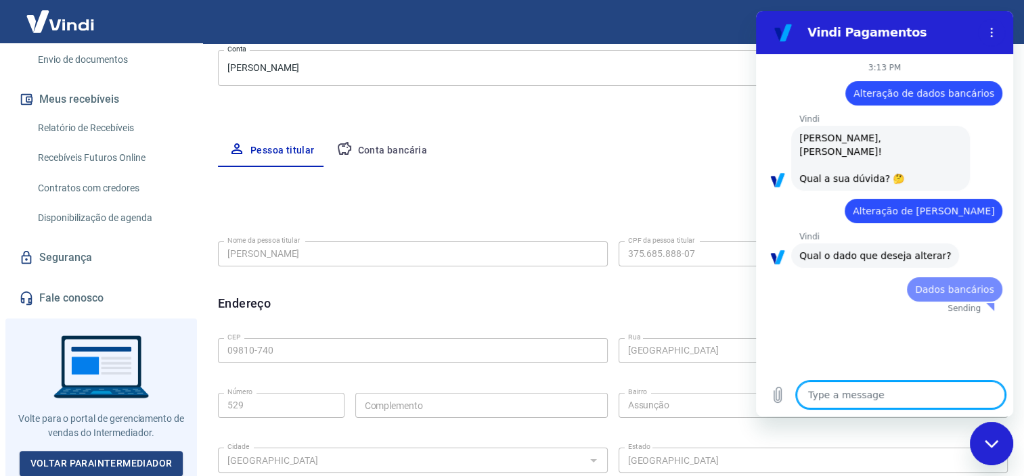
scroll to position [0, 0]
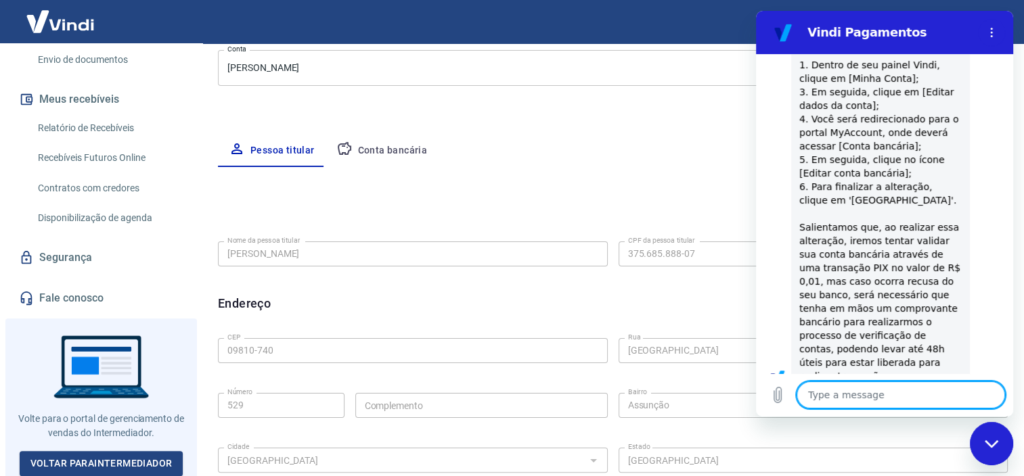
type textarea "x"
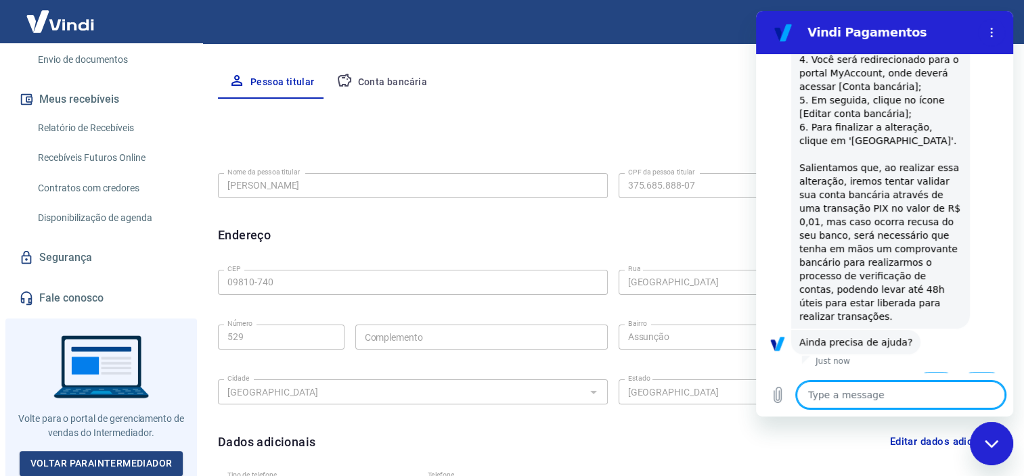
scroll to position [311, 0]
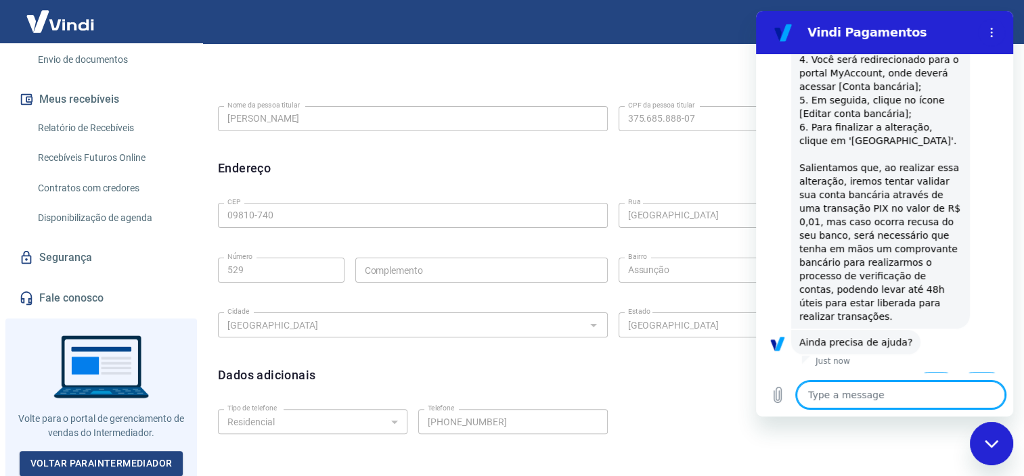
click at [873, 392] on textarea at bounding box center [900, 395] width 208 height 27
type textarea "N"
type textarea "x"
type textarea "Nã"
type textarea "x"
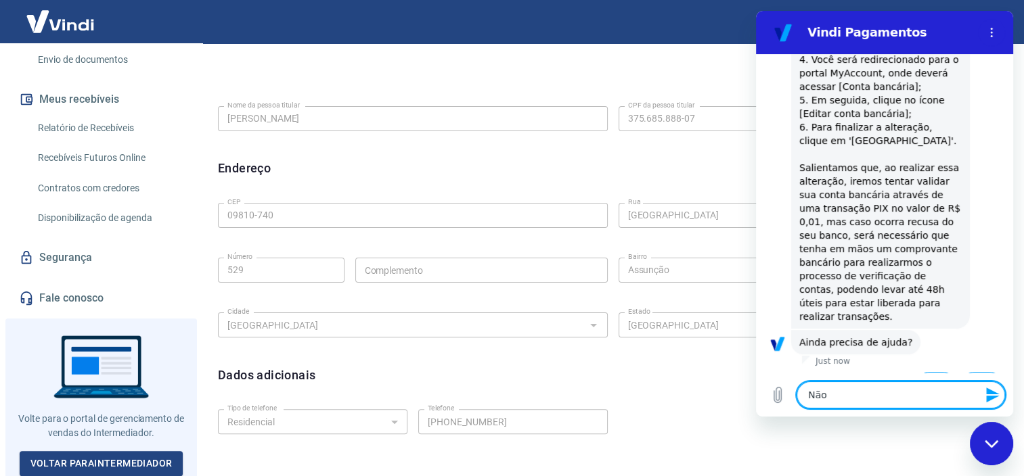
type textarea "Nãoi"
type textarea "x"
type textarea "Nãoi"
type textarea "x"
type textarea "Nãoi"
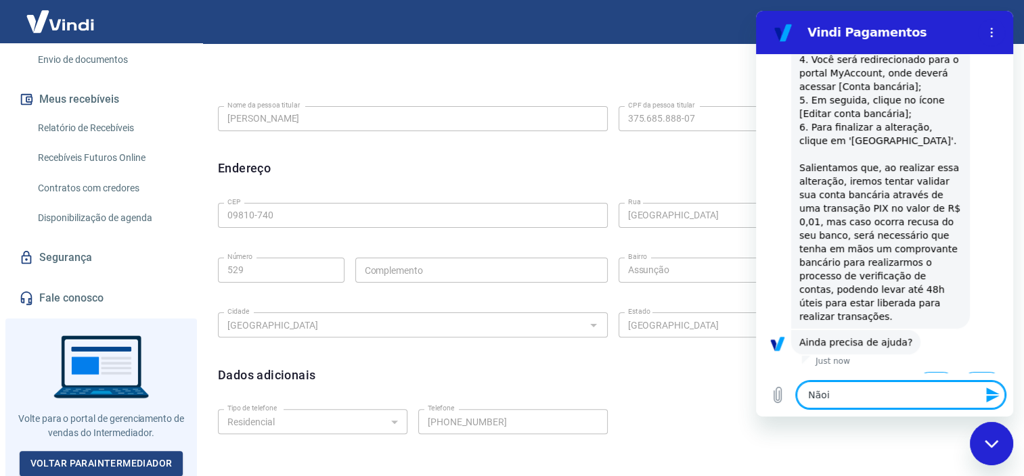
type textarea "x"
type textarea "Não"
type textarea "x"
type textarea "Não"
type textarea "x"
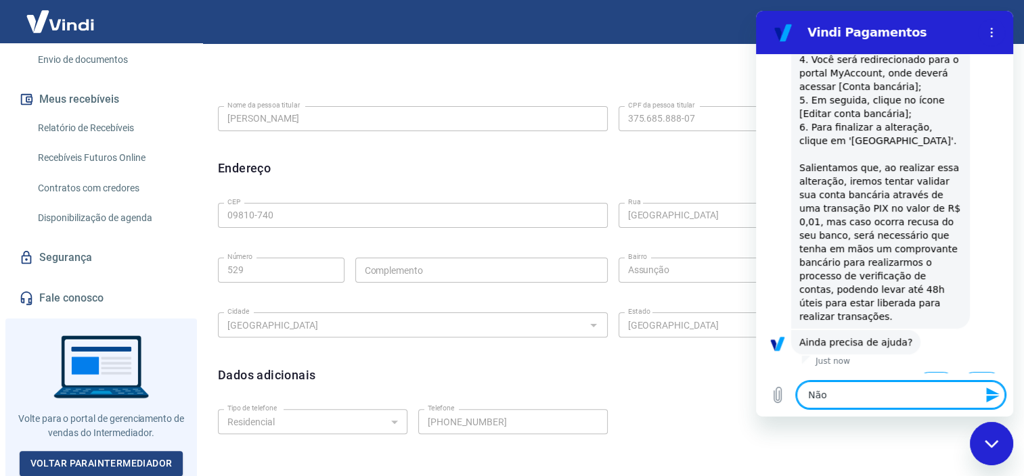
type textarea "Não t"
type textarea "x"
type textarea "Não te"
type textarea "x"
type textarea "Não tem"
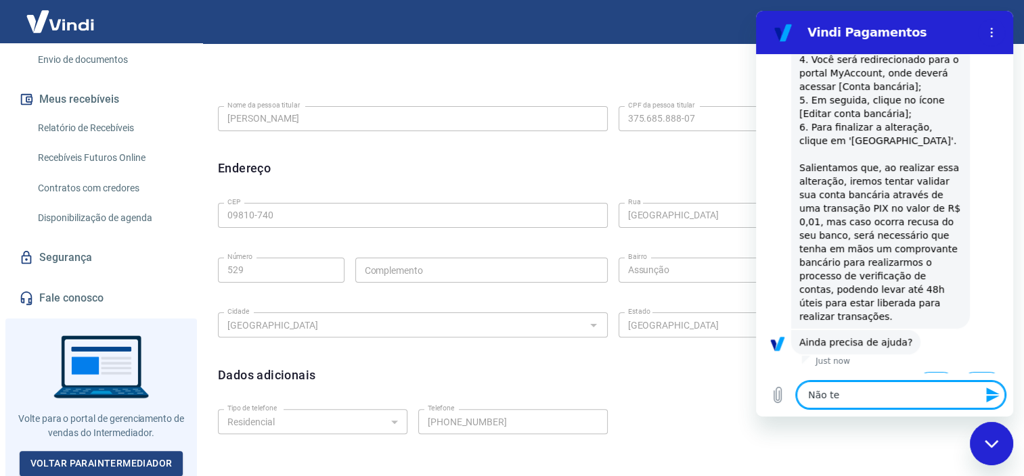
type textarea "x"
type textarea "Não tem"
type textarea "x"
type textarea "Não tem c"
type textarea "x"
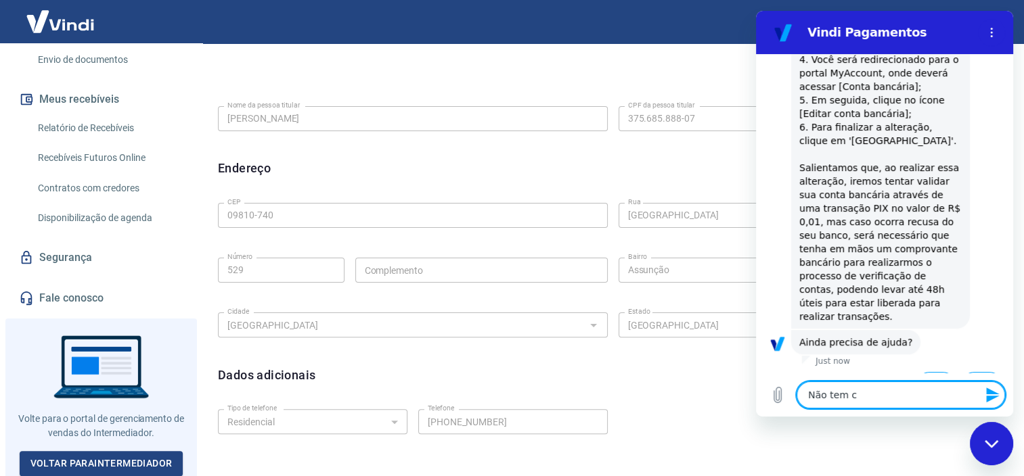
type textarea "Não tem ca"
type textarea "x"
type textarea "Não tem cam"
type textarea "x"
type textarea "Não tem camp"
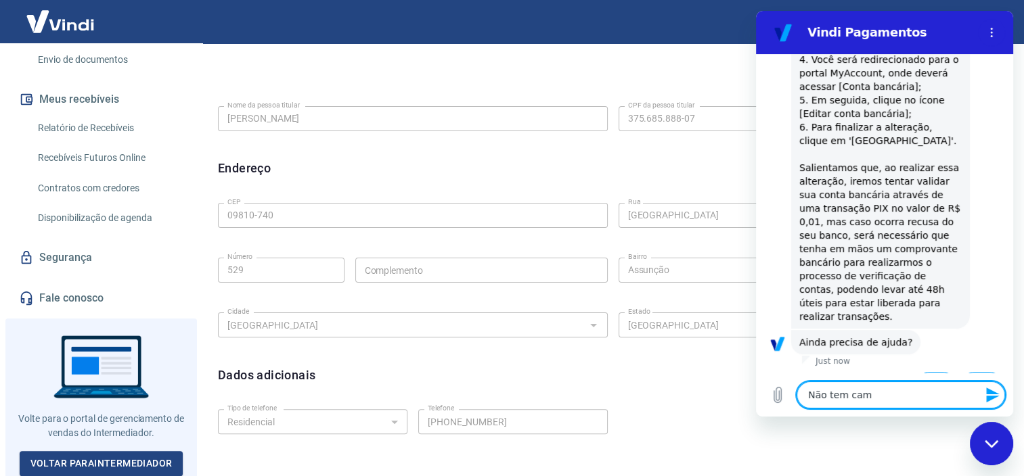
type textarea "x"
type textarea "Não tem campo"
type textarea "x"
type textarea "Não tem campo"
type textarea "x"
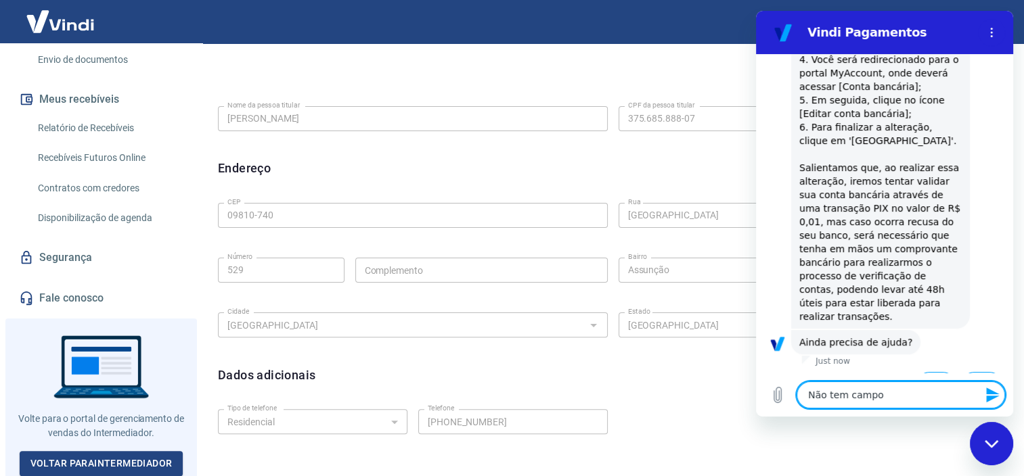
type textarea "Não tem campo p"
type textarea "x"
type textarea "Não tem campo pi"
type textarea "x"
type textarea "Não tem campo pix"
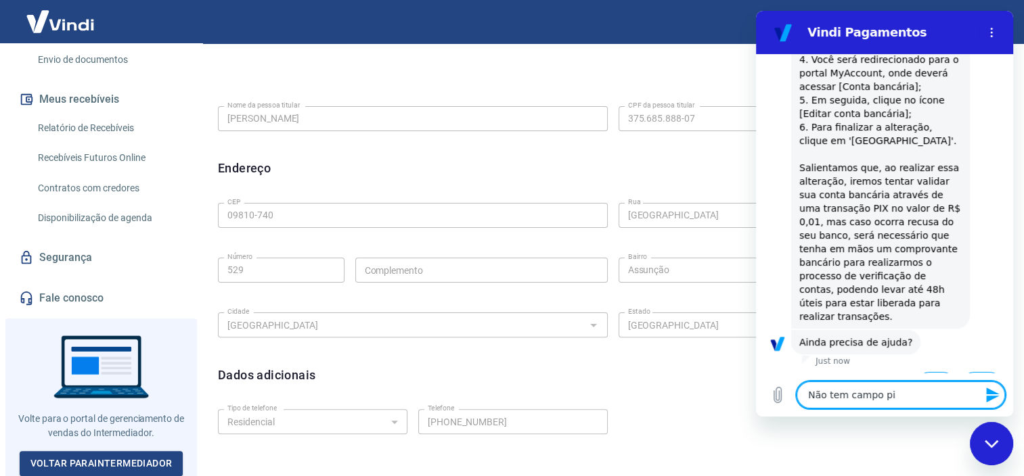
type textarea "x"
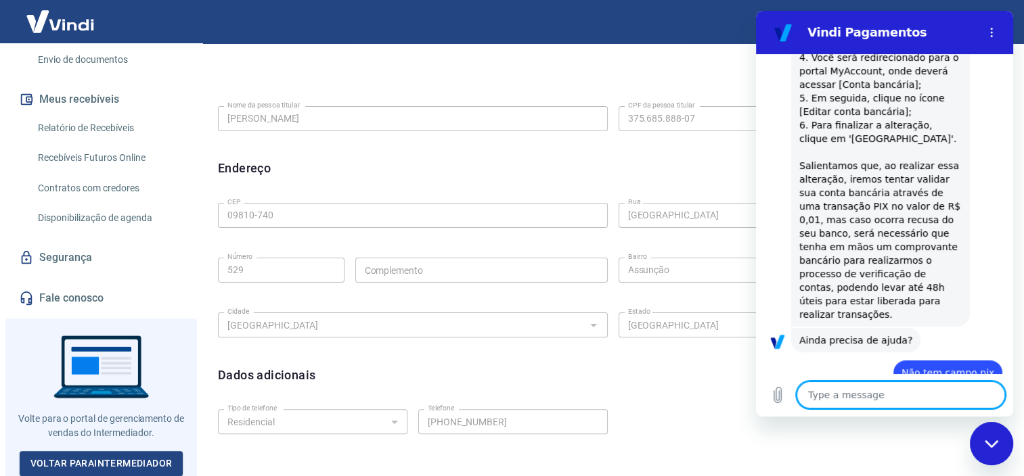
type textarea "x"
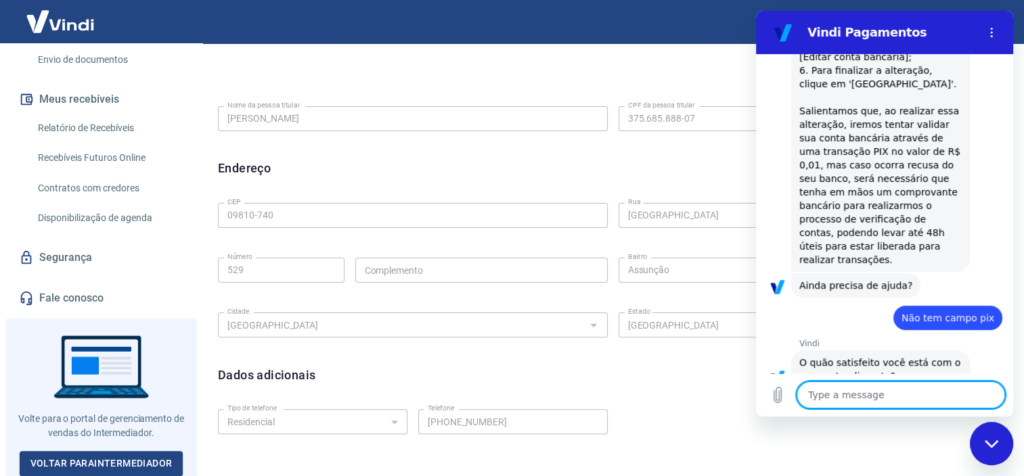
scroll to position [517, 0]
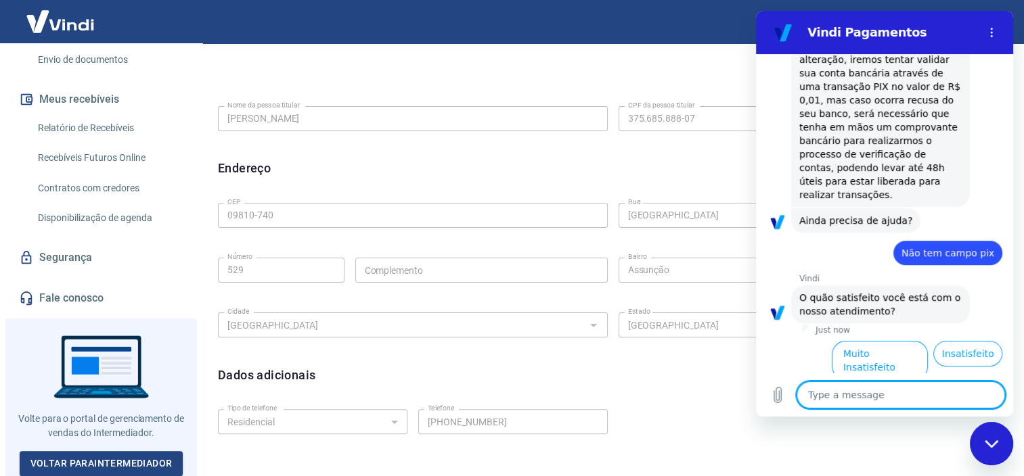
click at [905, 397] on textarea at bounding box center [900, 395] width 208 height 27
type textarea "P"
type textarea "x"
type textarea "Pr"
type textarea "x"
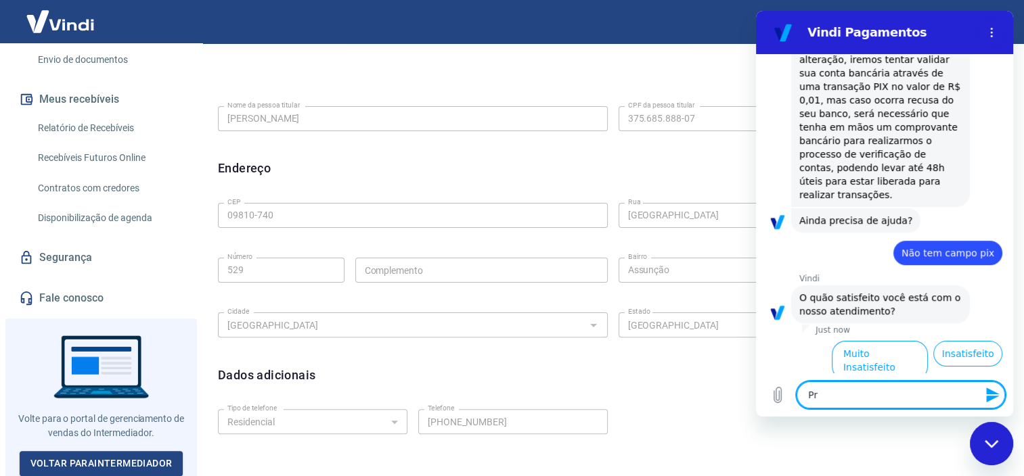
type textarea "Pre"
type textarea "x"
type textarea "Prec"
type textarea "x"
type textarea "Preci"
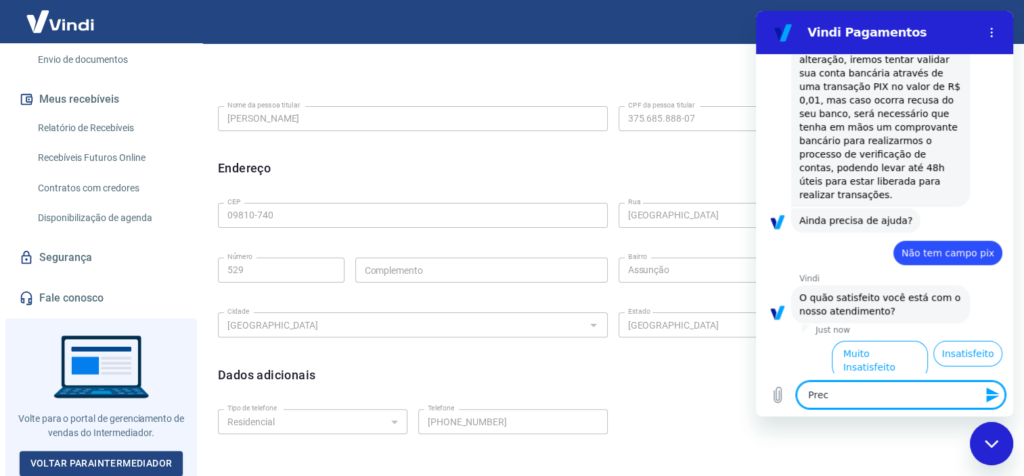
type textarea "x"
type textarea "Precis"
type textarea "x"
type textarea "Preciso"
type textarea "x"
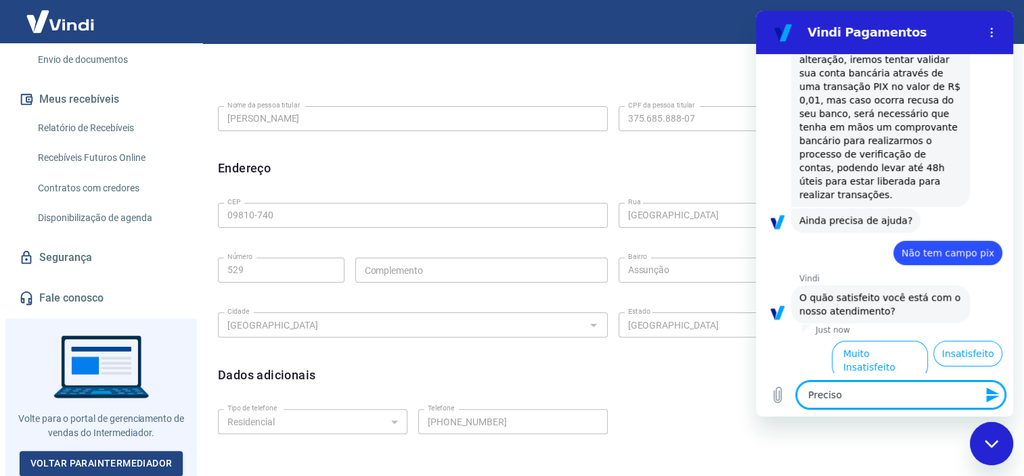
type textarea "Preciso"
type textarea "x"
type textarea "Preciso d"
type textarea "x"
type textarea "Preciso de"
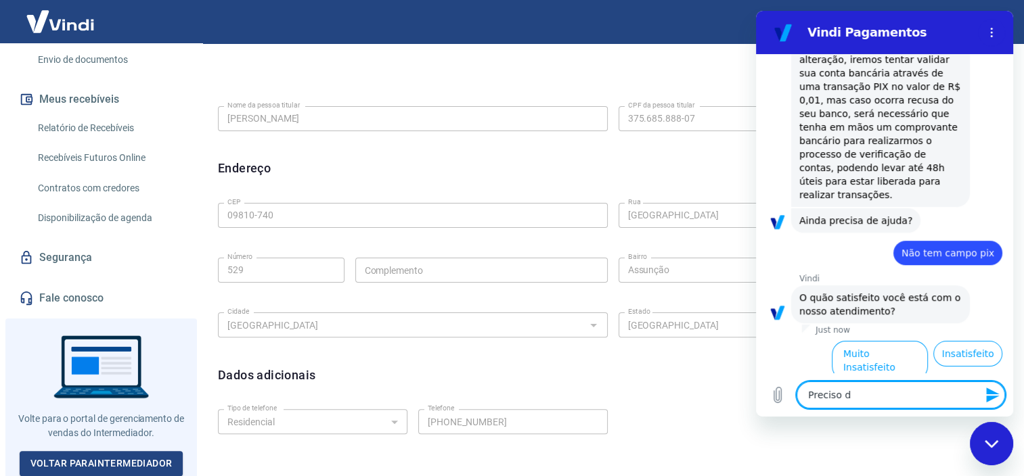
type textarea "x"
type textarea "Preciso de"
type textarea "x"
type textarea "Preciso de a"
type textarea "x"
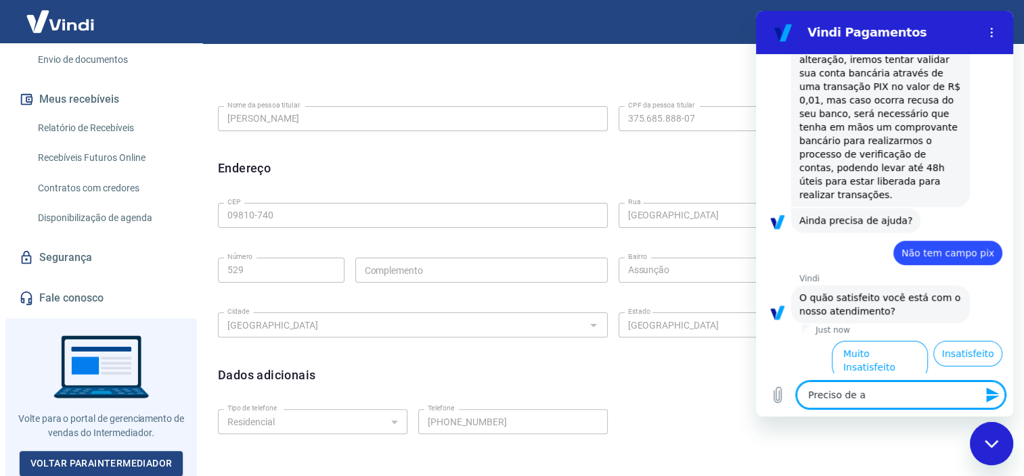
type textarea "Preciso de aj"
type textarea "x"
type textarea "Preciso de aju"
type textarea "x"
type textarea "Preciso de ajud"
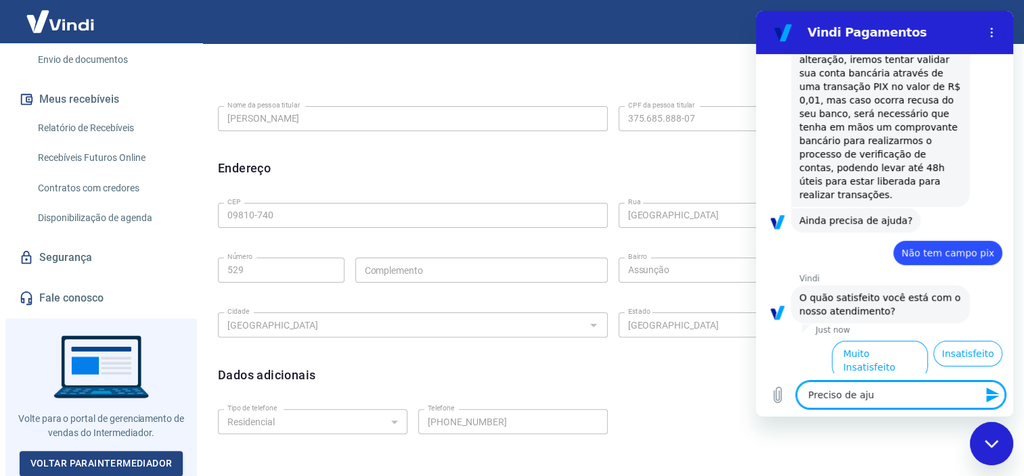
type textarea "x"
type textarea "Preciso de ajuda"
type textarea "x"
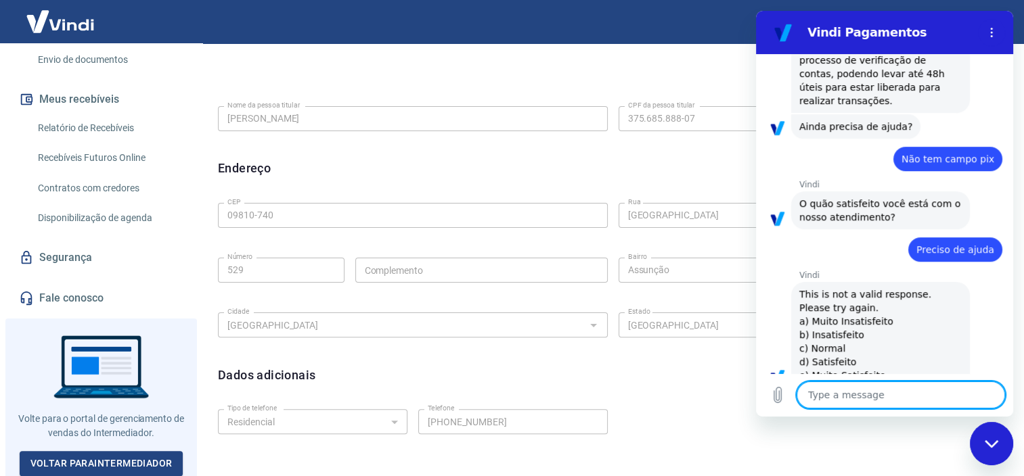
scroll to position [614, 0]
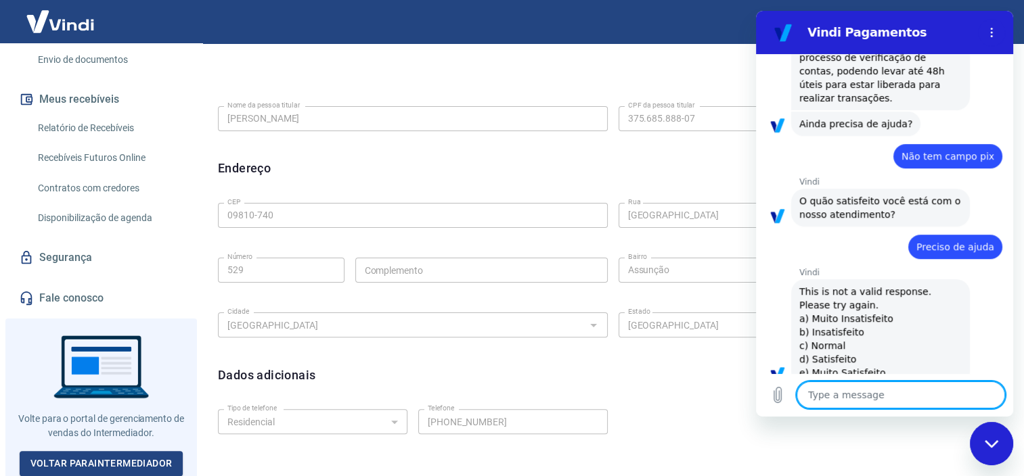
click at [853, 395] on textarea at bounding box center [900, 395] width 208 height 27
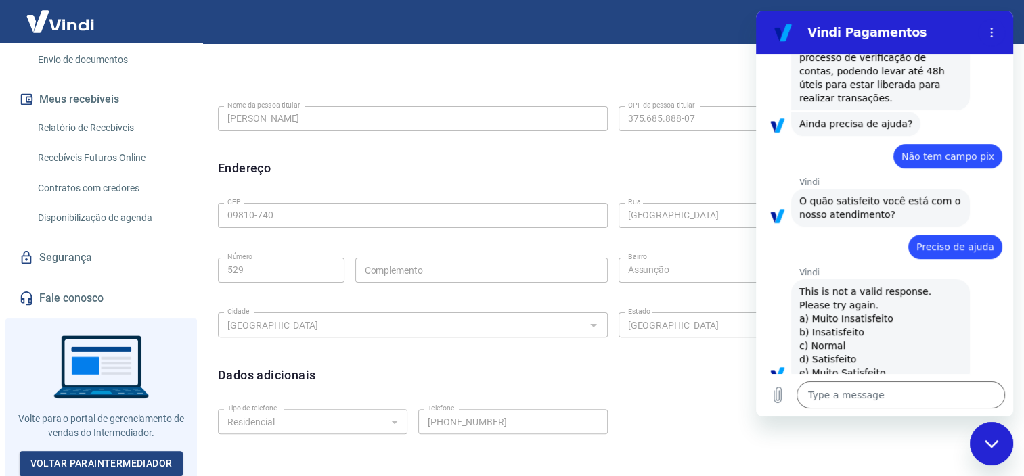
click at [1002, 16] on section "Vindi Pagamentos" at bounding box center [884, 32] width 257 height 43
click at [994, 29] on icon "Options menu" at bounding box center [991, 32] width 11 height 11
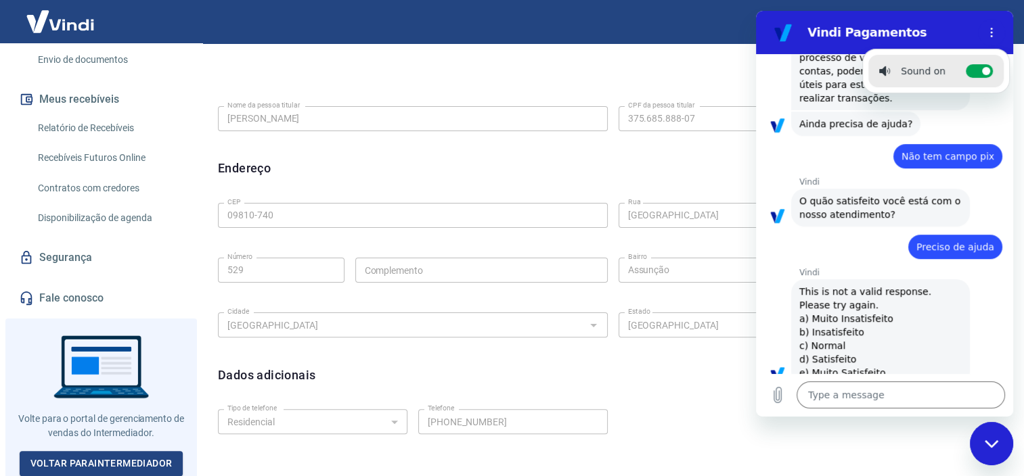
click at [866, 460] on form "Tipo de telefone Residencial Comercial Tipo de telefone Telefone (11) 93000-448…" at bounding box center [613, 442] width 790 height 76
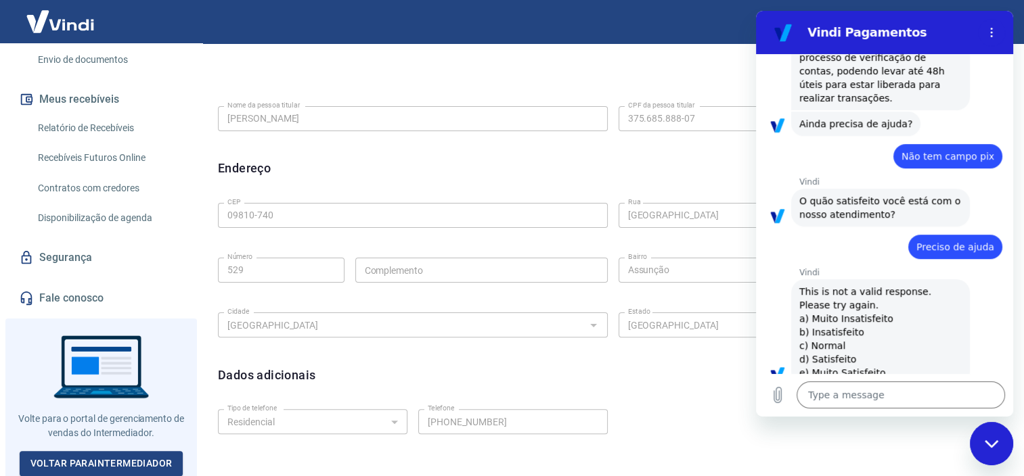
click at [978, 442] on div "Close messaging window" at bounding box center [991, 444] width 41 height 41
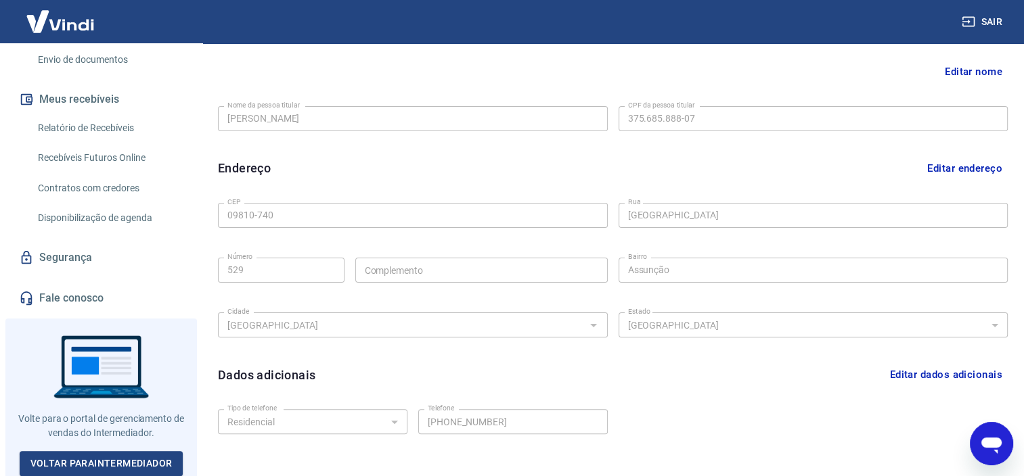
click at [993, 441] on icon "Open messaging window" at bounding box center [991, 446] width 20 height 16
type textarea "x"
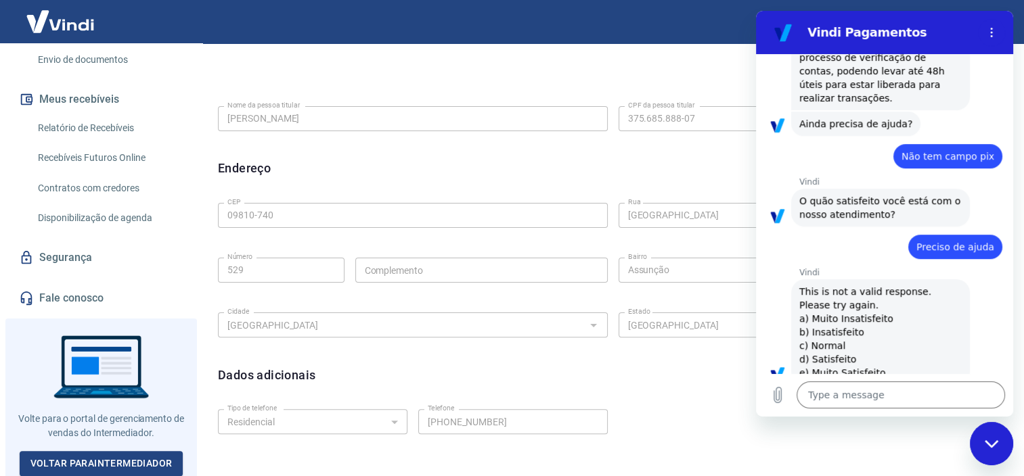
scroll to position [0, 0]
drag, startPoint x: 989, startPoint y: 218, endPoint x: 906, endPoint y: 217, distance: 82.6
click at [906, 227] on div "says: Preciso de ajuda" at bounding box center [879, 243] width 246 height 32
copy span "Preciso de ajuda"
click at [862, 394] on textarea at bounding box center [900, 395] width 208 height 27
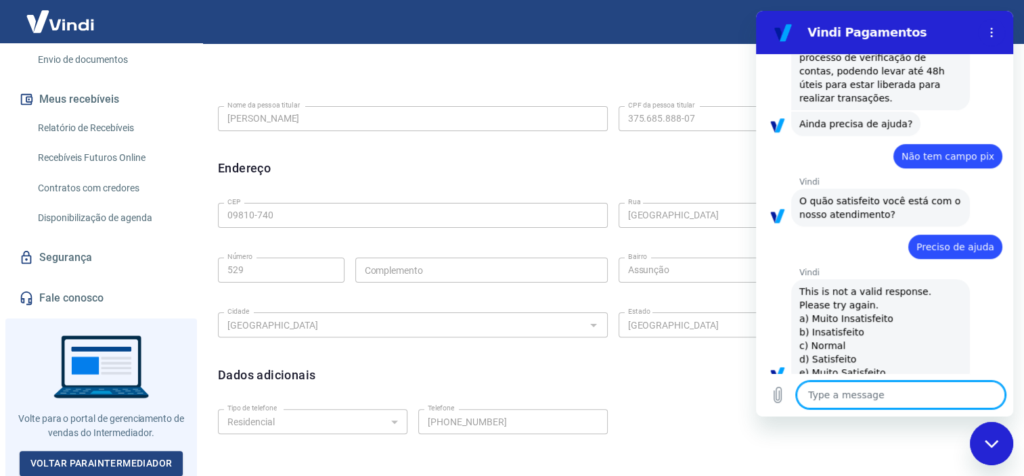
paste textarea "Preciso de ajuda"
type textarea "Preciso de ajuda"
type textarea "x"
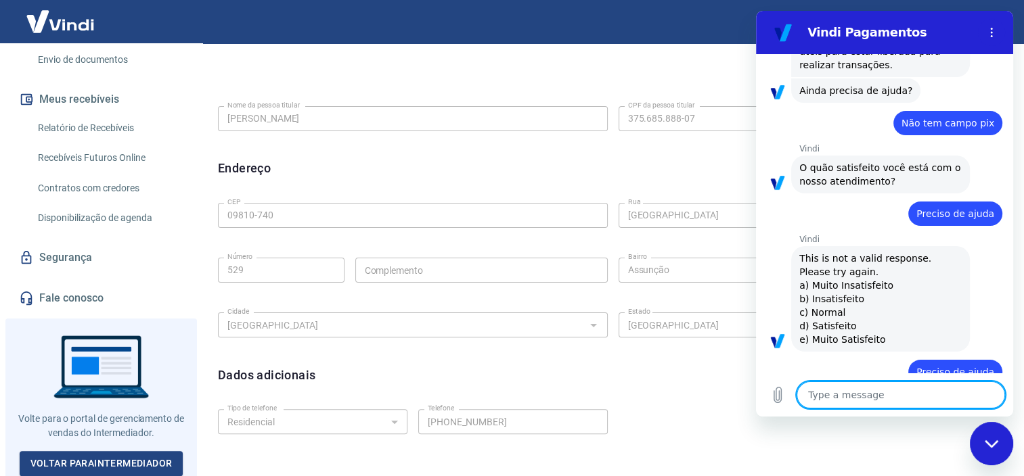
scroll to position [646, 0]
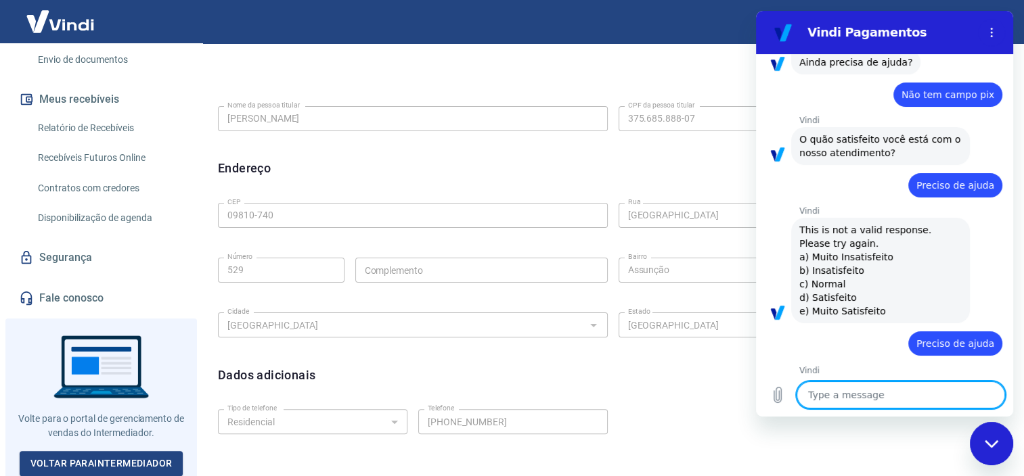
type textarea "x"
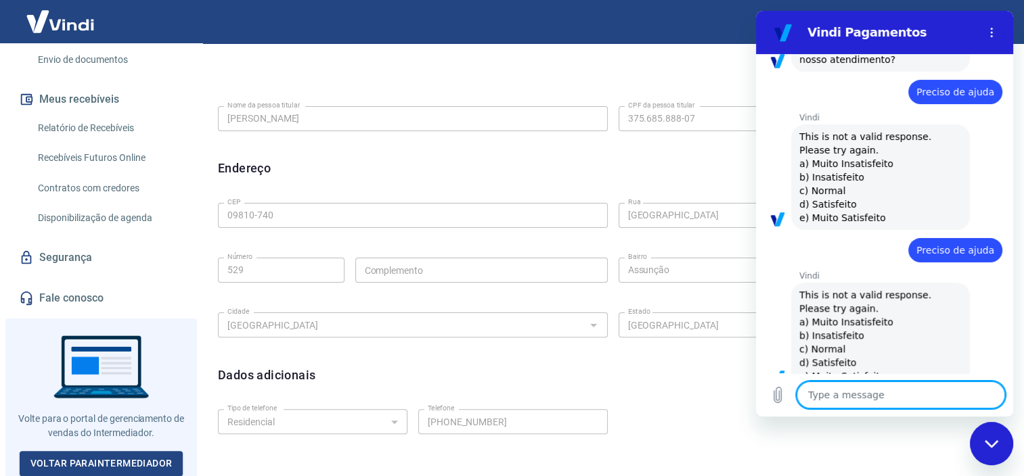
scroll to position [771, 0]
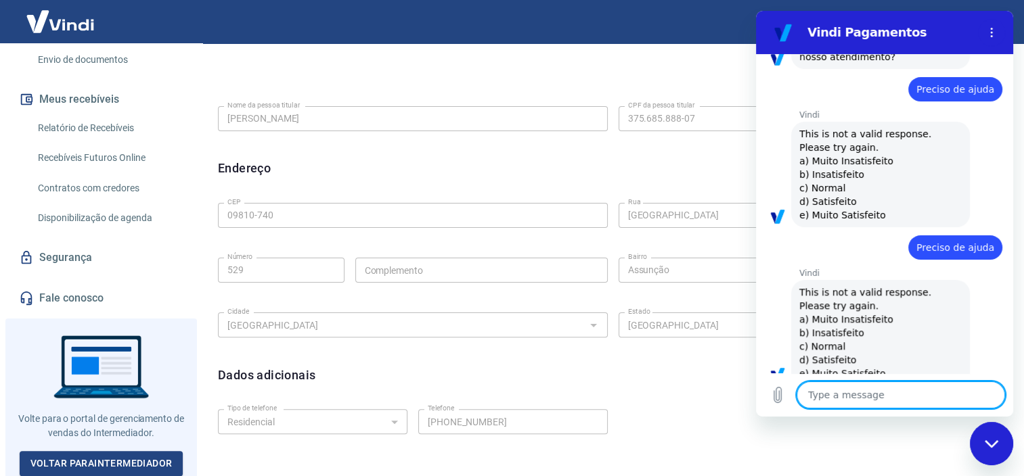
type textarea "d"
type textarea "x"
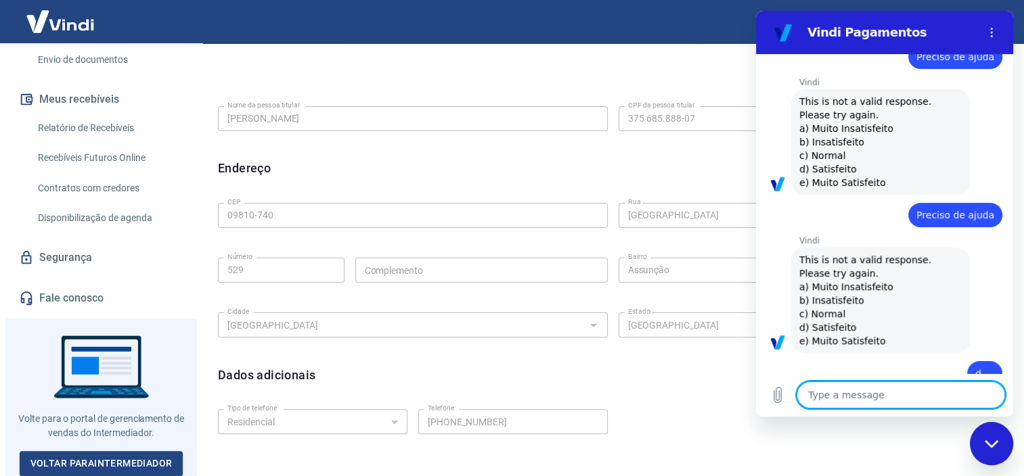
type textarea "x"
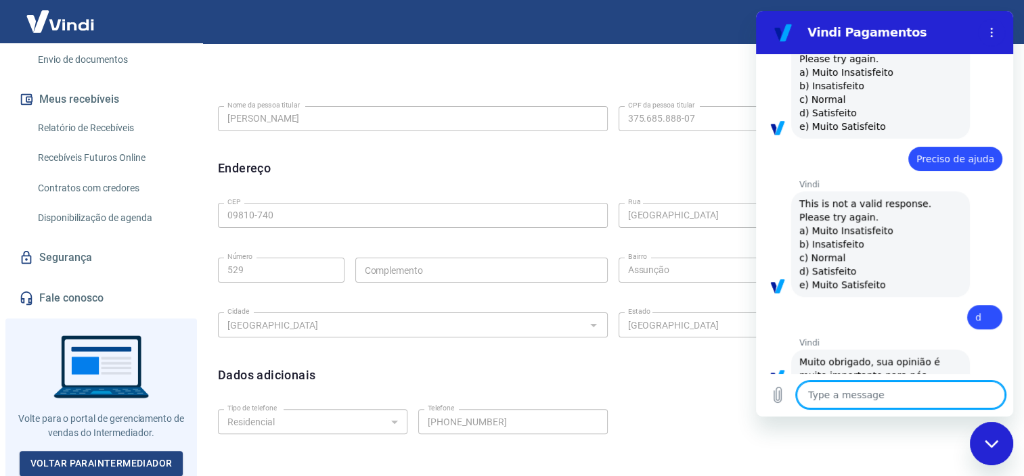
scroll to position [863, 0]
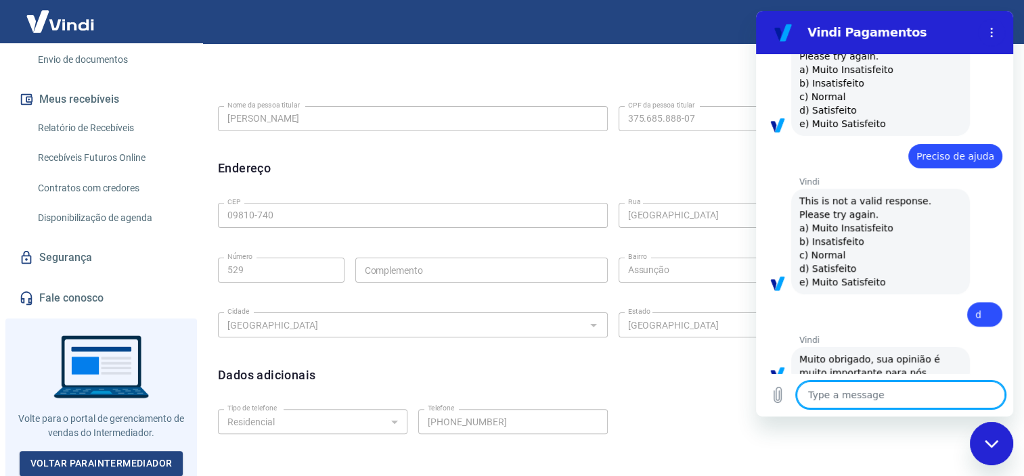
click at [870, 399] on textarea at bounding box center [900, 395] width 208 height 27
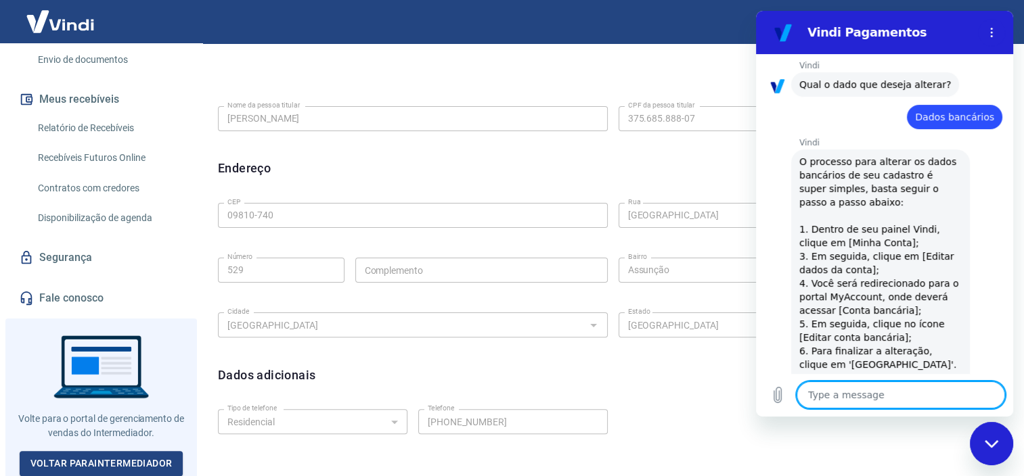
scroll to position [0, 0]
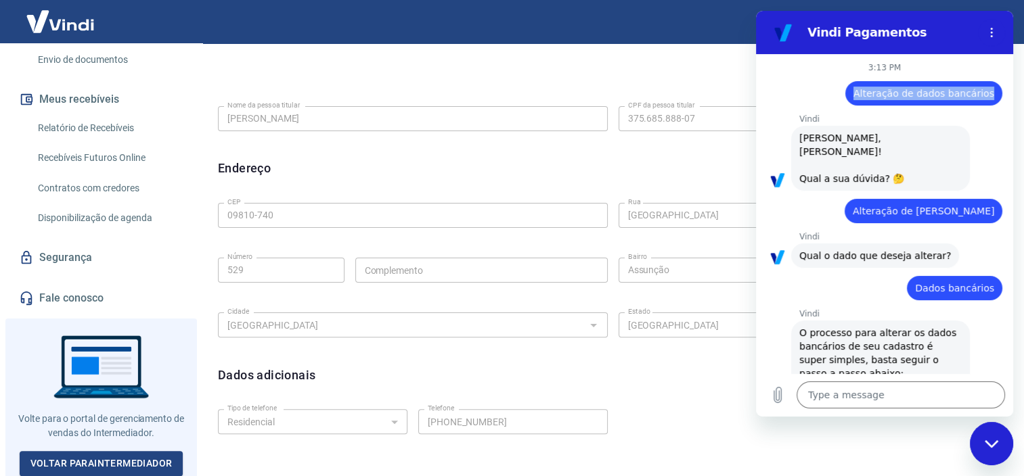
drag, startPoint x: 861, startPoint y: 92, endPoint x: 988, endPoint y: 97, distance: 126.6
click at [988, 97] on div "says: Alteração de dados bancários" at bounding box center [923, 93] width 157 height 24
copy span "Alteração de dados bancários"
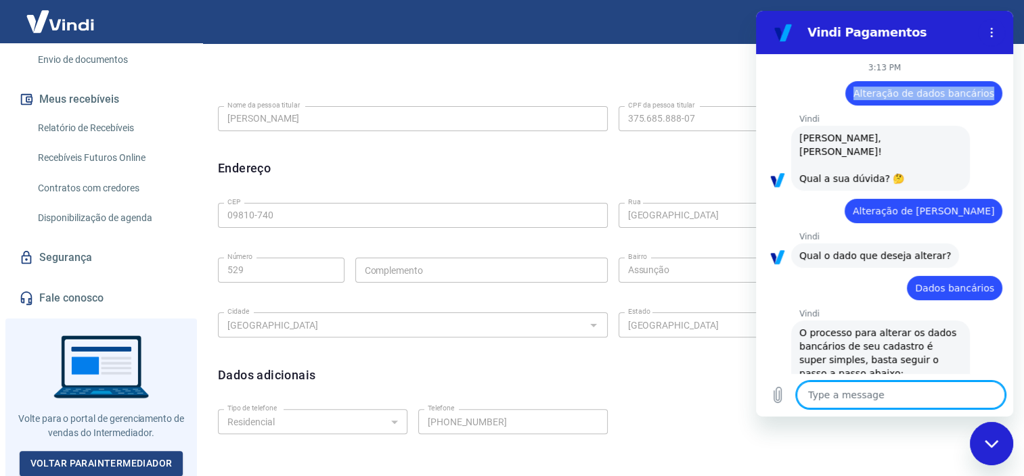
click at [848, 392] on textarea at bounding box center [900, 395] width 208 height 27
paste textarea "Alteração de dados bancários"
type textarea "Alteração de dados bancários"
type textarea "x"
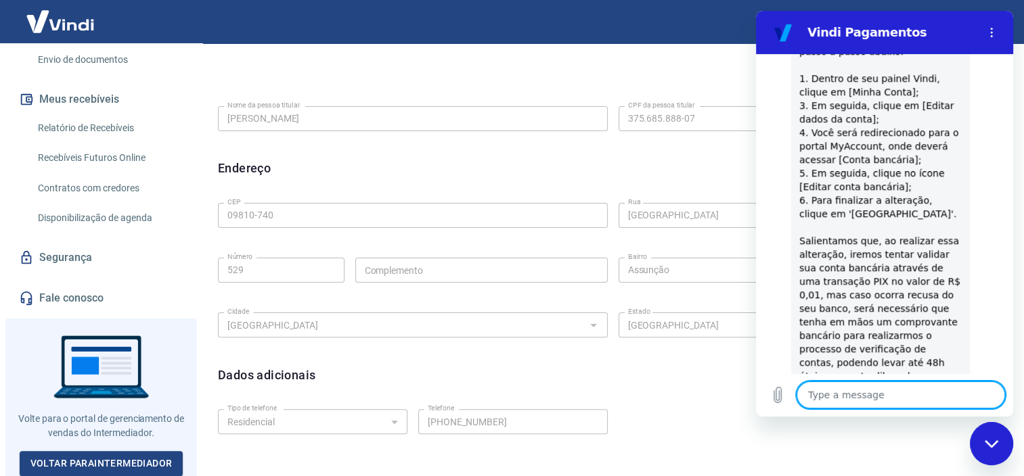
type textarea "x"
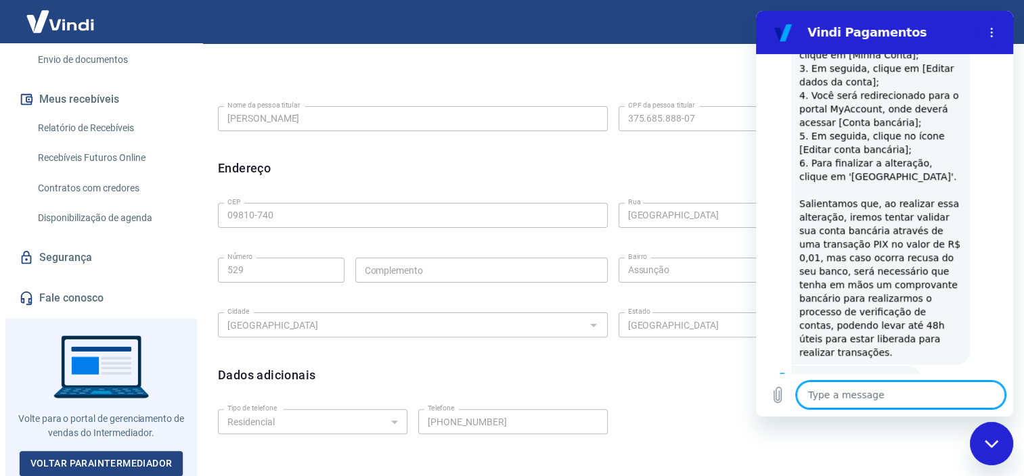
scroll to position [1362, 0]
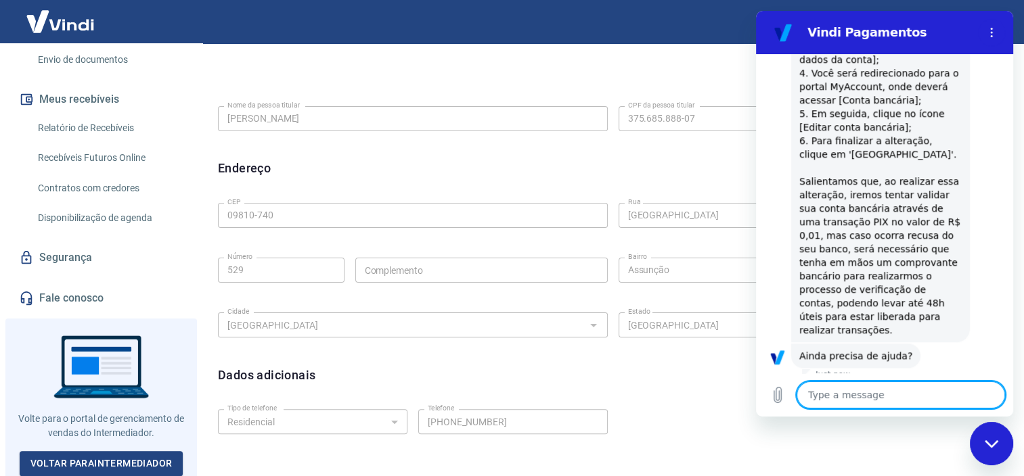
type textarea "S"
type textarea "x"
type textarea "Si"
type textarea "x"
type textarea "Sim"
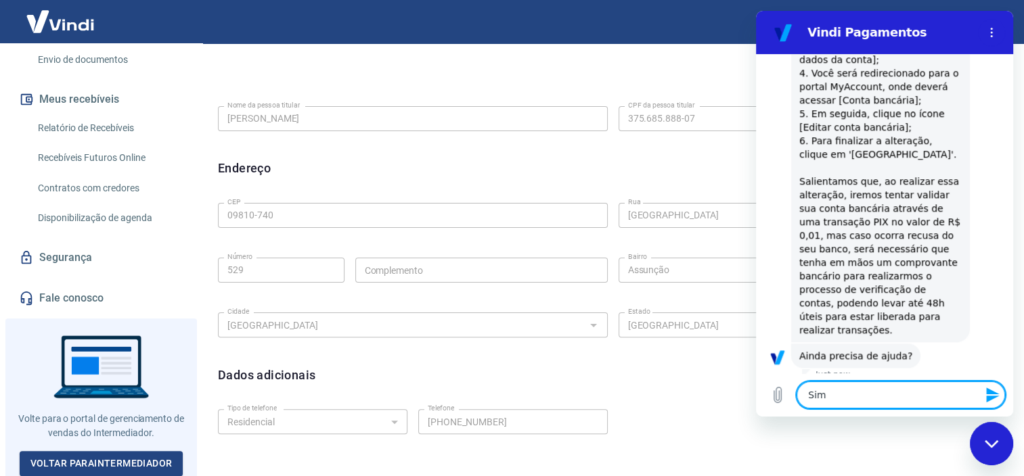
type textarea "x"
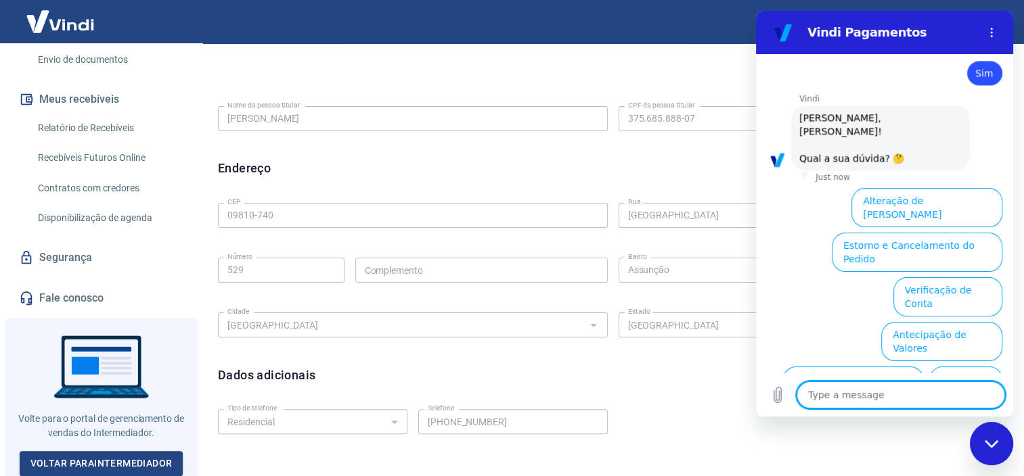
scroll to position [1713, 0]
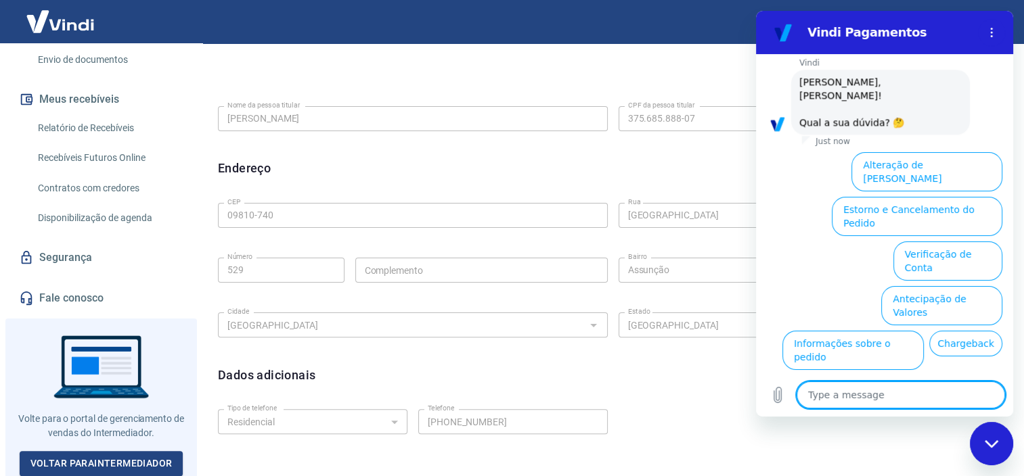
click at [932, 152] on button "Alteração de Dados Cadastrais" at bounding box center [926, 171] width 151 height 39
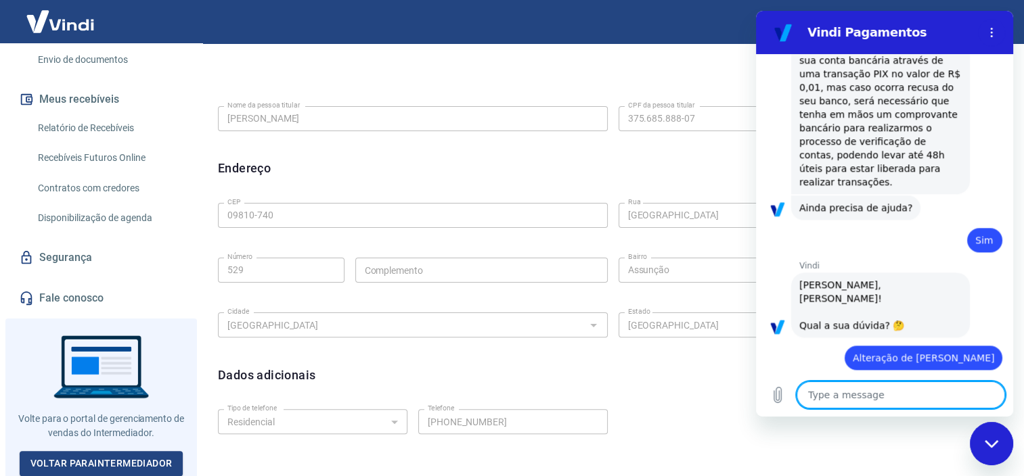
scroll to position [1636, 0]
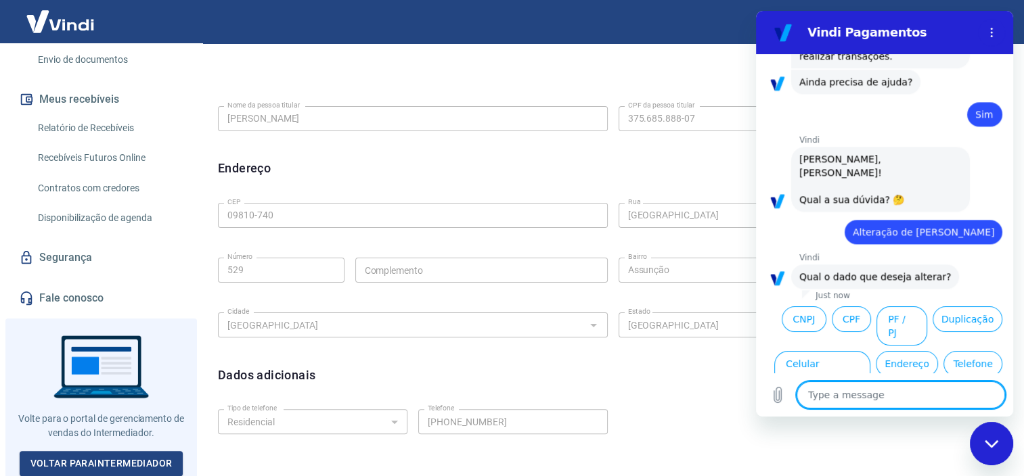
click at [893, 396] on button "Dados bancários" at bounding box center [900, 415] width 93 height 39
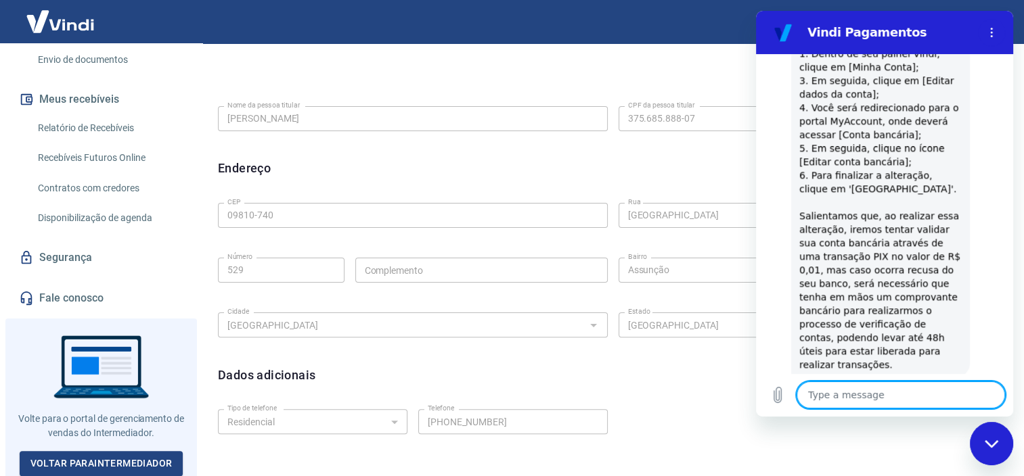
scroll to position [2011, 0]
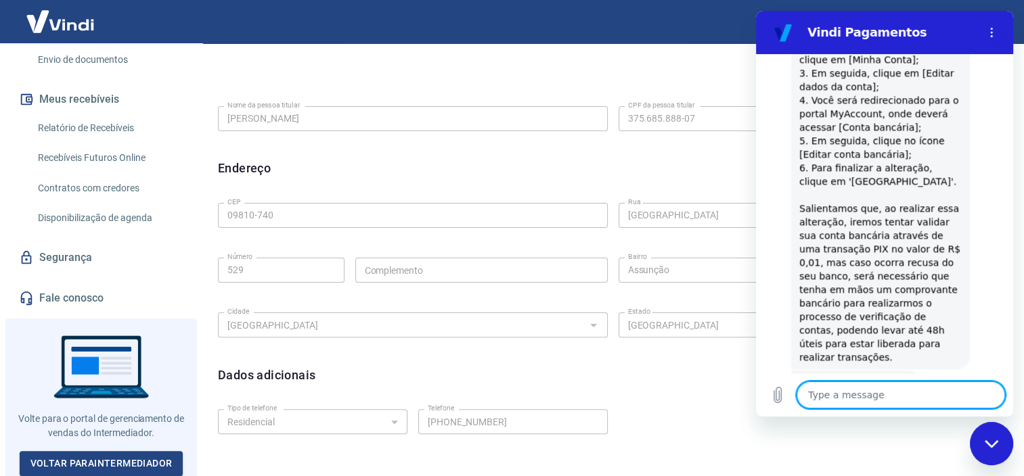
click at [922, 413] on button "Sim" at bounding box center [935, 426] width 39 height 26
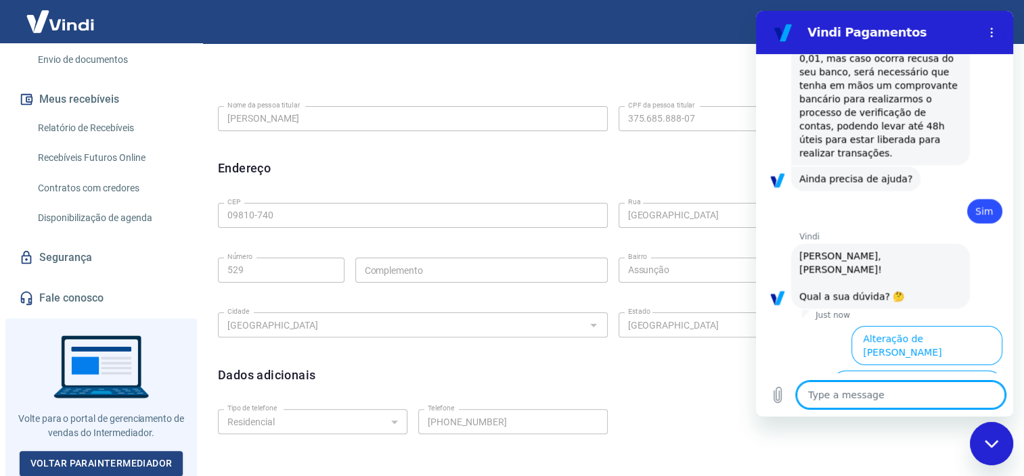
scroll to position [2362, 0]
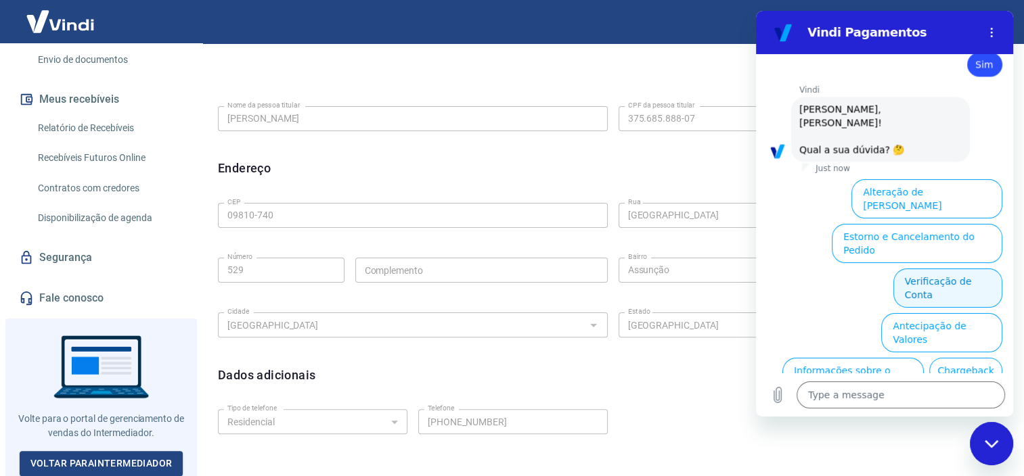
click at [934, 269] on button "Verificação de Conta" at bounding box center [947, 288] width 109 height 39
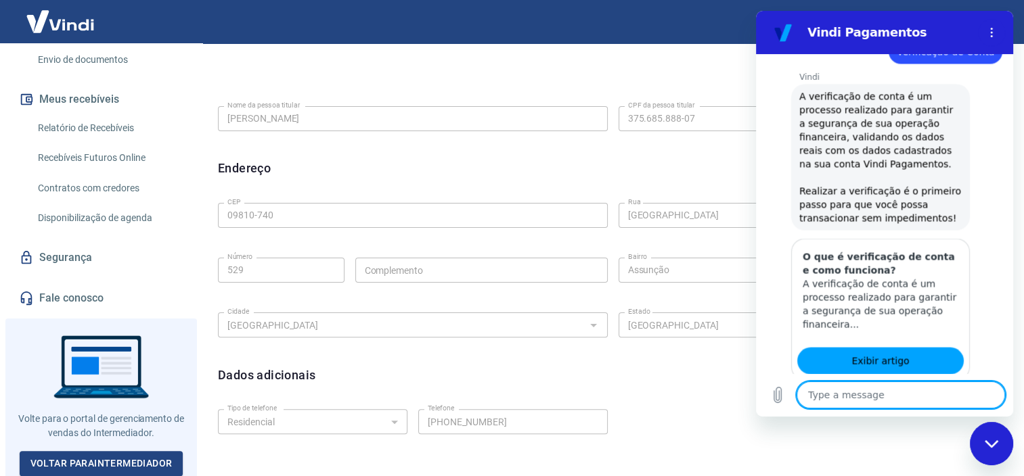
scroll to position [2498, 0]
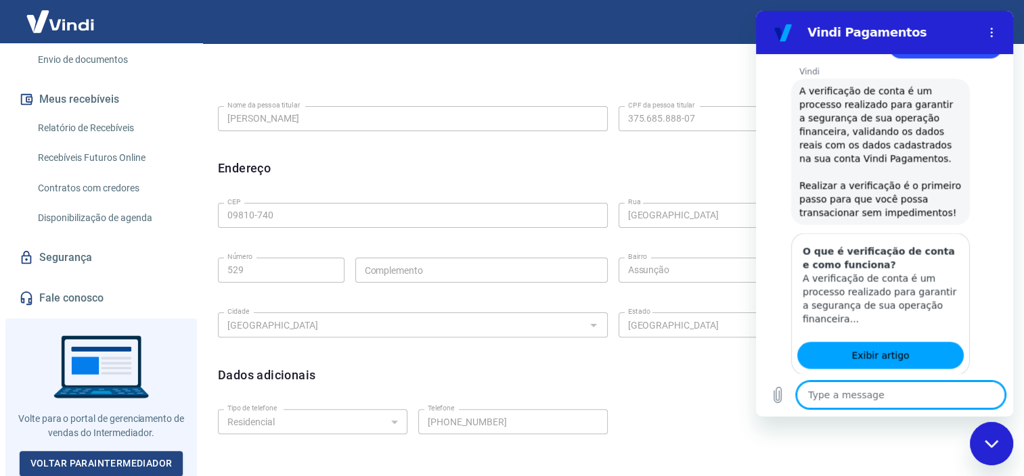
click at [921, 426] on button "Sim" at bounding box center [935, 439] width 39 height 26
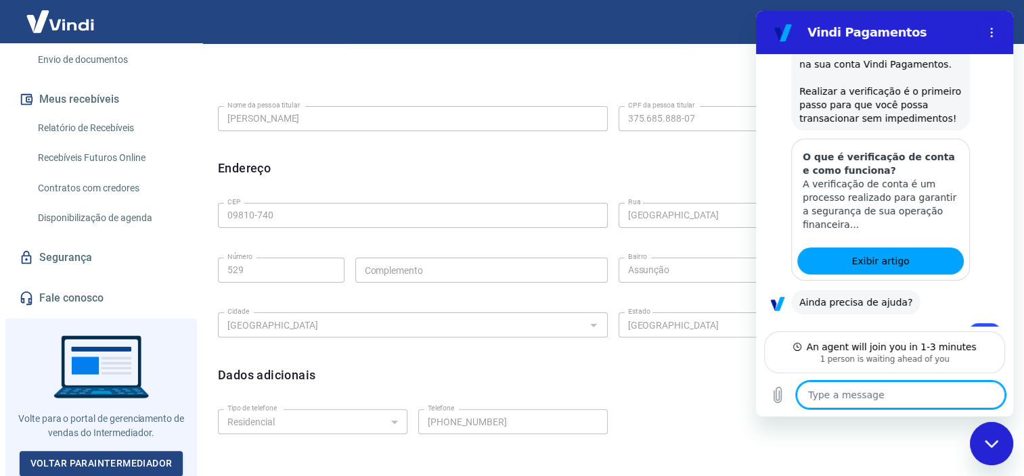
scroll to position [2595, 0]
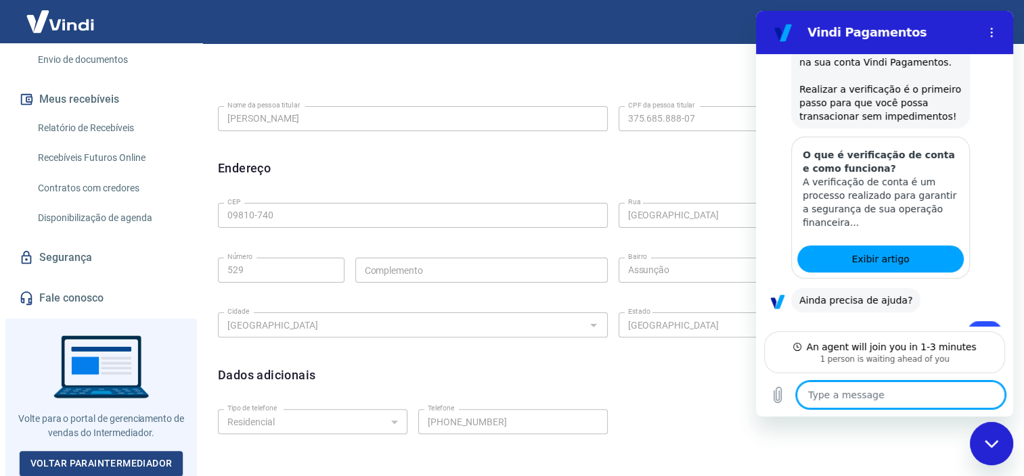
click at [870, 399] on textarea at bounding box center [900, 395] width 208 height 27
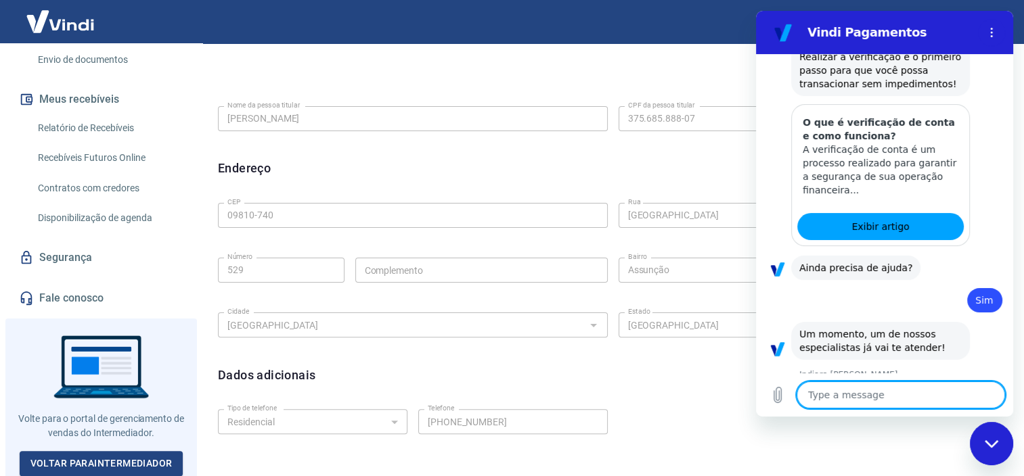
type textarea "x"
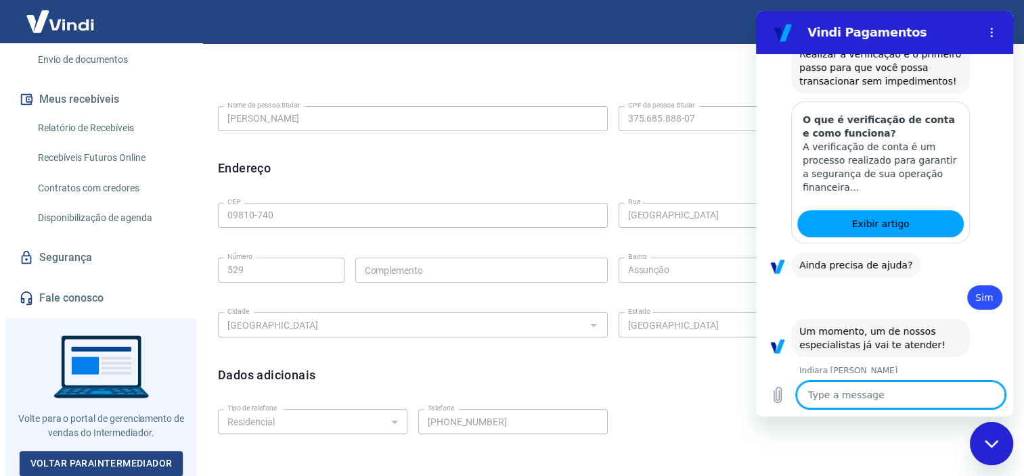
scroll to position [2632, 0]
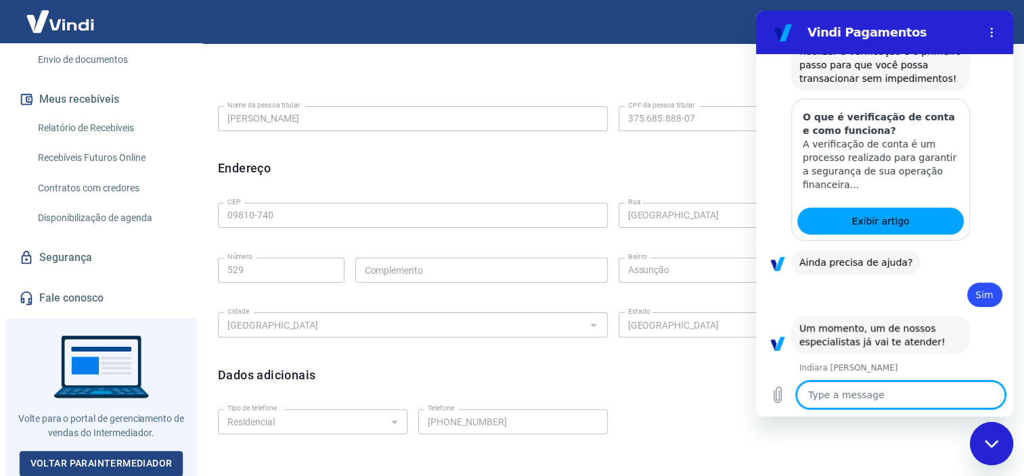
click at [850, 391] on textarea at bounding box center [900, 395] width 208 height 27
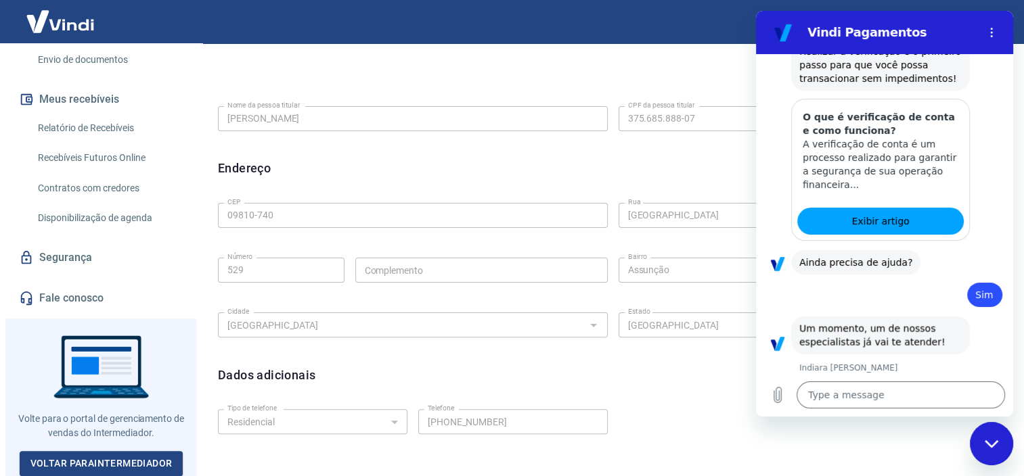
drag, startPoint x: 832, startPoint y: 319, endPoint x: 789, endPoint y: 320, distance: 42.6
click at [789, 374] on div "Indiara Carla says: Olá, tudo bem? Meu nome é Indiara e estou aqui para te auxi…" at bounding box center [890, 407] width 246 height 66
copy strong "Indiara"
click at [851, 388] on textarea at bounding box center [900, 395] width 208 height 27
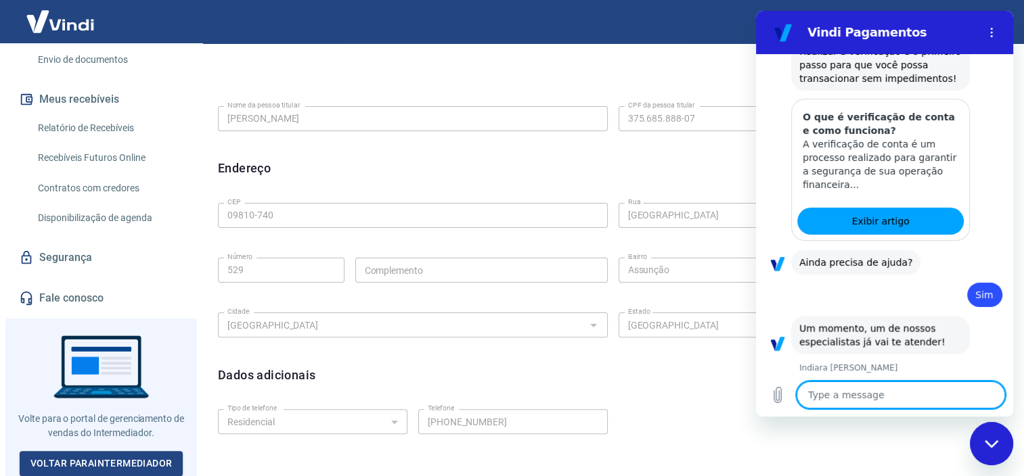
type textarea "O"
type textarea "x"
type textarea "Oi"
type textarea "x"
type textarea "Oi"
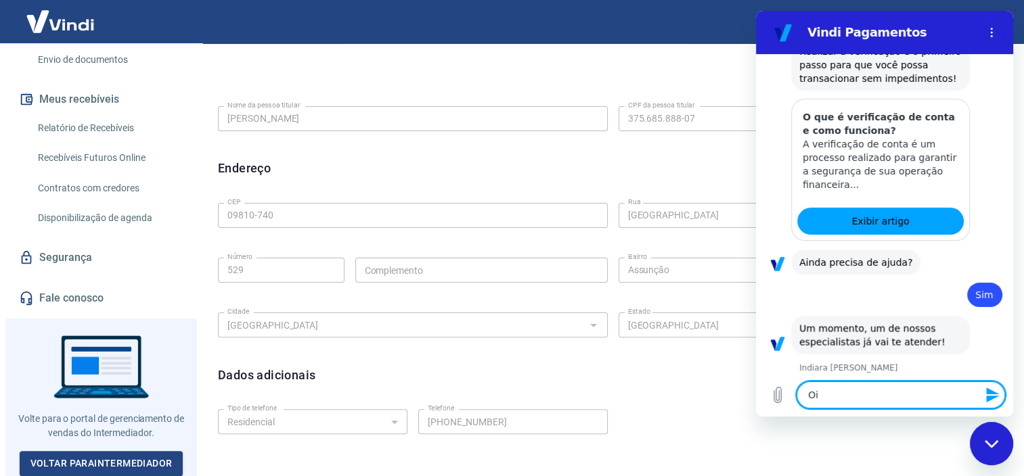
type textarea "x"
paste textarea "Indiara"
type textarea "Oi Indiara"
type textarea "x"
type textarea "Oi Indiara."
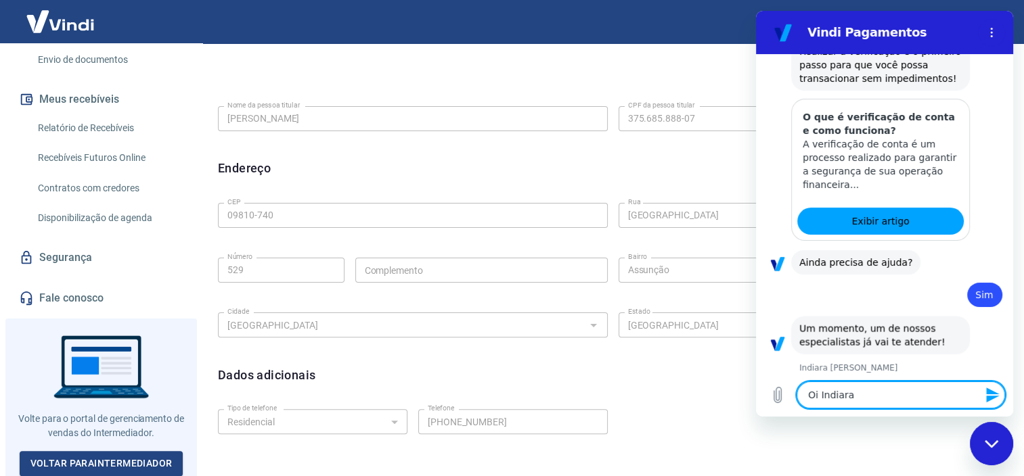
type textarea "x"
type textarea "Oi Indiara."
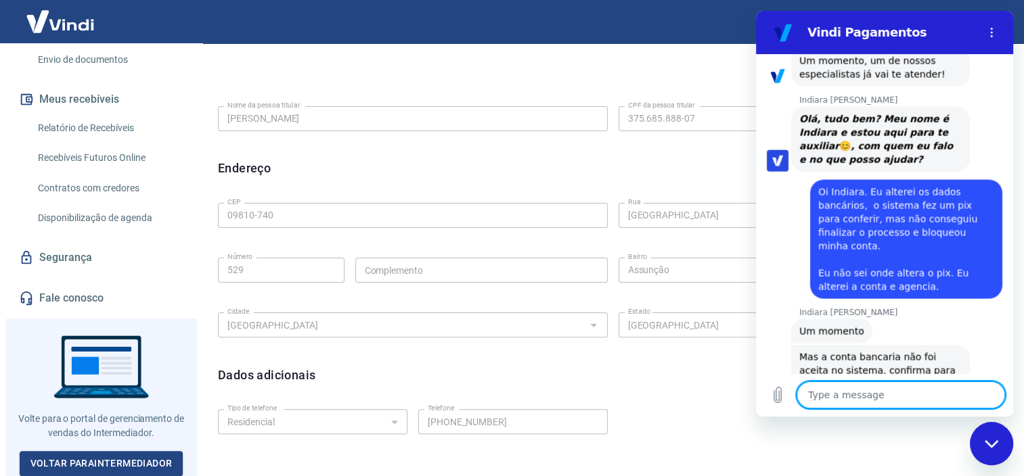
scroll to position [2903, 0]
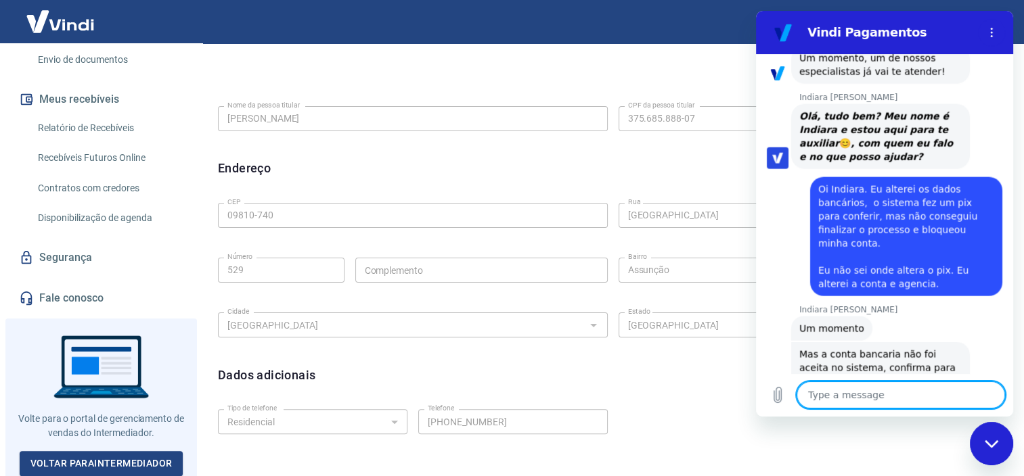
click at [960, 429] on div "says: É sim, mas é uma conta pessoa jurica. Antes era pessoa física." at bounding box center [906, 448] width 192 height 38
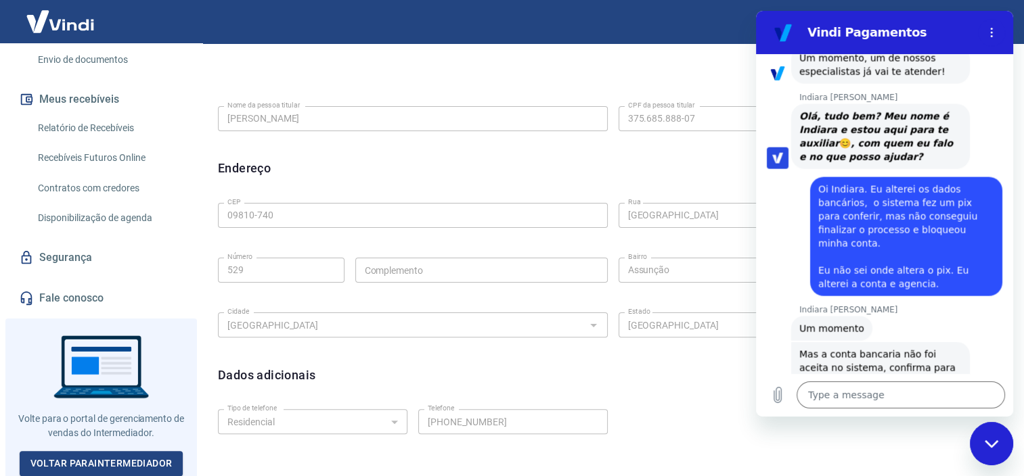
drag, startPoint x: 960, startPoint y: 341, endPoint x: 937, endPoint y: 362, distance: 31.1
click at [942, 429] on div "says: É sim, mas é uma conta pessoa jurica. Antes era pessoa física." at bounding box center [906, 448] width 192 height 38
click at [868, 392] on textarea at bounding box center [900, 395] width 208 height 27
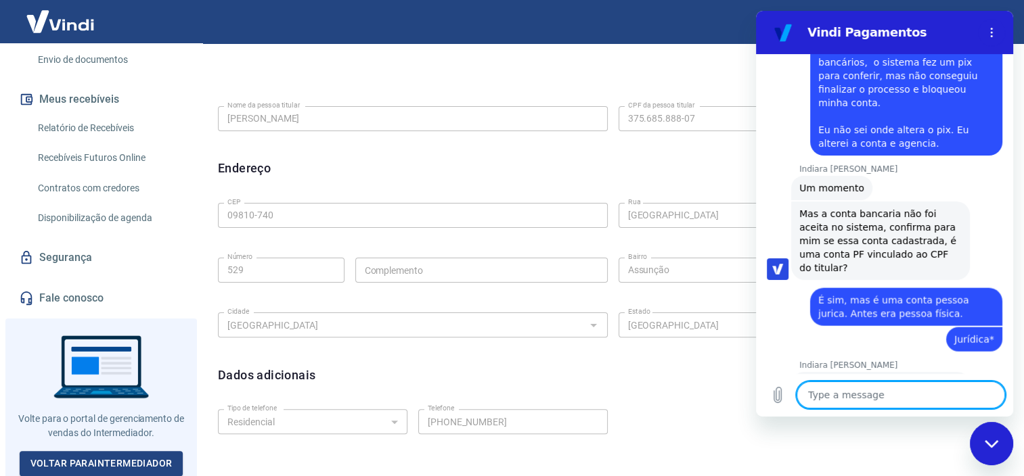
scroll to position [3047, 0]
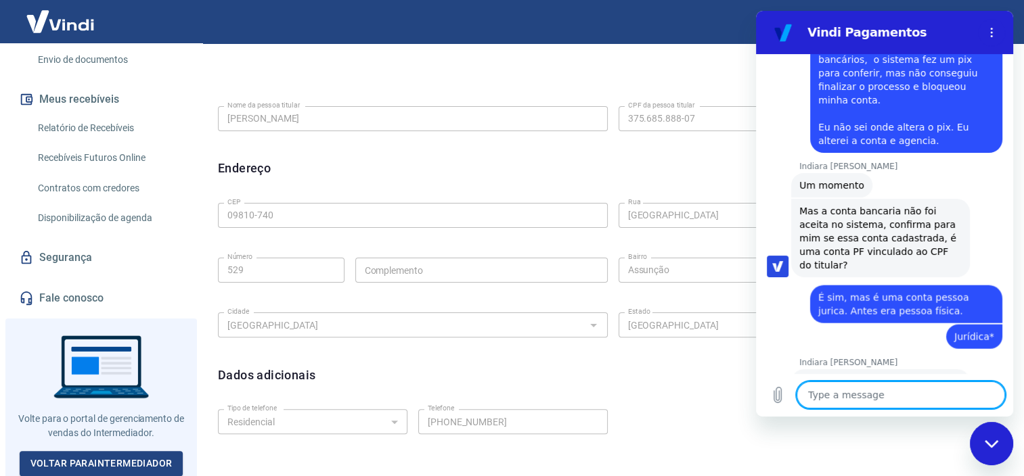
click at [898, 398] on textarea at bounding box center [900, 395] width 208 height 27
click at [837, 390] on textarea at bounding box center [900, 395] width 208 height 27
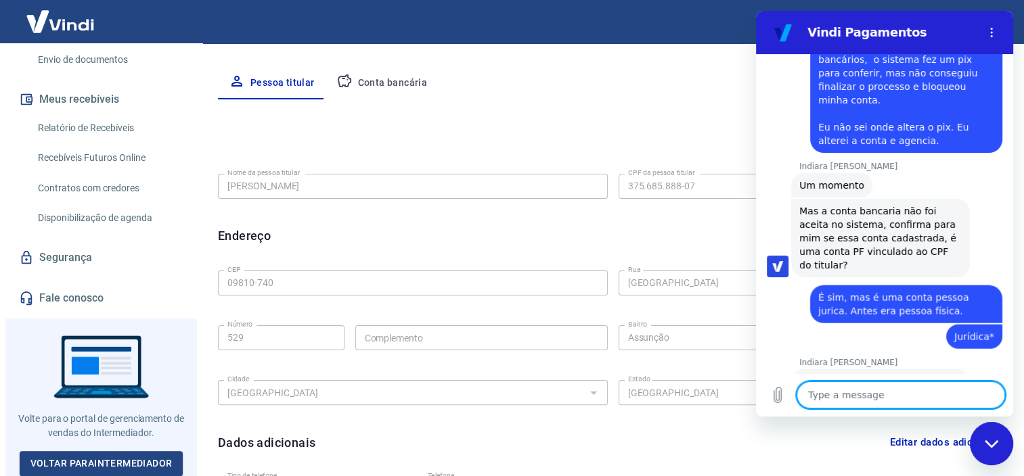
scroll to position [0, 0]
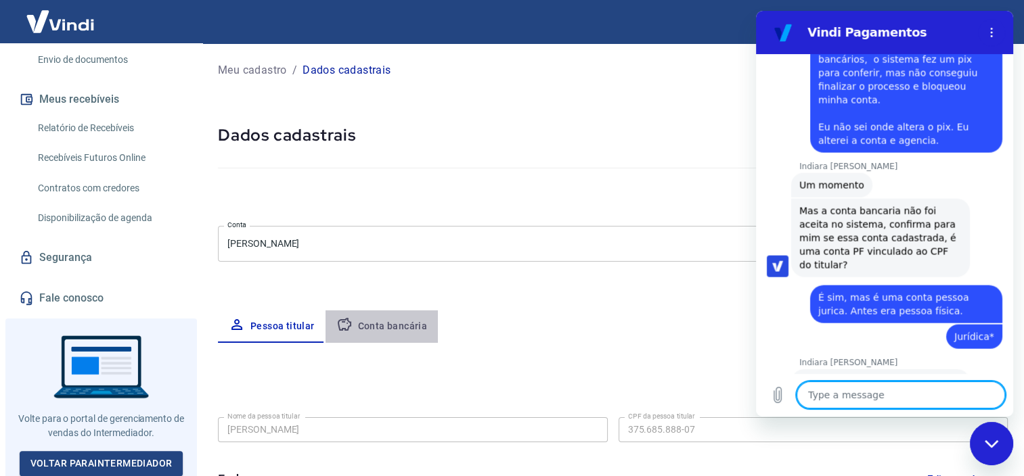
click at [387, 324] on button "Conta bancária" at bounding box center [382, 327] width 113 height 32
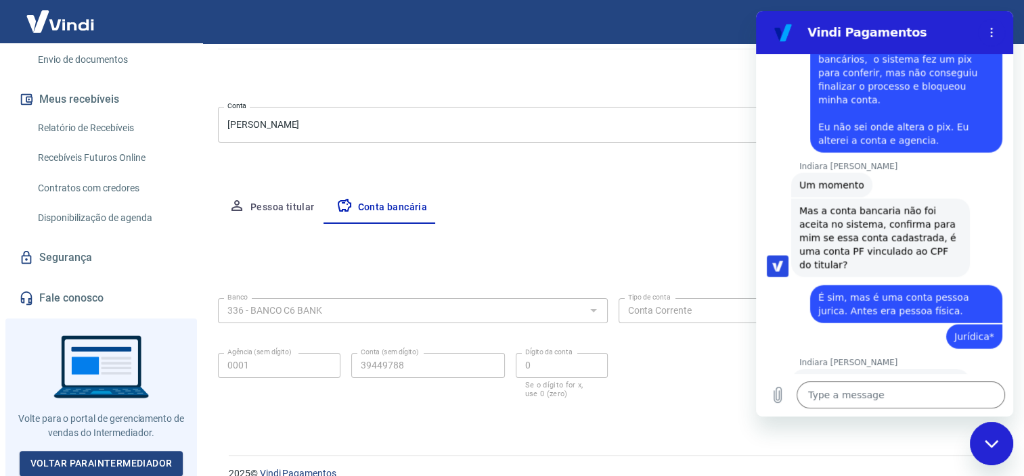
scroll to position [139, 0]
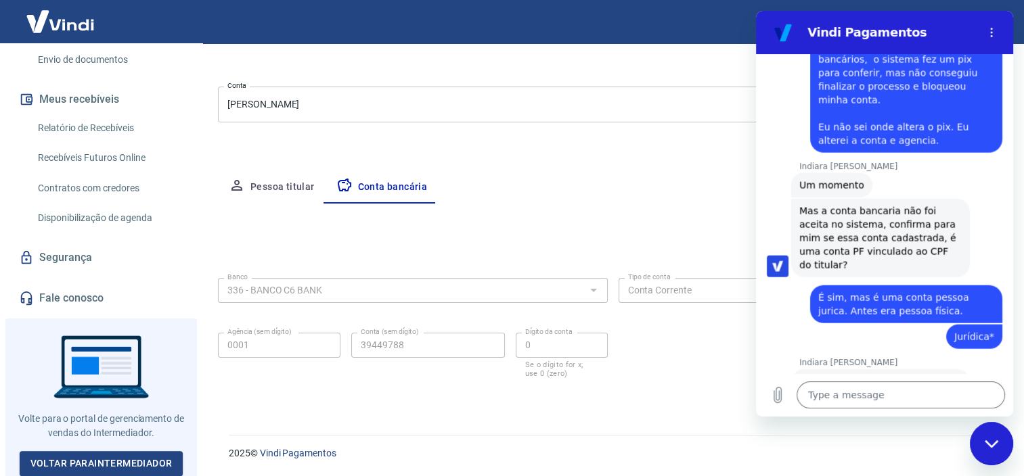
click at [627, 196] on div "Pessoa titular Conta bancária" at bounding box center [613, 187] width 790 height 32
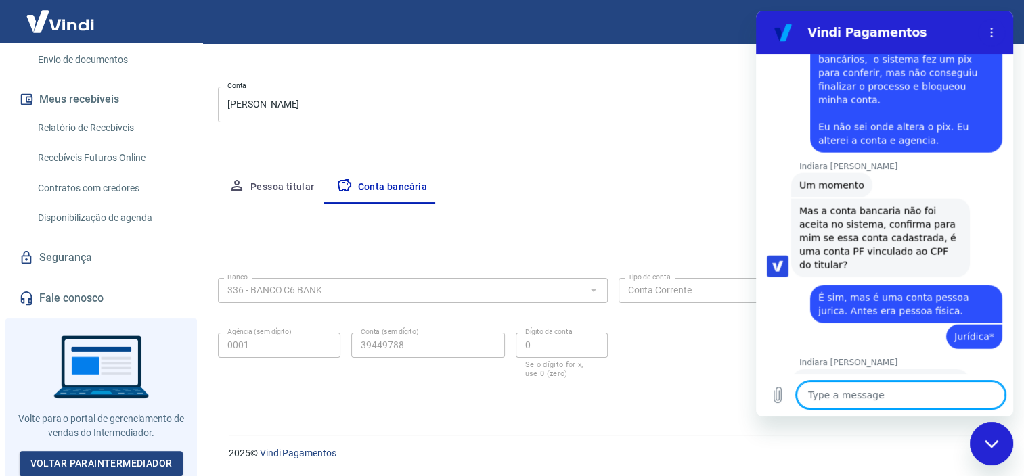
click at [872, 395] on textarea at bounding box center [900, 395] width 208 height 27
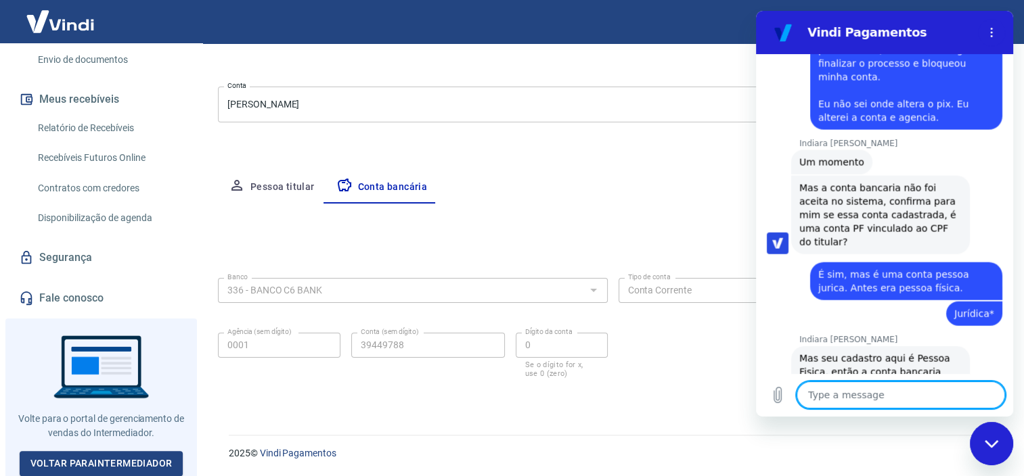
scroll to position [3072, 0]
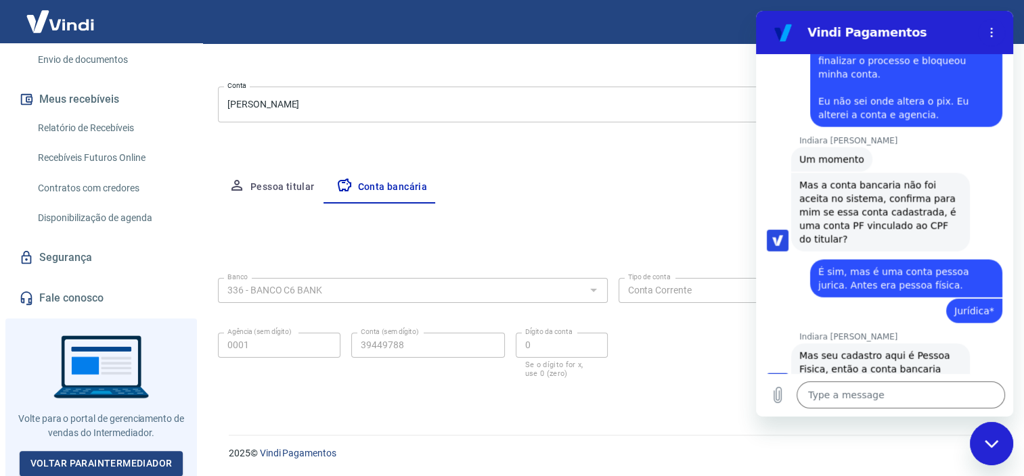
click at [688, 397] on form "Banco 336 - BANCO C6 BANK Banco Tipo de conta Conta Corrente Conta Poupança Tip…" at bounding box center [613, 338] width 790 height 130
click at [991, 24] on button "Options menu" at bounding box center [991, 32] width 27 height 27
click at [705, 158] on div "Meu cadastro / Dados cadastrais Dados cadastrais Cancelar conta Conta Gabriela …" at bounding box center [613, 161] width 822 height 515
click at [398, 302] on div "336 - BANCO C6 BANK Banco" at bounding box center [413, 290] width 390 height 25
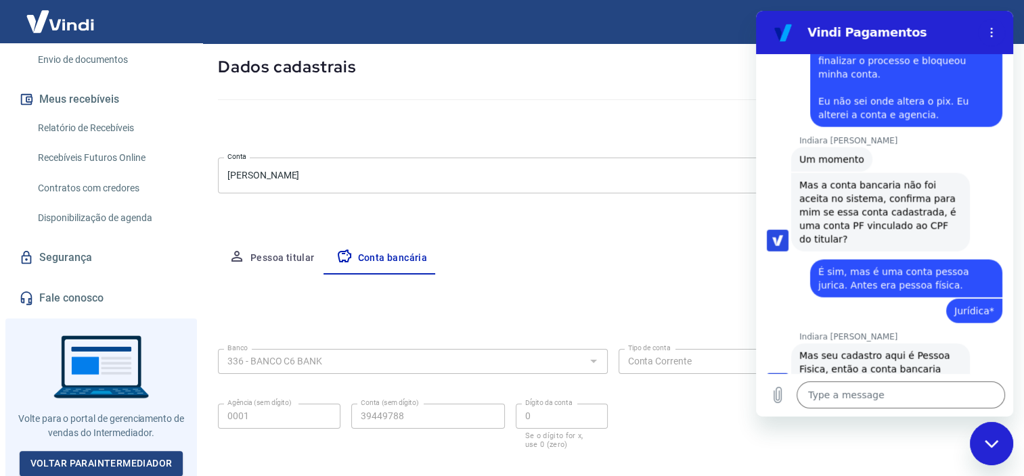
scroll to position [0, 0]
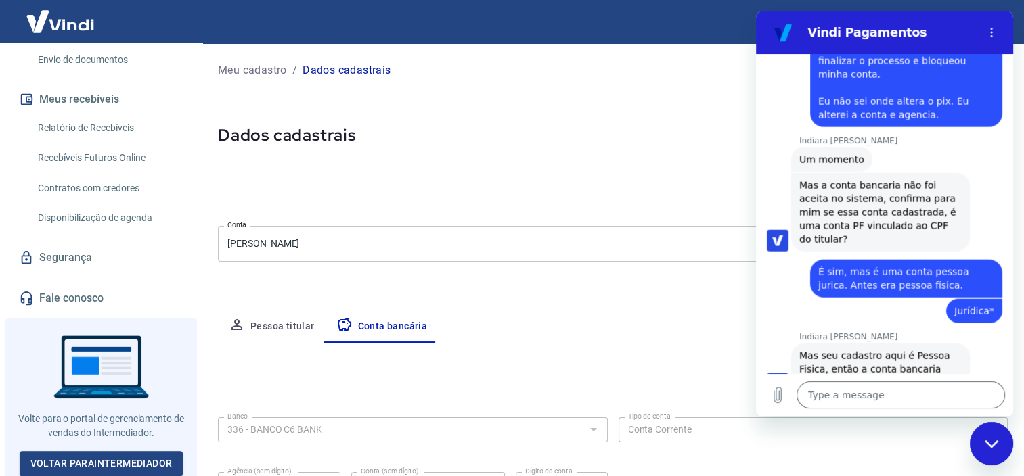
click at [991, 448] on icon "Close messaging window" at bounding box center [992, 444] width 14 height 9
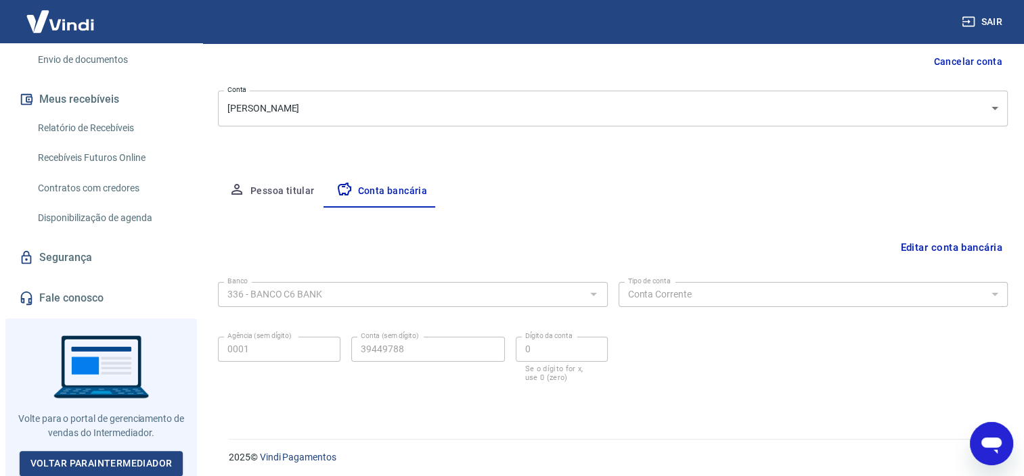
scroll to position [139, 0]
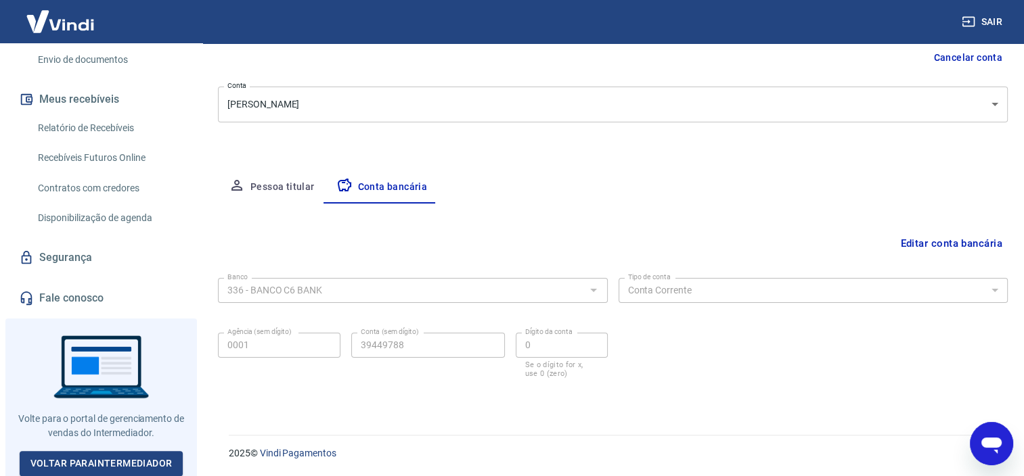
click at [940, 242] on button "Editar conta bancária" at bounding box center [951, 244] width 113 height 26
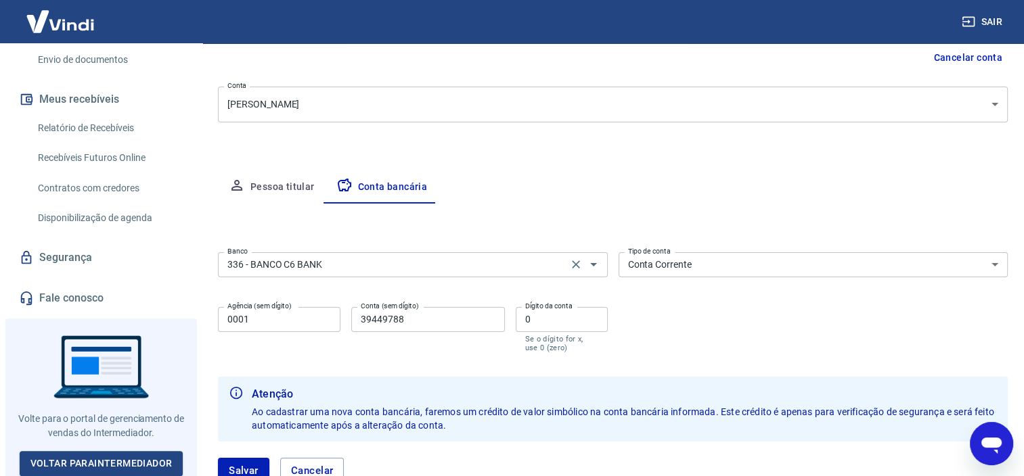
click at [346, 271] on input "336 - BANCO C6 BANK" at bounding box center [393, 264] width 342 height 17
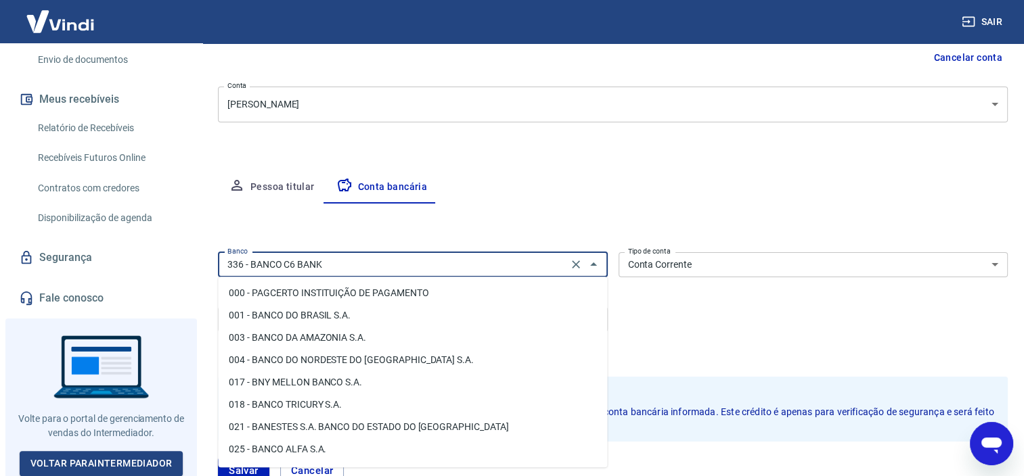
scroll to position [1146, 0]
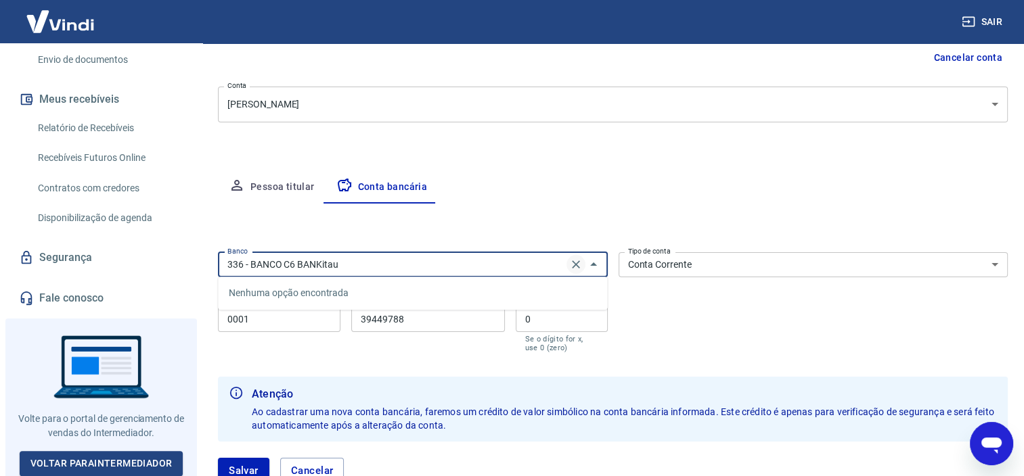
click at [577, 263] on icon "Clear" at bounding box center [576, 265] width 8 height 8
click at [368, 303] on li "341 - ITAÚ UNIBANCO S.A." at bounding box center [412, 293] width 389 height 22
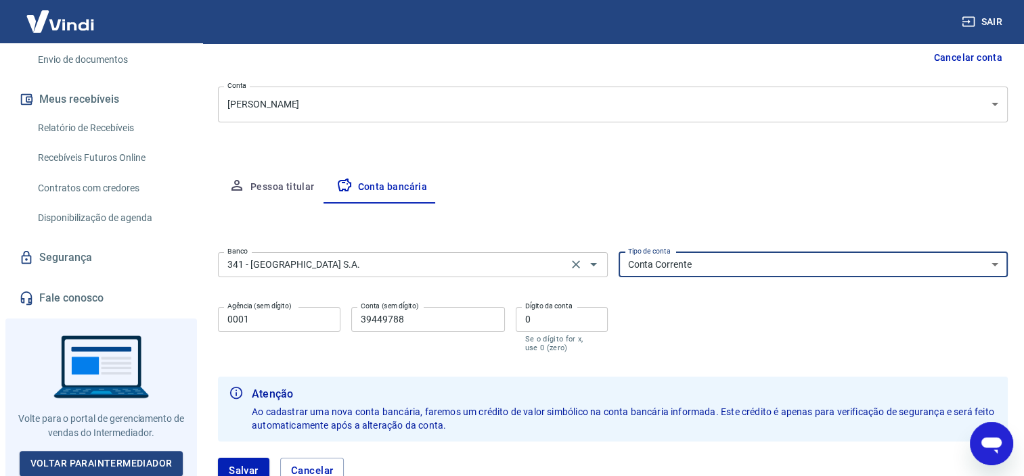
click at [718, 267] on select "Conta Corrente Conta Poupança" at bounding box center [814, 264] width 390 height 25
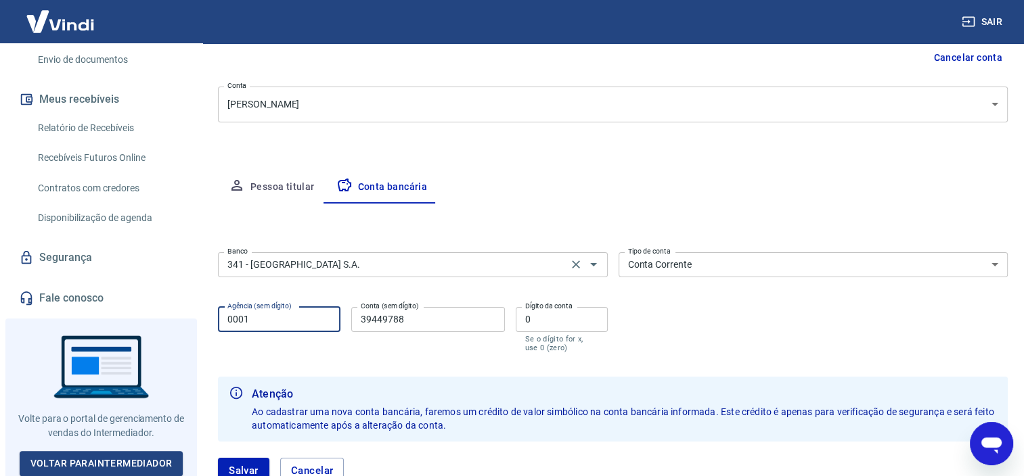
drag, startPoint x: 284, startPoint y: 318, endPoint x: 185, endPoint y: 317, distance: 98.1
click at [185, 317] on div "Sair G Gabriela dos Santos atendimento@cultistore.com.br Início Meu cadastro Da…" at bounding box center [512, 99] width 1024 height 476
drag, startPoint x: 407, startPoint y: 319, endPoint x: 251, endPoint y: 321, distance: 155.7
click at [251, 320] on div "Agência (sem dígito) 0249 Agência (sem dígito) Conta (sem dígito) 39449788 Cont…" at bounding box center [413, 328] width 390 height 53
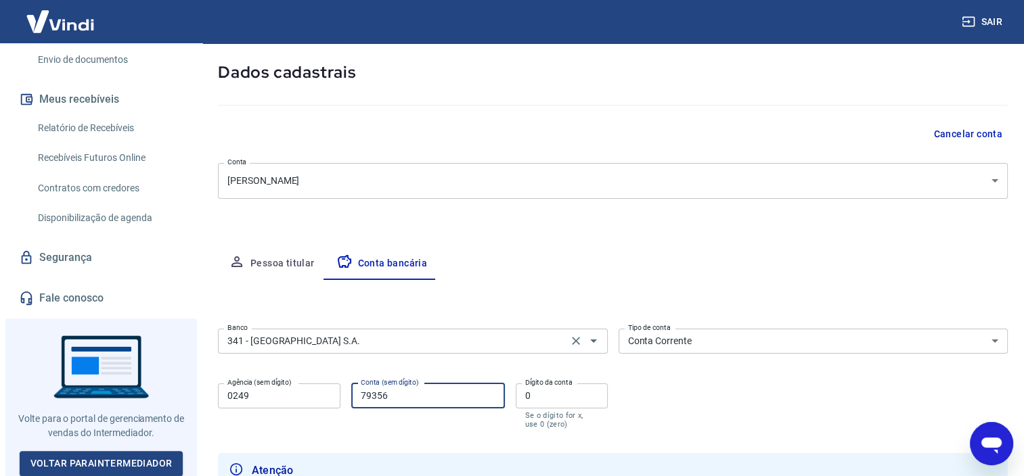
scroll to position [139, 0]
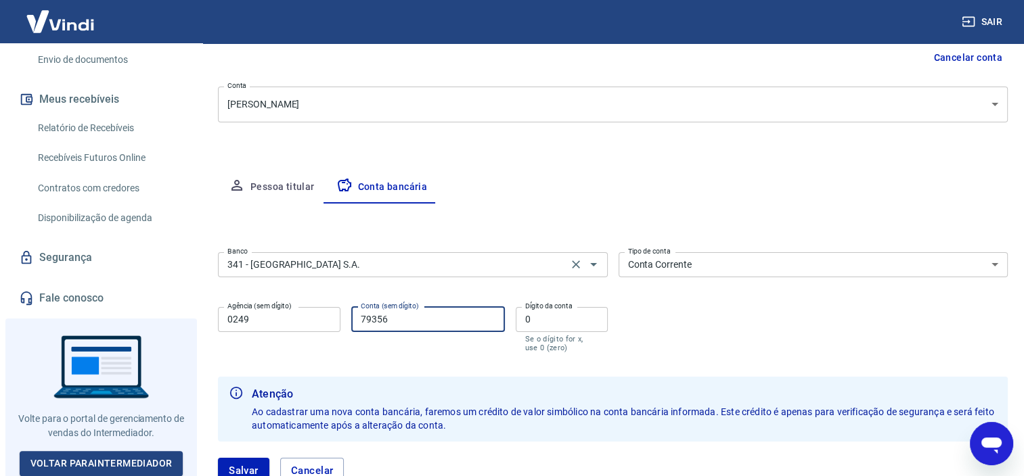
drag, startPoint x: 547, startPoint y: 320, endPoint x: 453, endPoint y: 319, distance: 94.1
click at [452, 319] on div "Agência (sem dígito) 0249 Agência (sem dígito) Conta (sem dígito) 79356 Conta (…" at bounding box center [413, 328] width 390 height 53
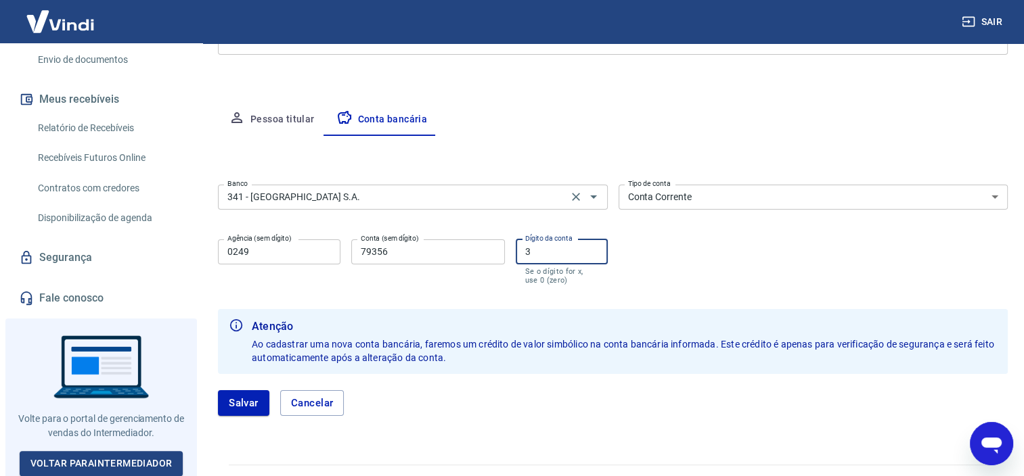
click at [250, 401] on button "Salvar" at bounding box center [243, 403] width 51 height 26
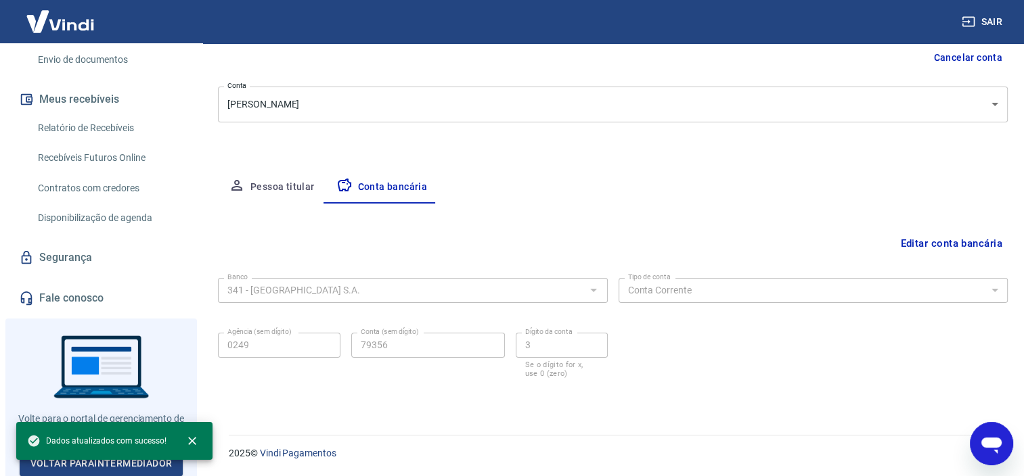
click at [991, 449] on icon "Open messaging window" at bounding box center [991, 444] width 24 height 24
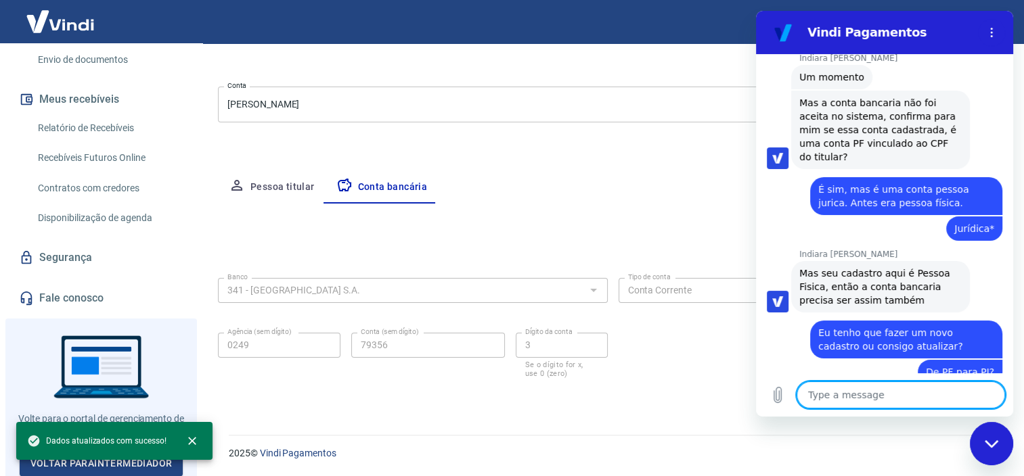
scroll to position [3158, 0]
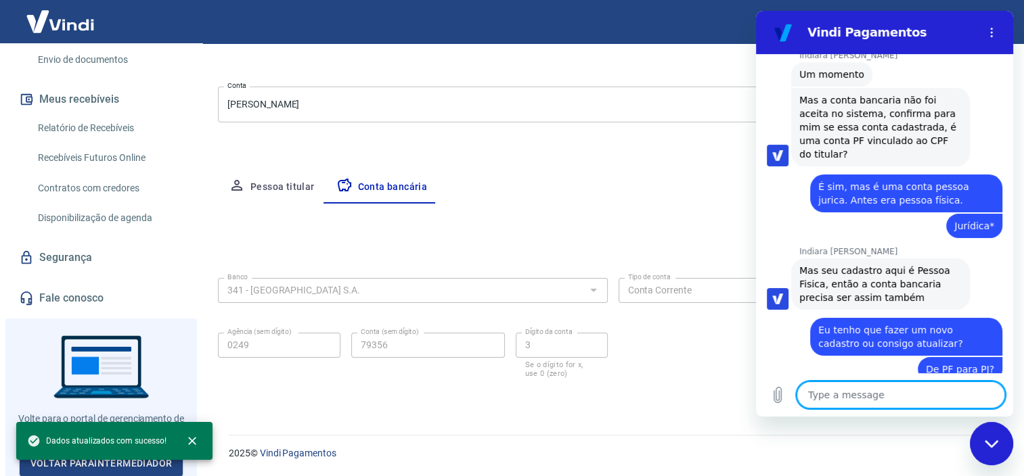
click at [859, 397] on textarea at bounding box center [900, 395] width 208 height 27
click at [851, 392] on textarea at bounding box center [900, 395] width 208 height 27
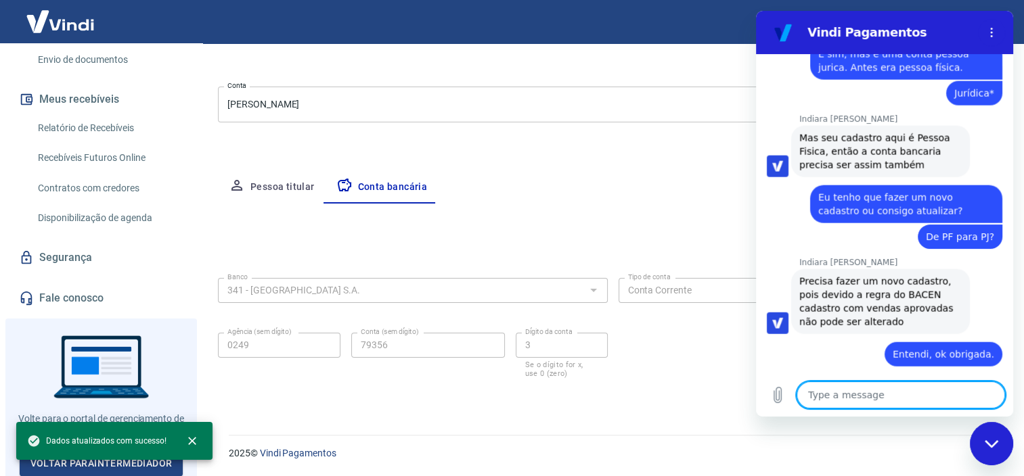
scroll to position [3324, 0]
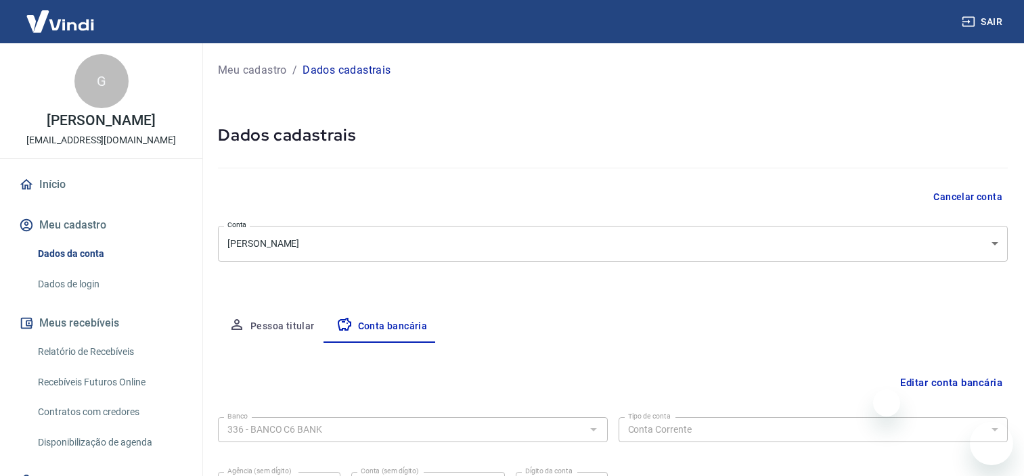
select select "1"
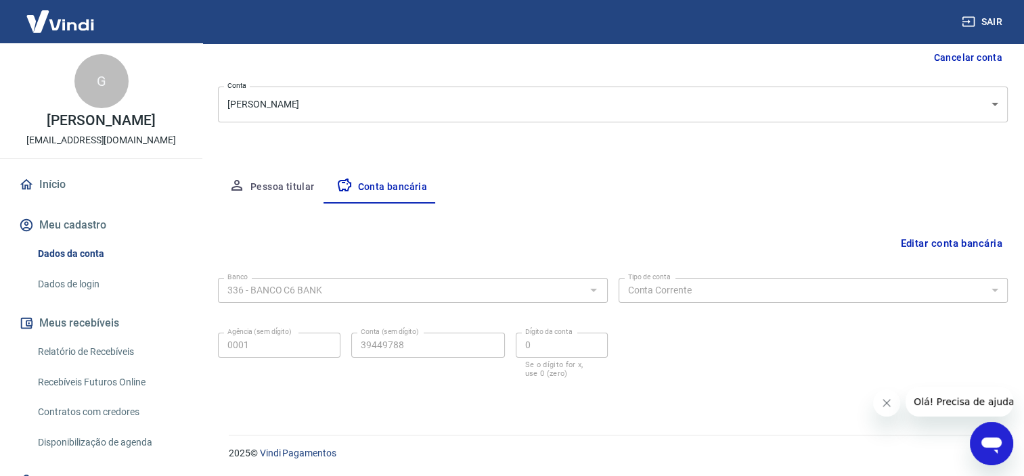
click at [66, 23] on img at bounding box center [60, 21] width 88 height 41
